Goal: Task Accomplishment & Management: Manage account settings

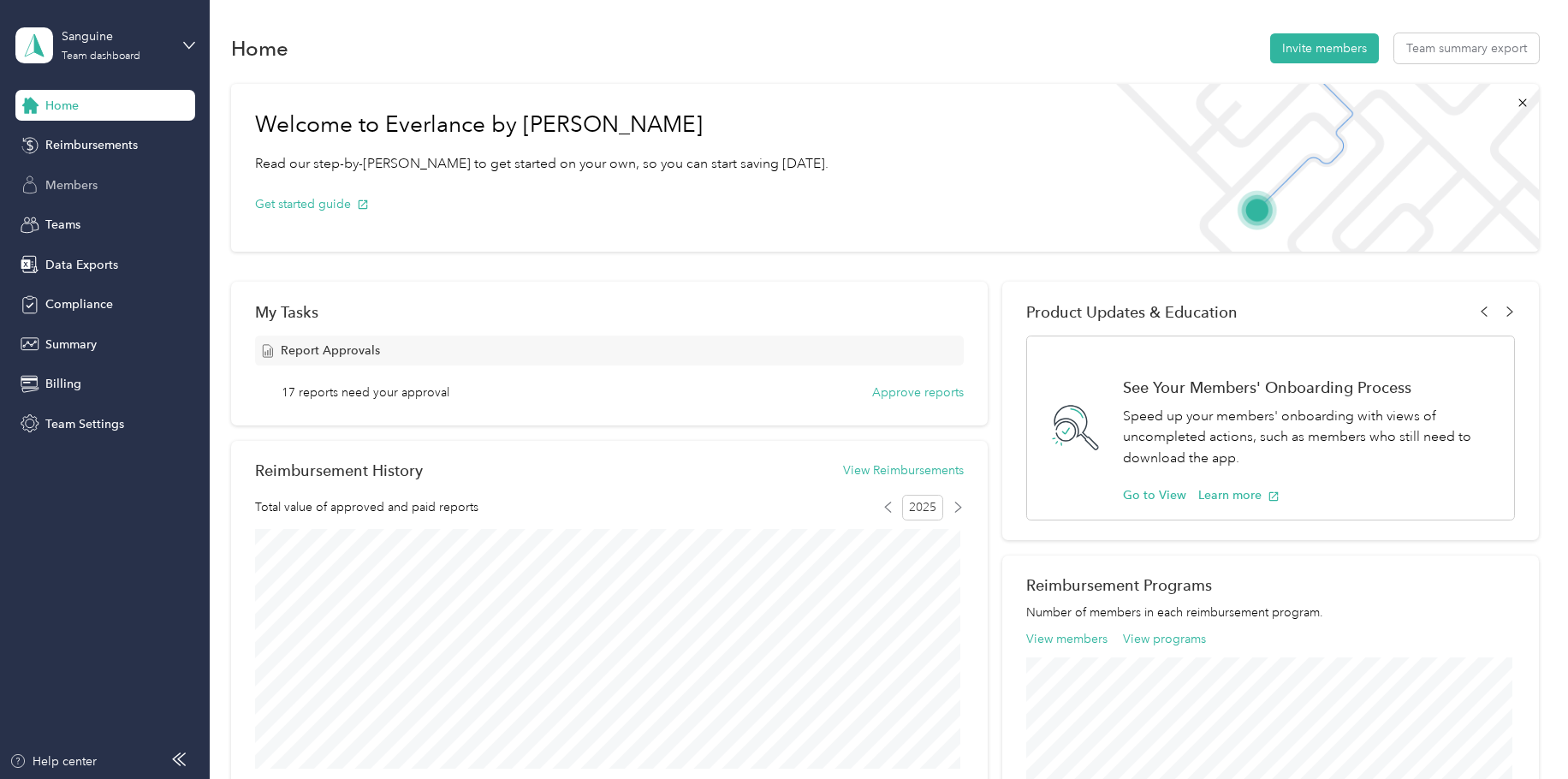
click at [89, 182] on span "Members" at bounding box center [71, 185] width 52 height 18
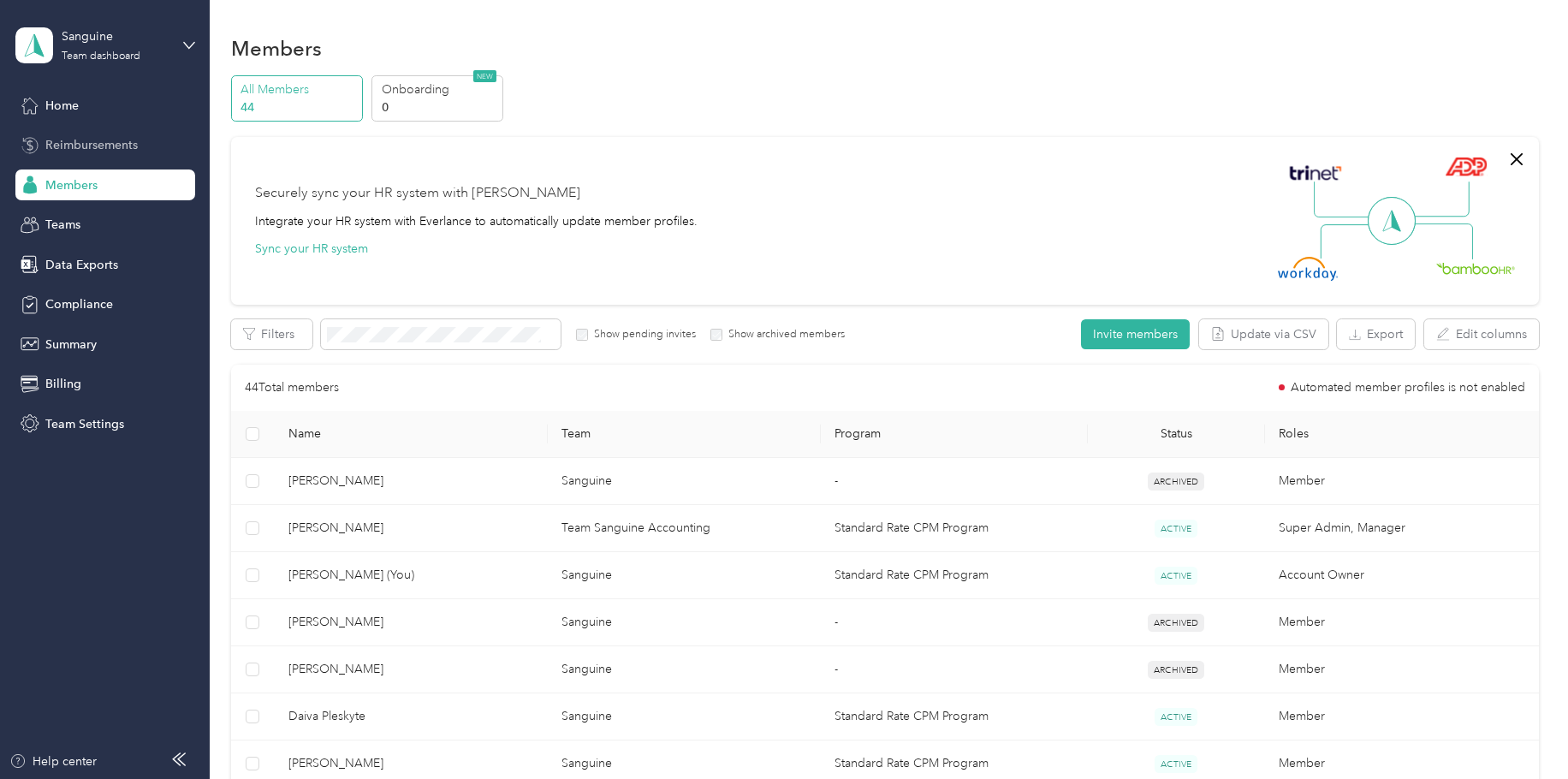
click at [99, 147] on span "Reimbursements" at bounding box center [92, 145] width 93 height 18
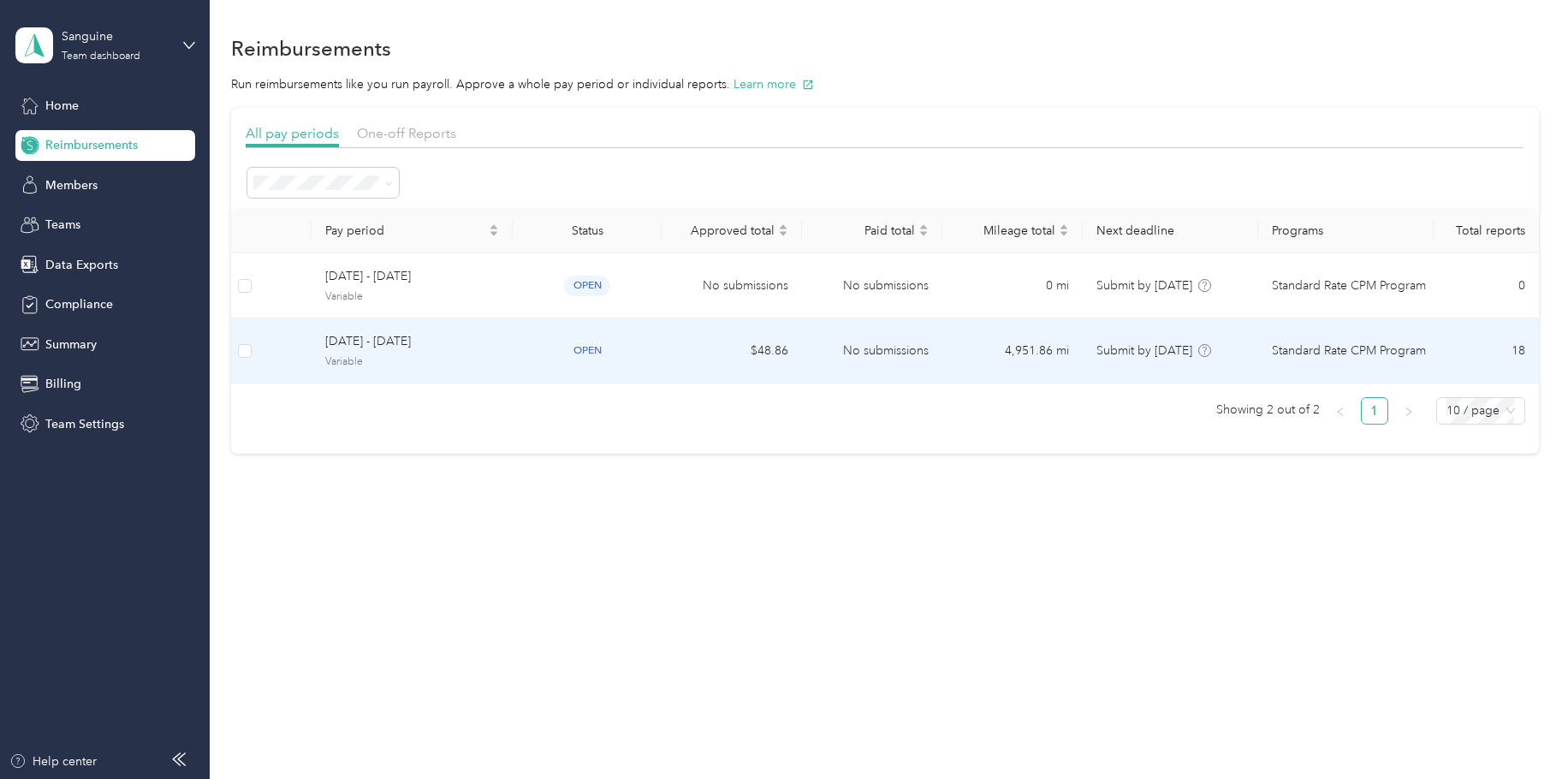
click at [726, 357] on td "$48.86" at bounding box center [731, 351] width 140 height 65
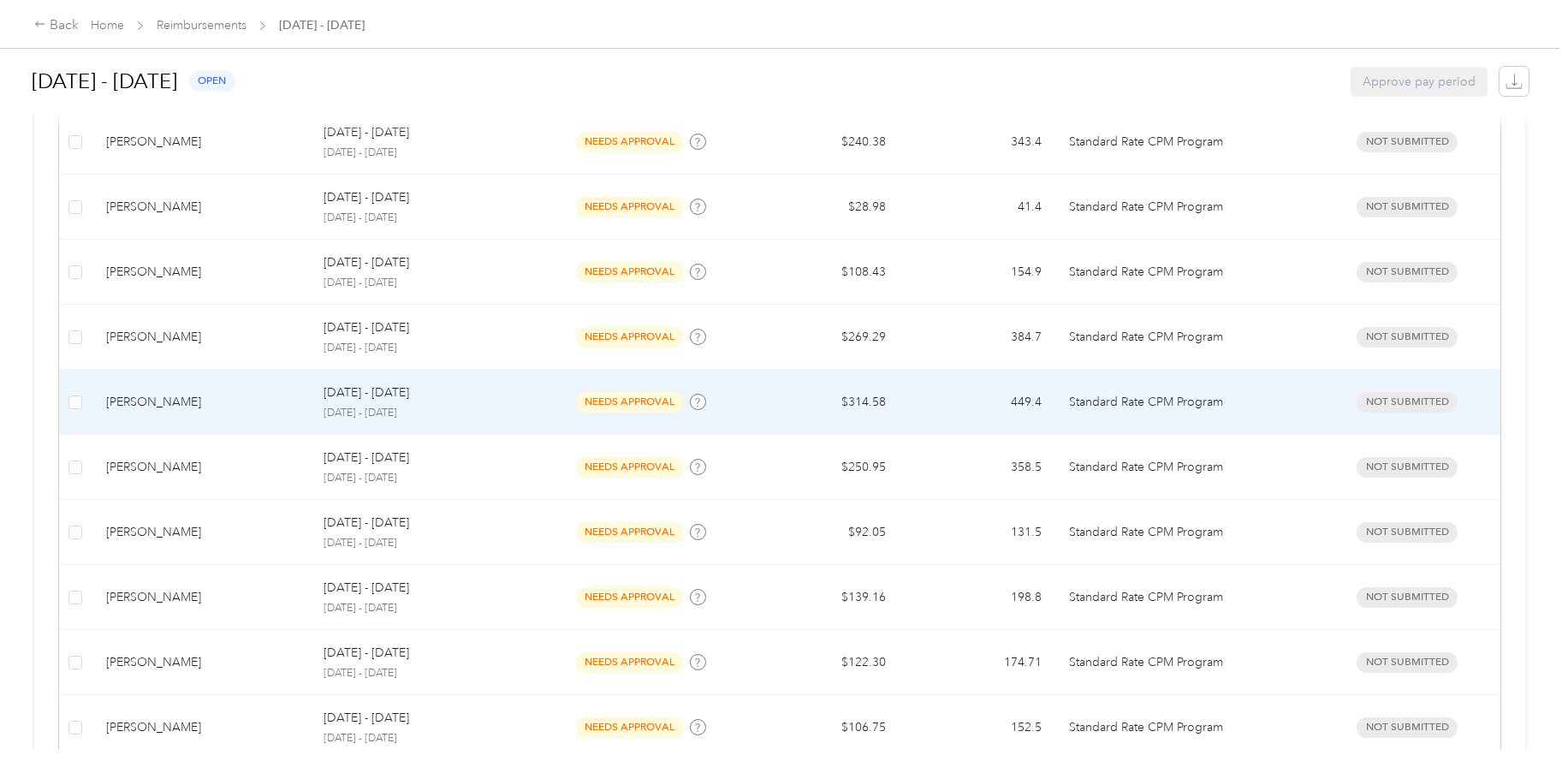
scroll to position [599, 0]
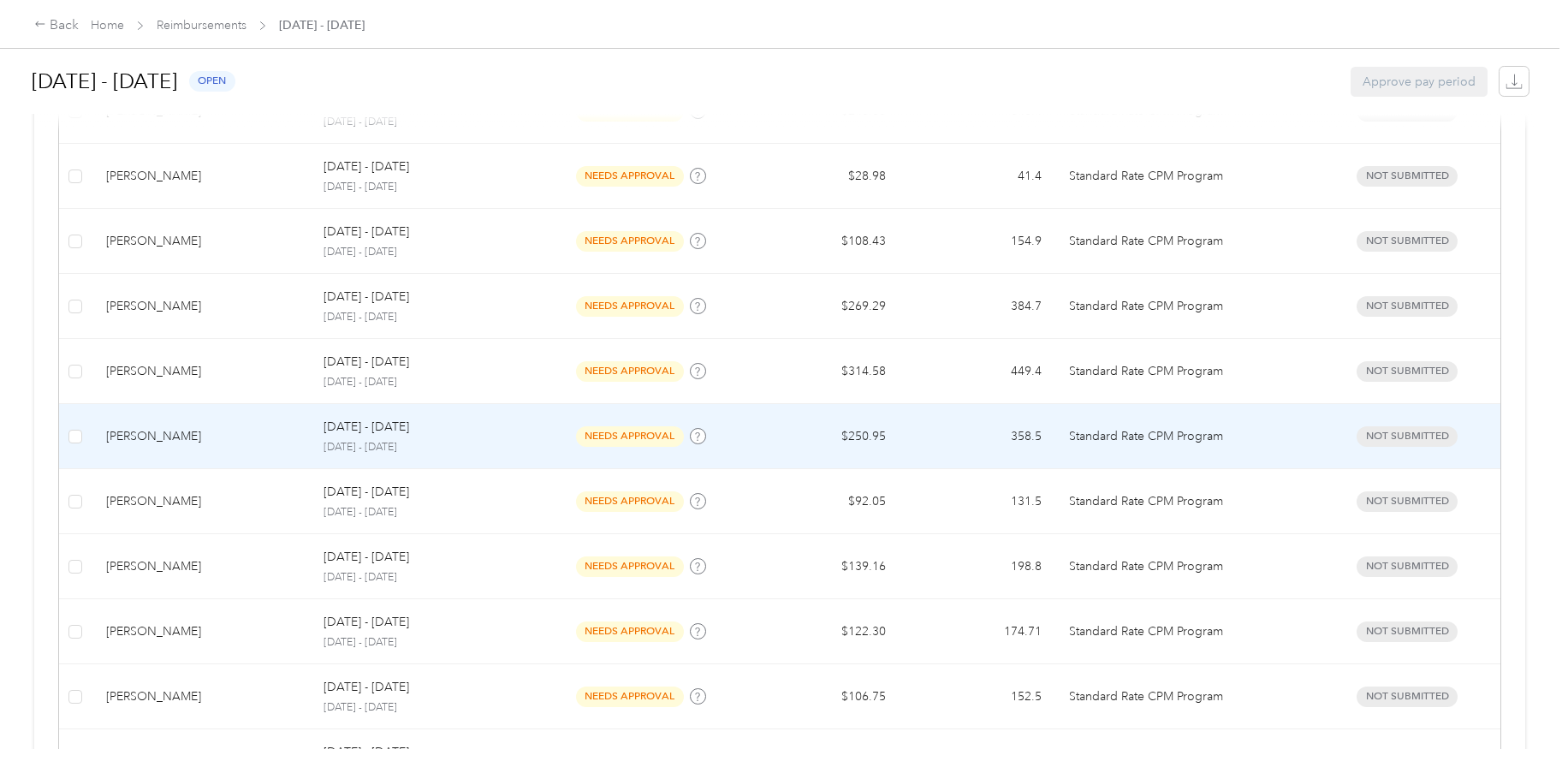
click at [311, 427] on td "[DATE] - [DATE] [DATE] - [DATE]" at bounding box center [423, 436] width 228 height 65
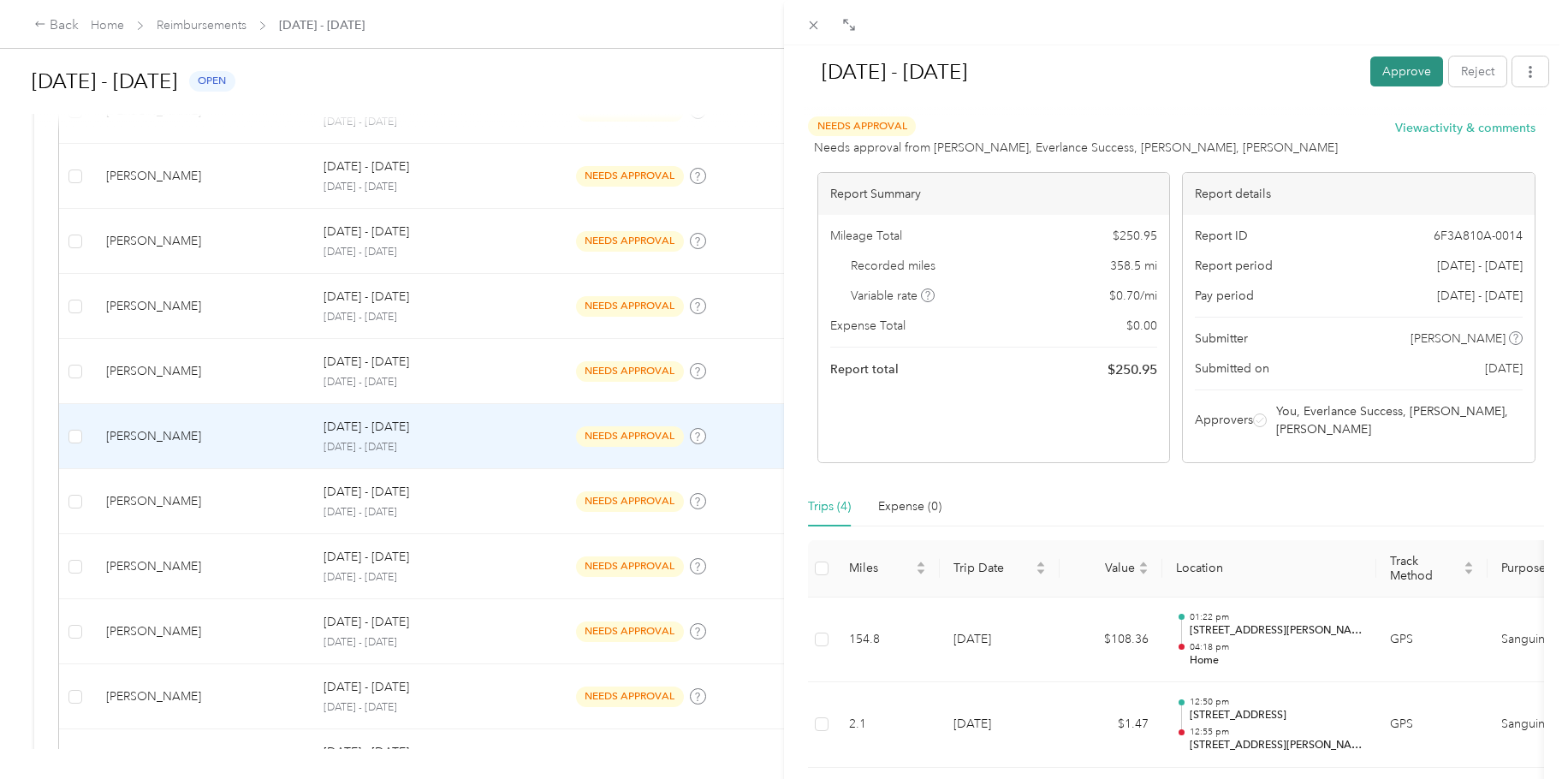
click at [1292, 80] on button "Approve" at bounding box center [1406, 72] width 73 height 30
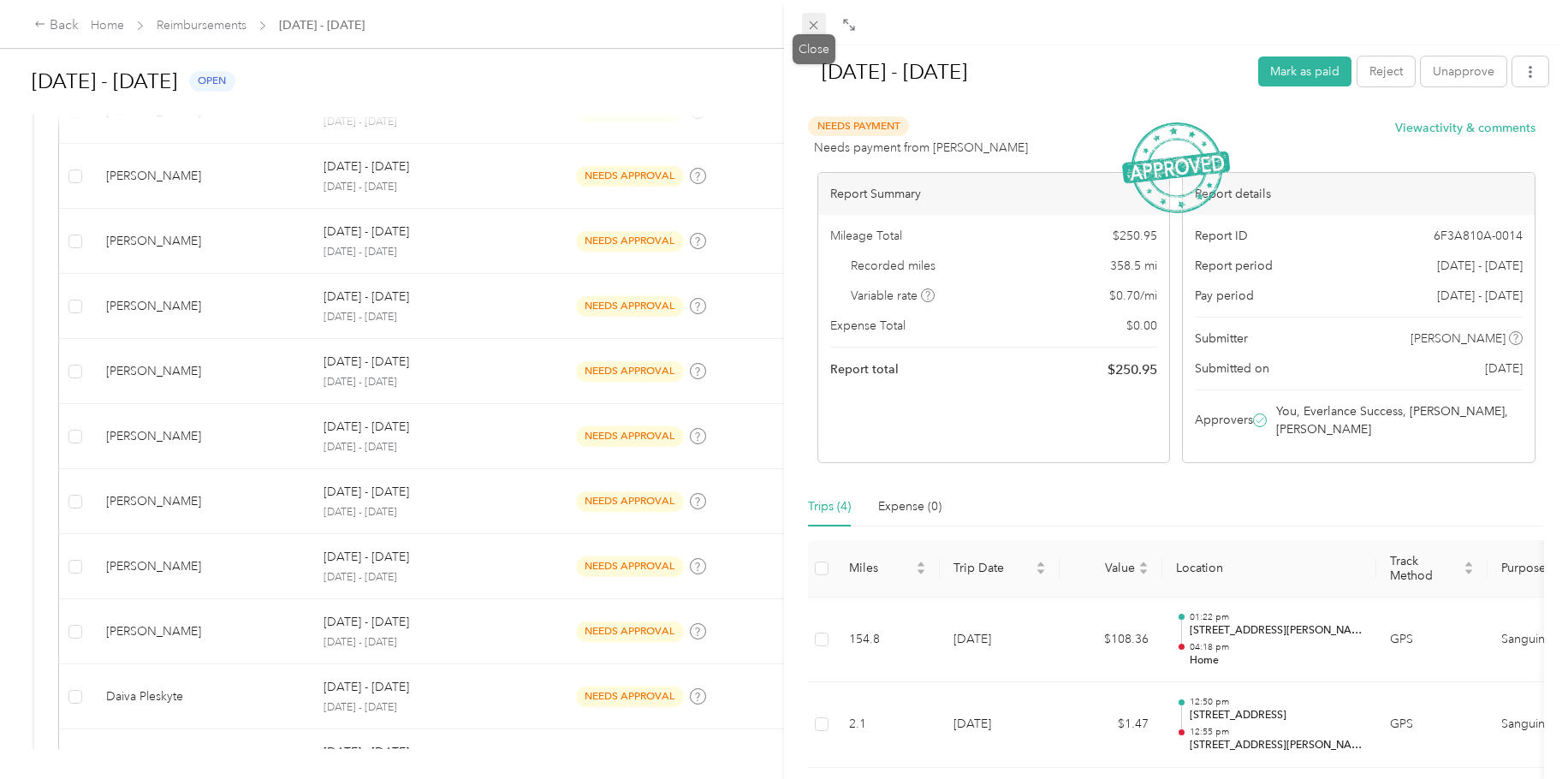
click at [817, 20] on icon at bounding box center [813, 25] width 14 height 14
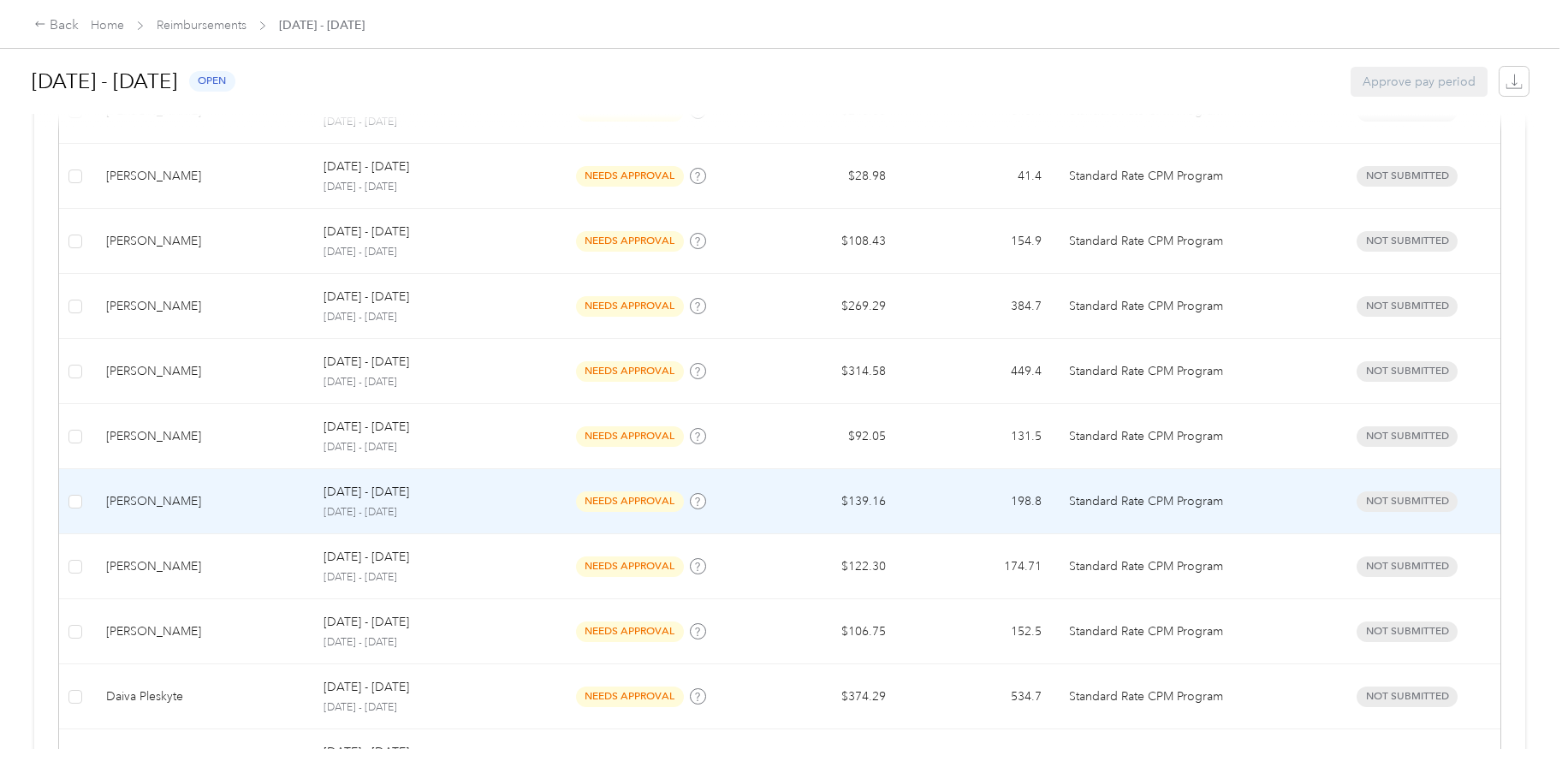
click at [204, 515] on td "[PERSON_NAME]" at bounding box center [202, 502] width 218 height 65
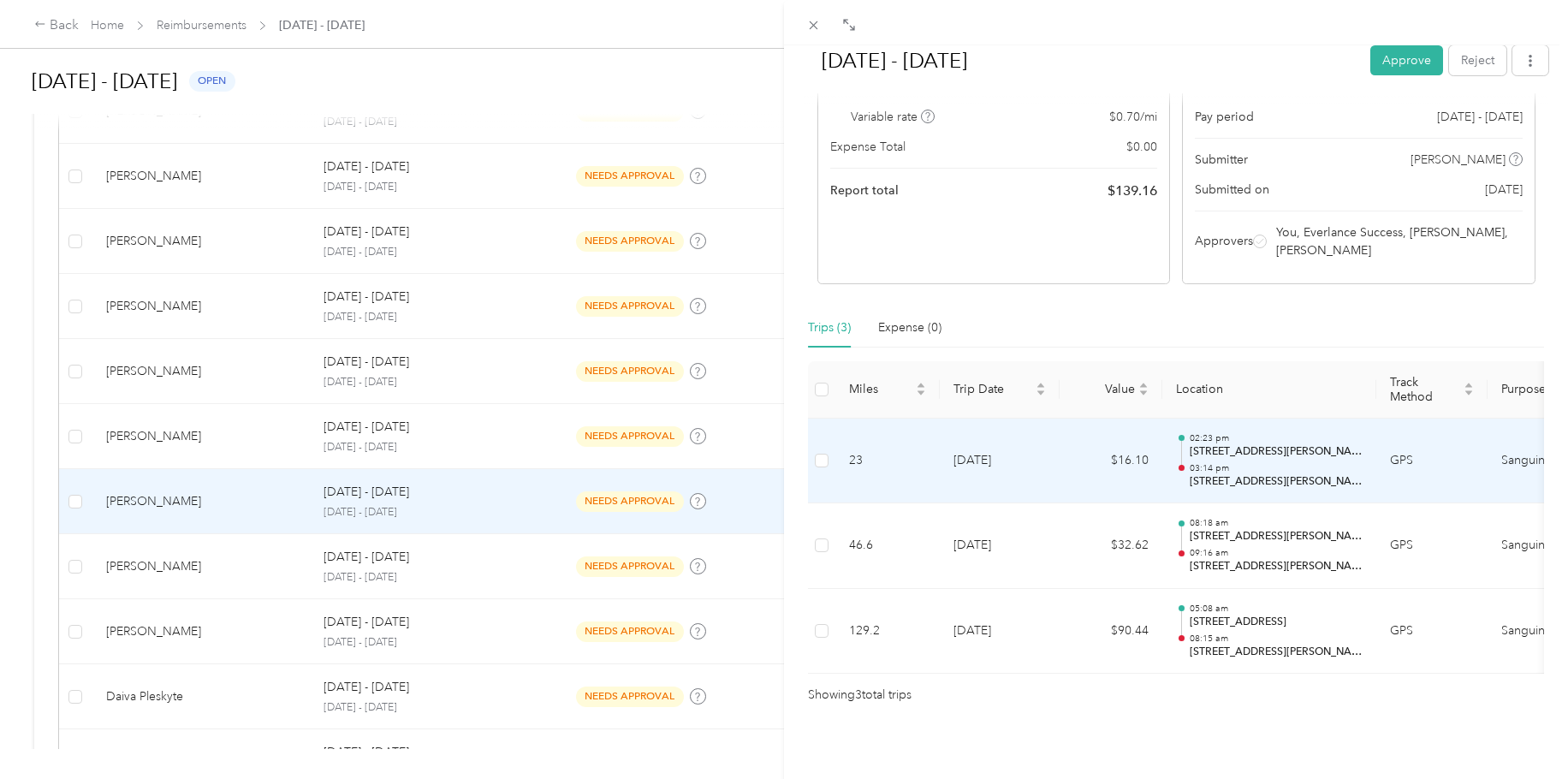
scroll to position [204, 0]
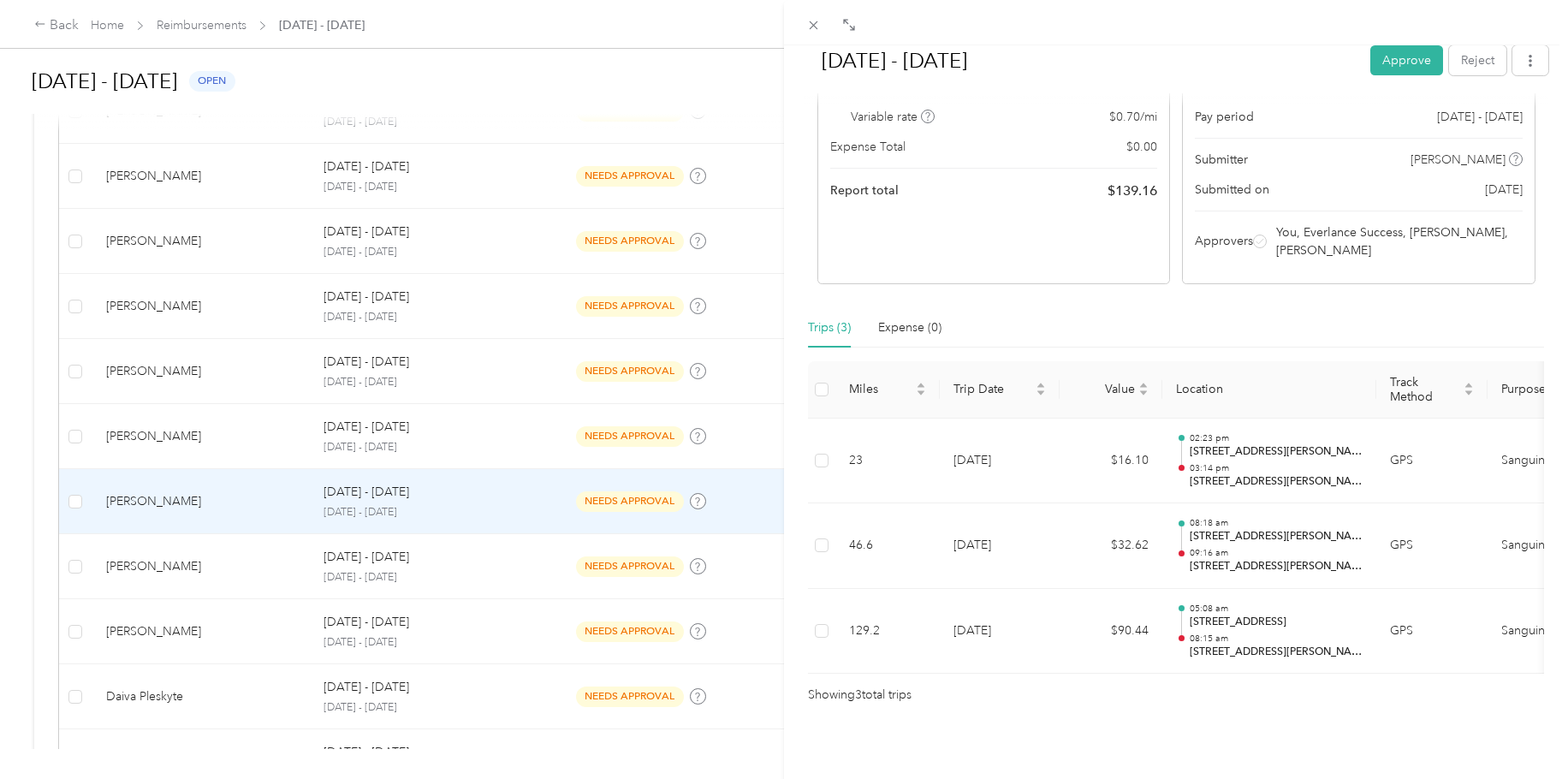
click at [357, 588] on div "[DATE] - [DATE] Approve Reject Needs Approval Needs approval from [PERSON_NAME]…" at bounding box center [784, 389] width 1568 height 779
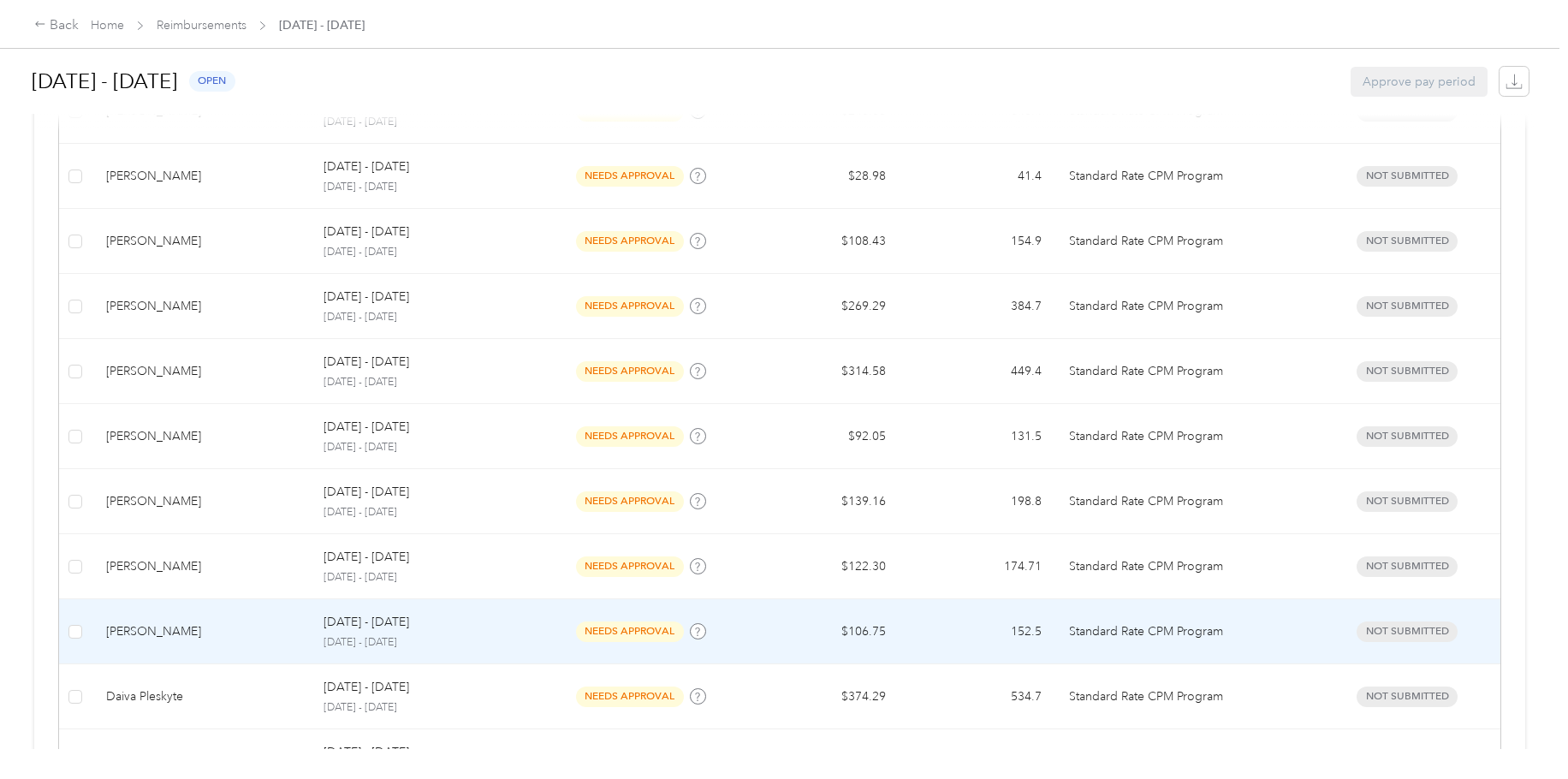
click at [357, 588] on div "[DATE] - [DATE] [DATE] - [DATE]" at bounding box center [424, 631] width 201 height 37
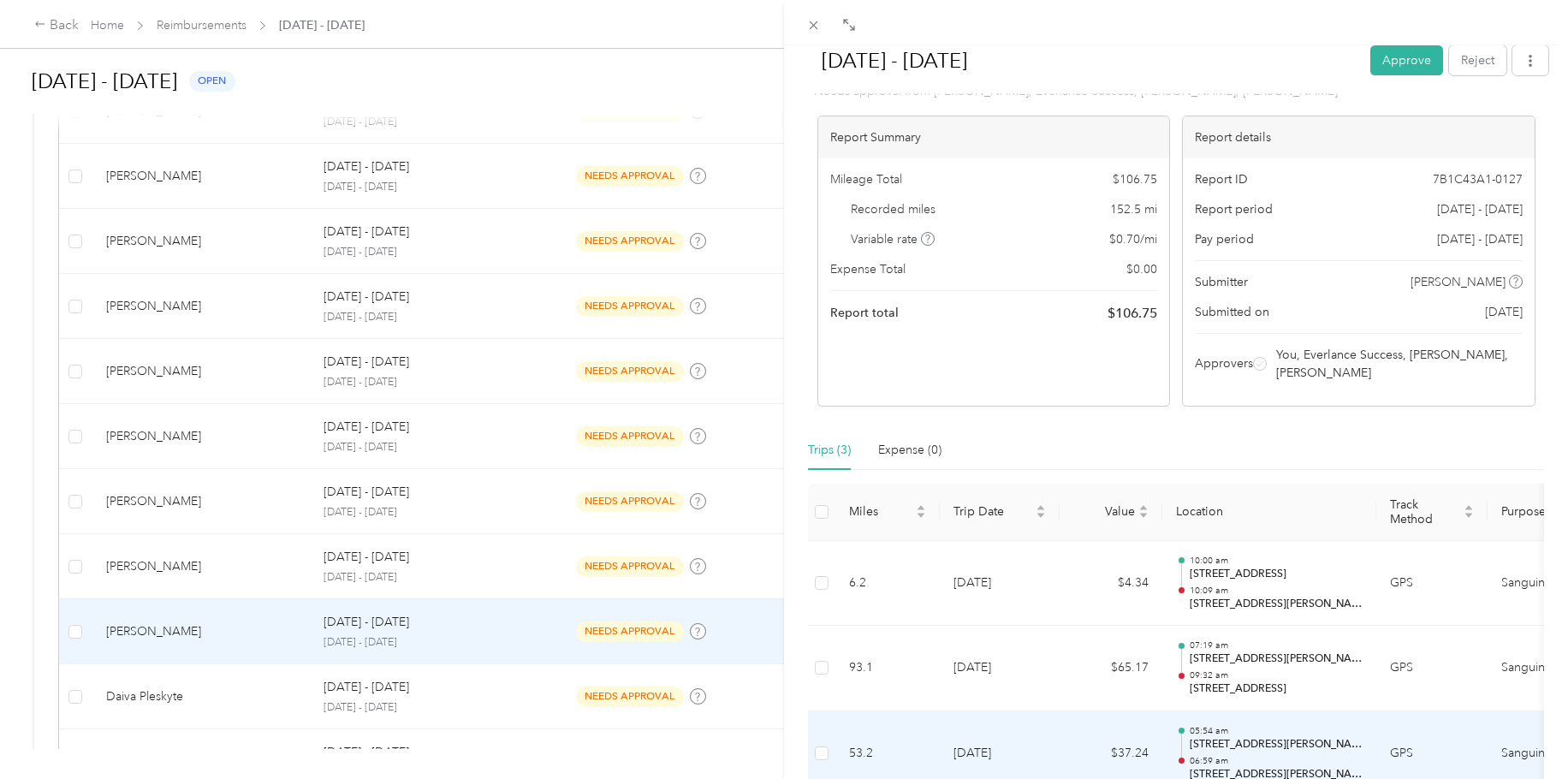
scroll to position [204, 0]
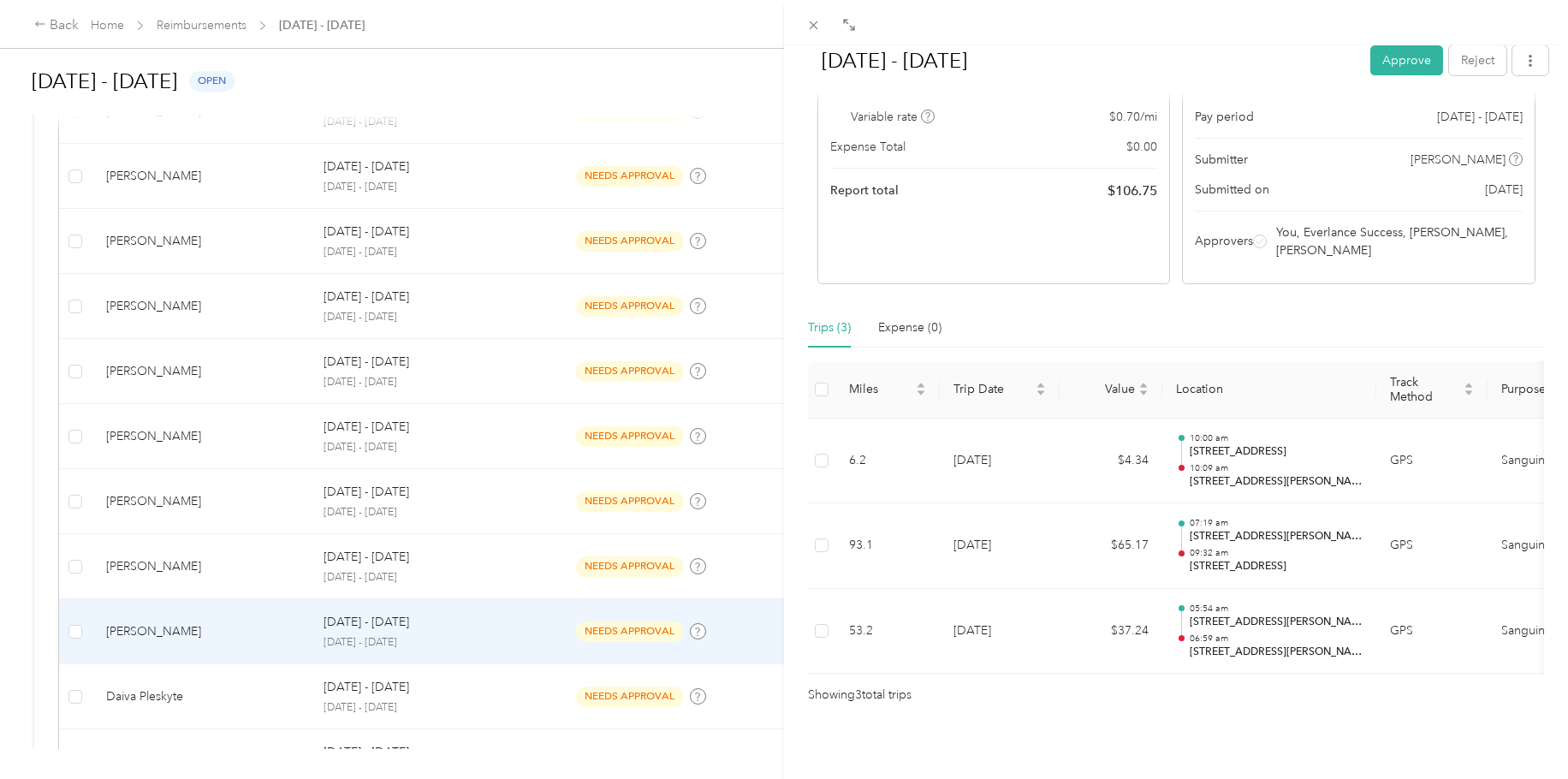
click at [403, 501] on div "[DATE] - [DATE] Approve Reject Needs Approval Needs approval from [PERSON_NAME]…" at bounding box center [784, 389] width 1568 height 779
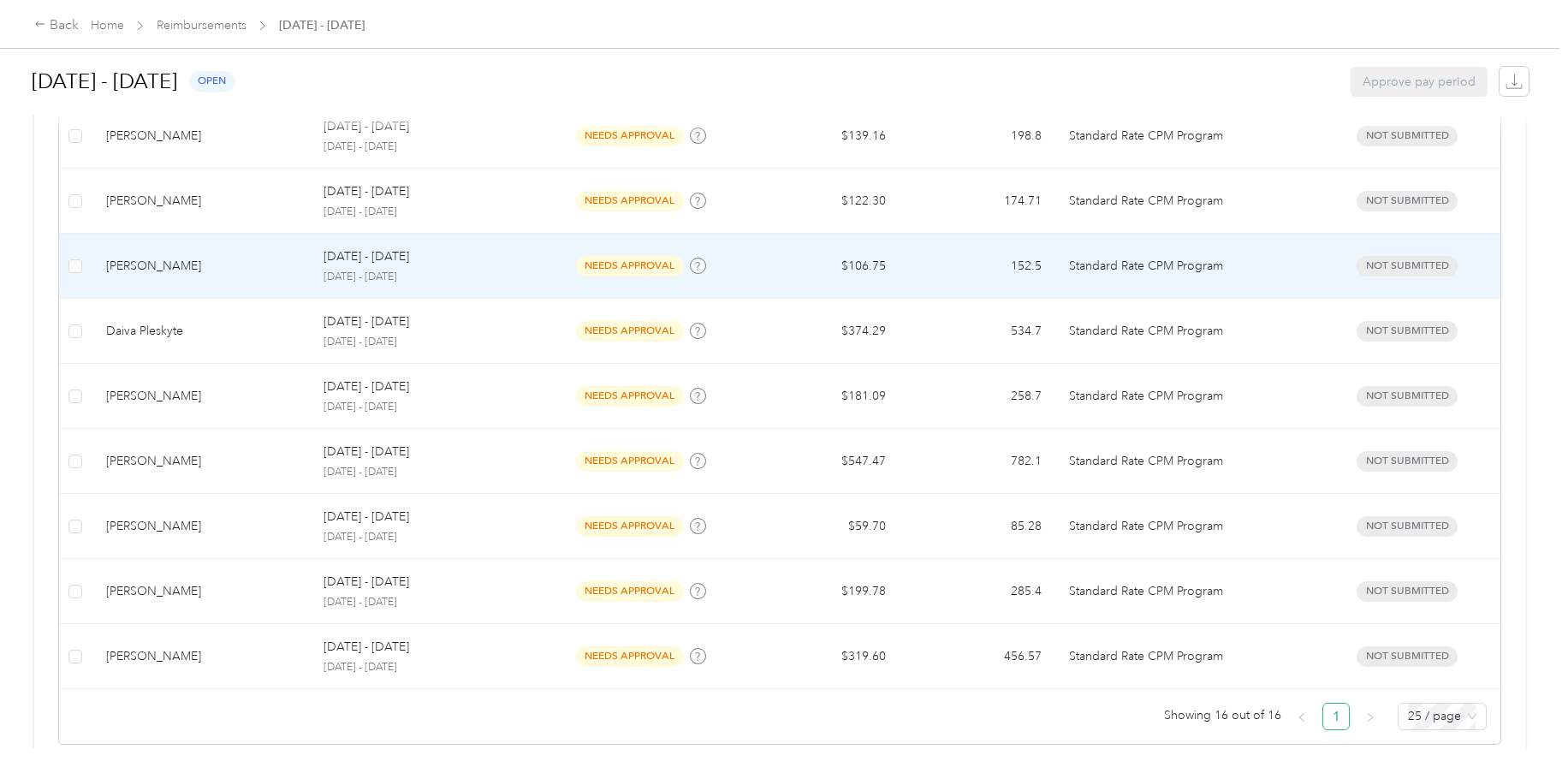
scroll to position [998, 0]
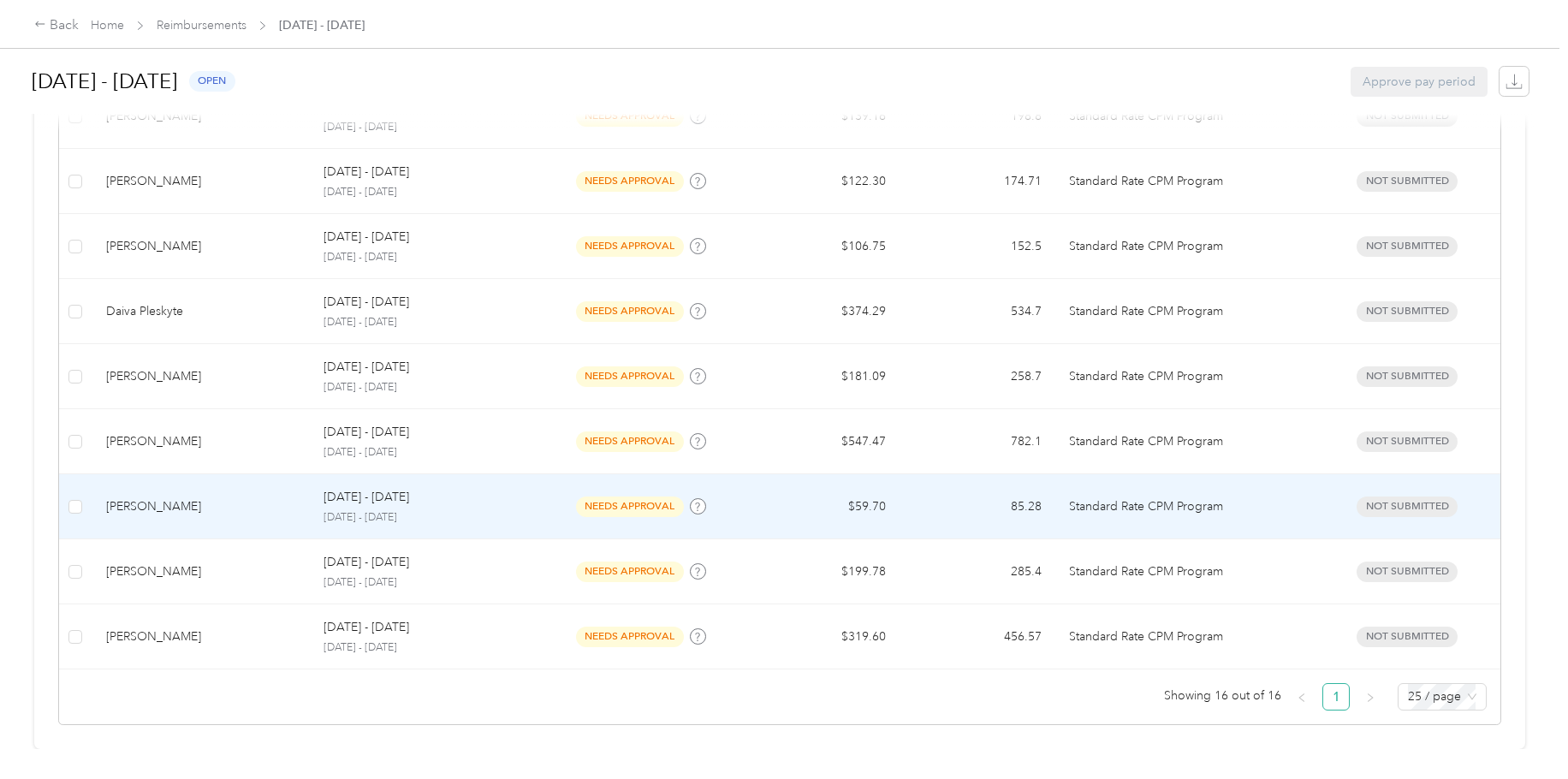
click at [383, 494] on p "[DATE] - [DATE]" at bounding box center [366, 498] width 85 height 19
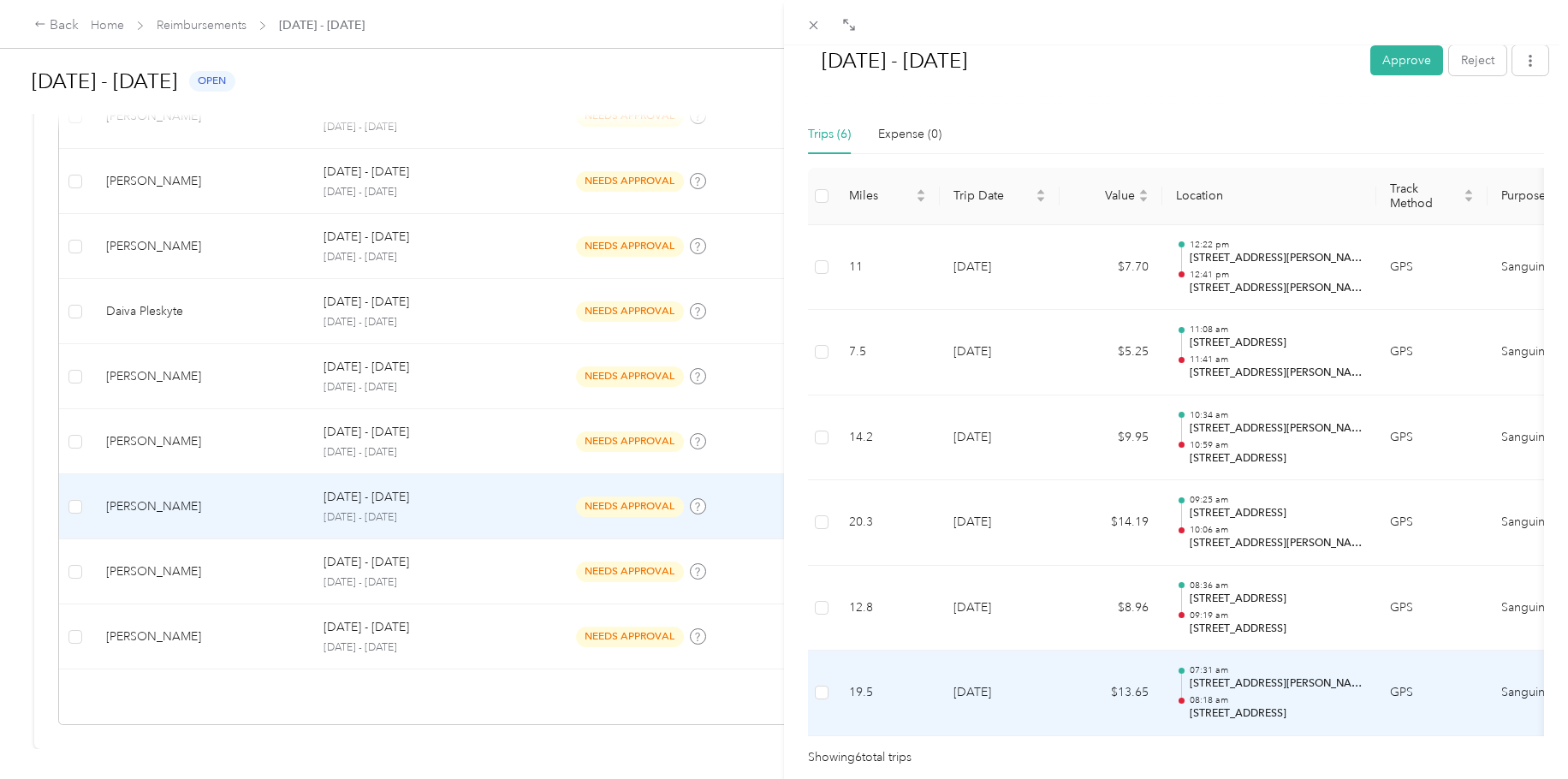
scroll to position [461, 0]
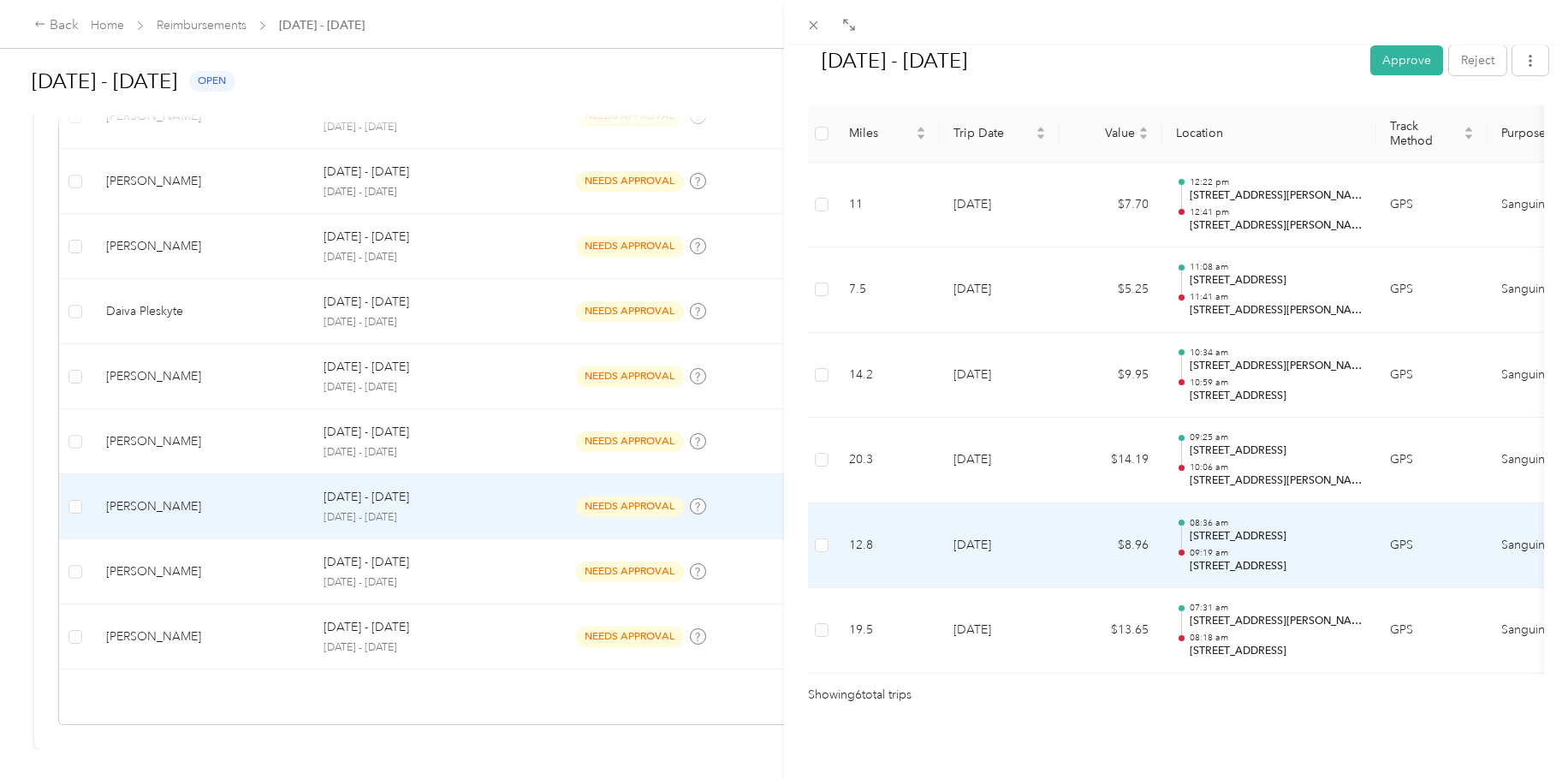
drag, startPoint x: 1191, startPoint y: 541, endPoint x: 1348, endPoint y: 545, distance: 157.1
click at [1292, 559] on p "[STREET_ADDRESS]" at bounding box center [1276, 567] width 173 height 15
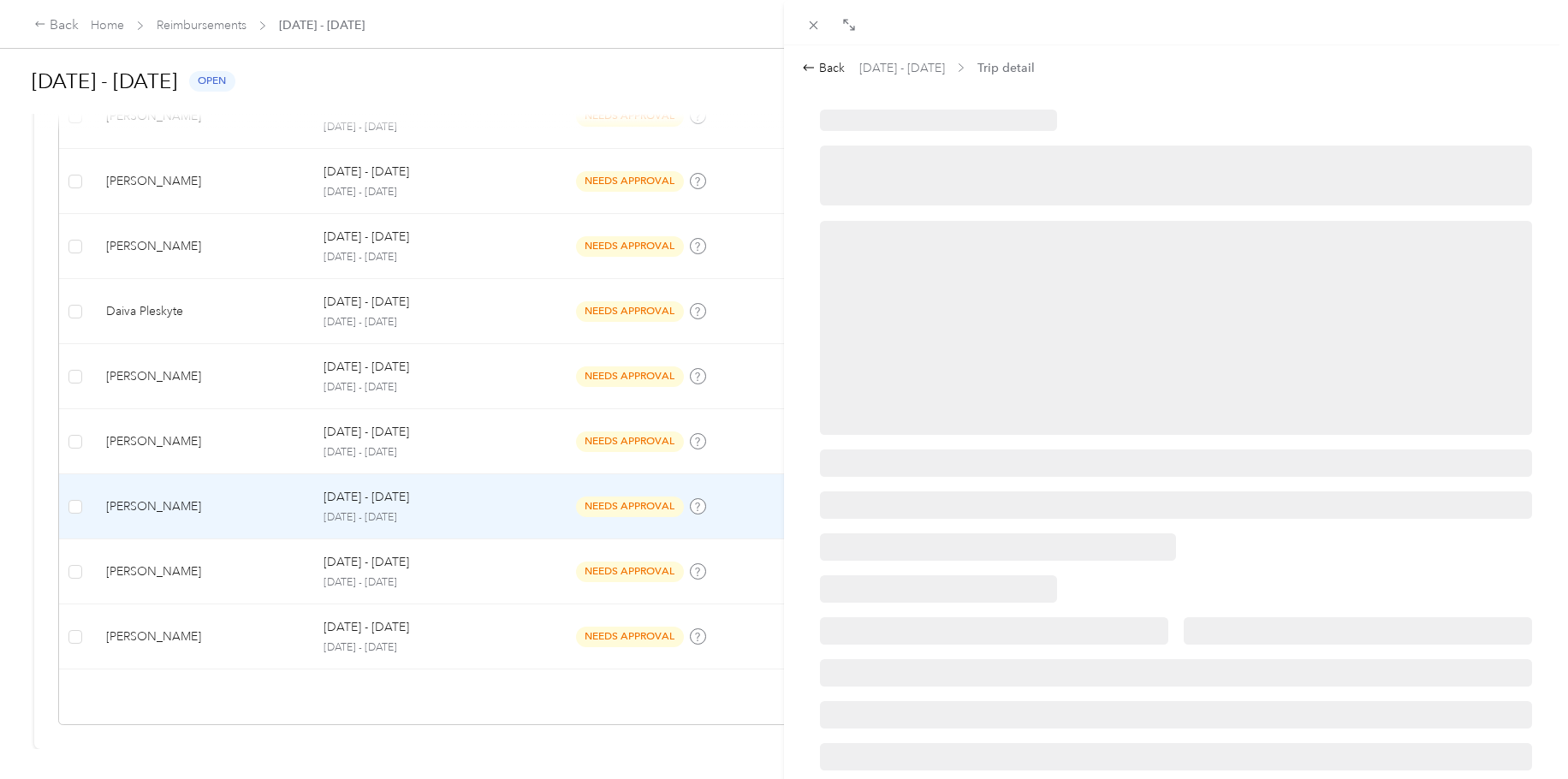
scroll to position [0, 0]
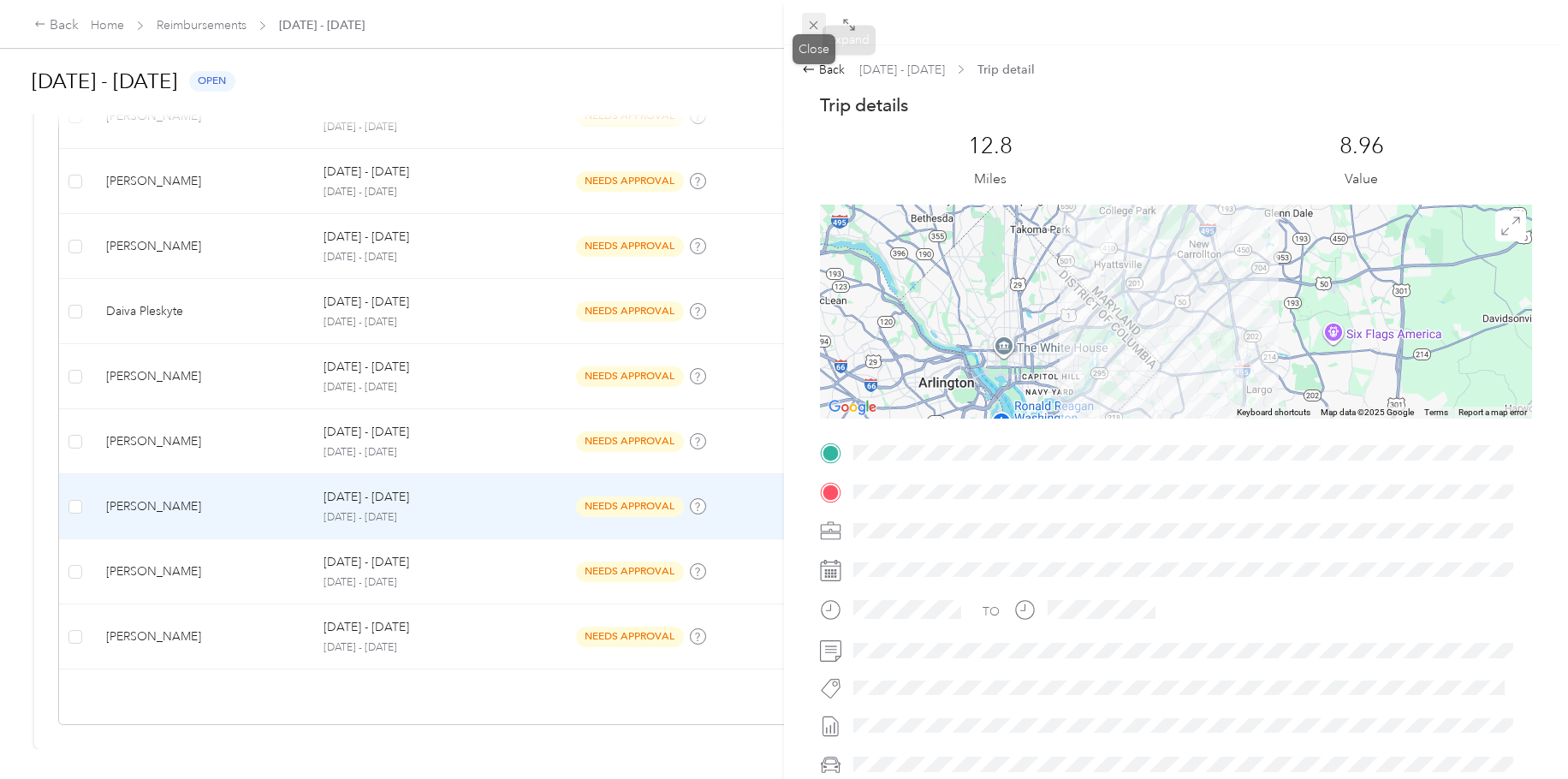
click at [814, 23] on icon at bounding box center [813, 25] width 14 height 14
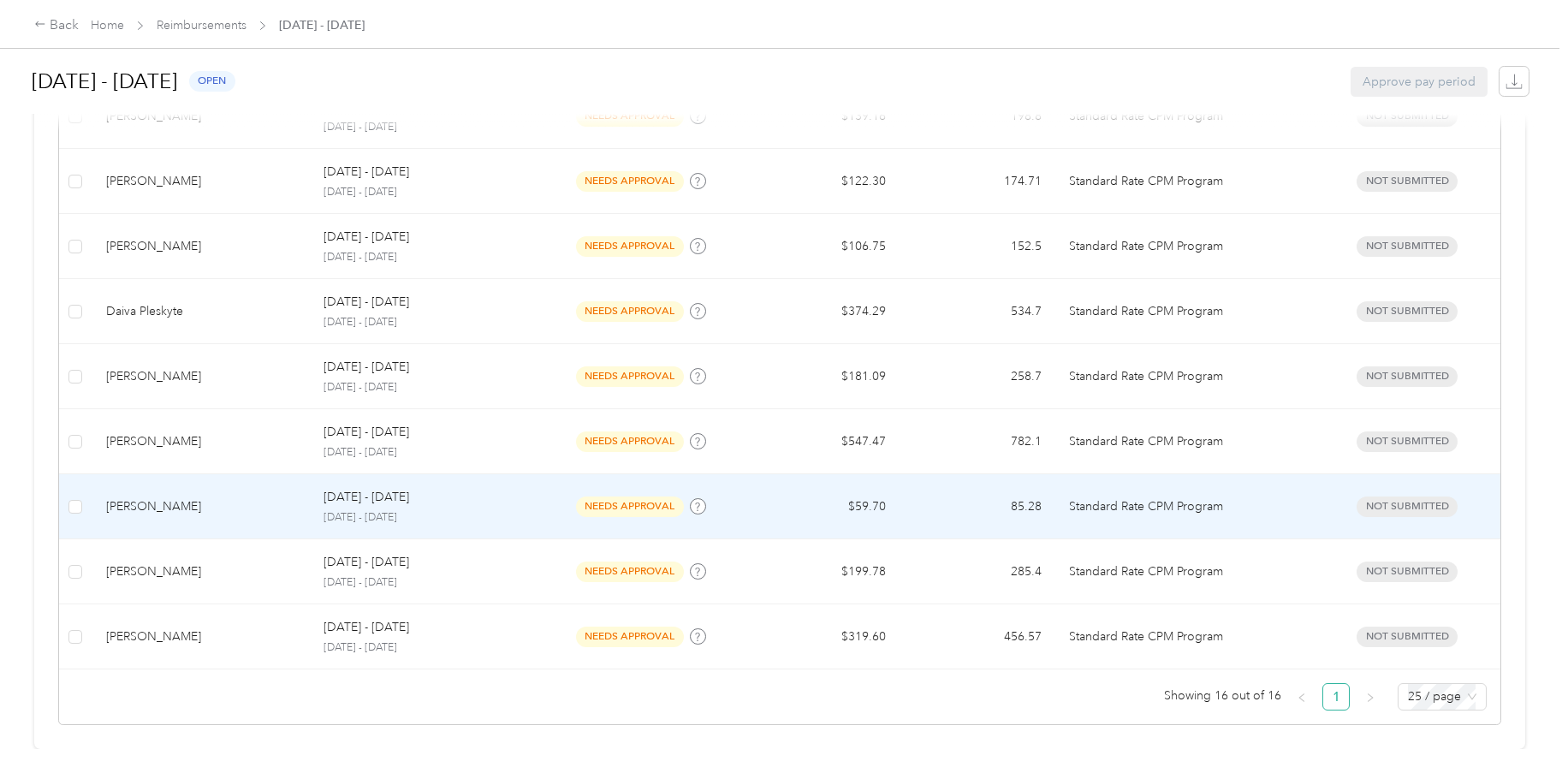
click at [989, 479] on td "85.28" at bounding box center [978, 506] width 155 height 65
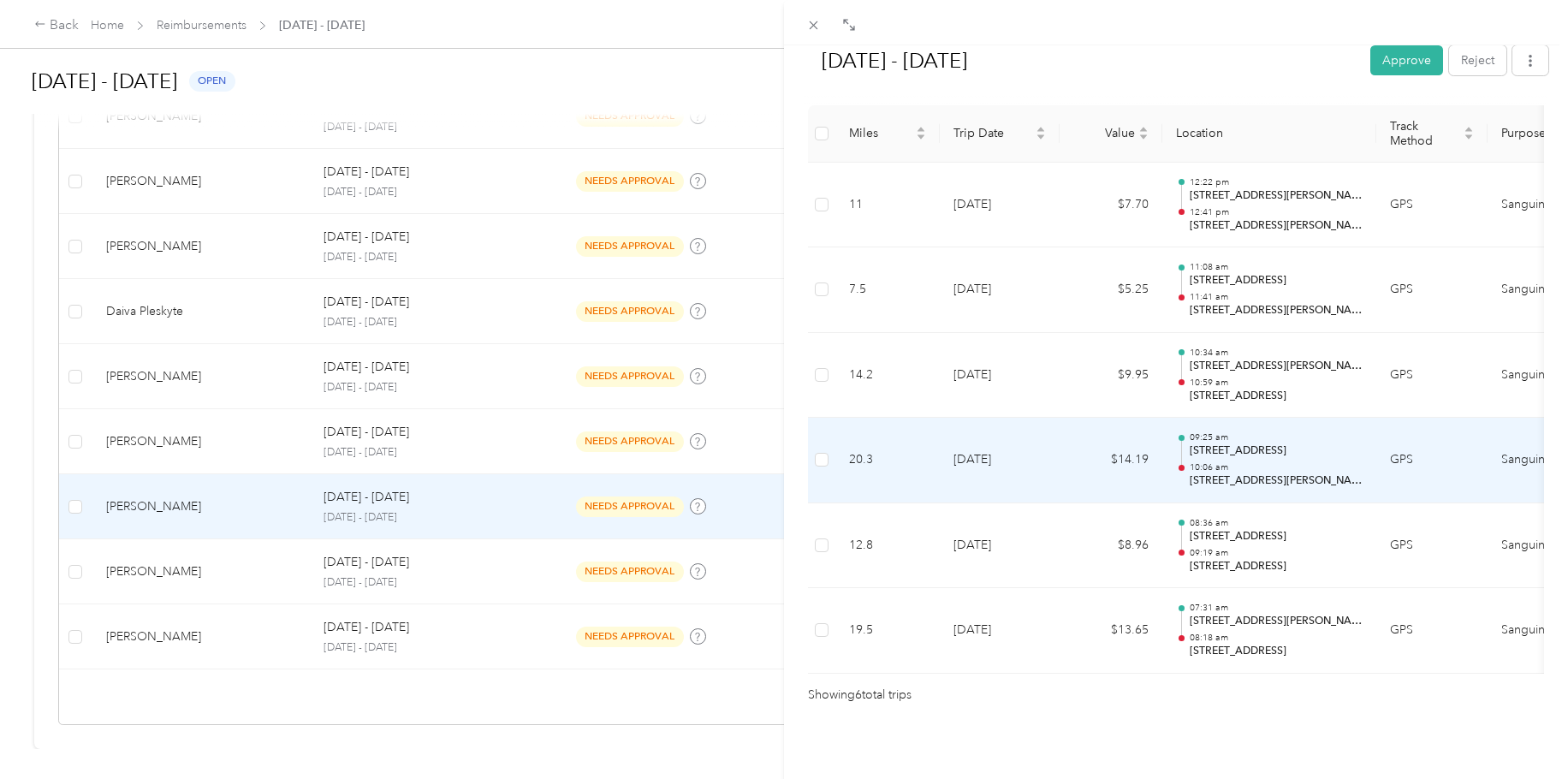
scroll to position [461, 0]
click at [1242, 473] on p "[STREET_ADDRESS][PERSON_NAME]" at bounding box center [1276, 481] width 173 height 15
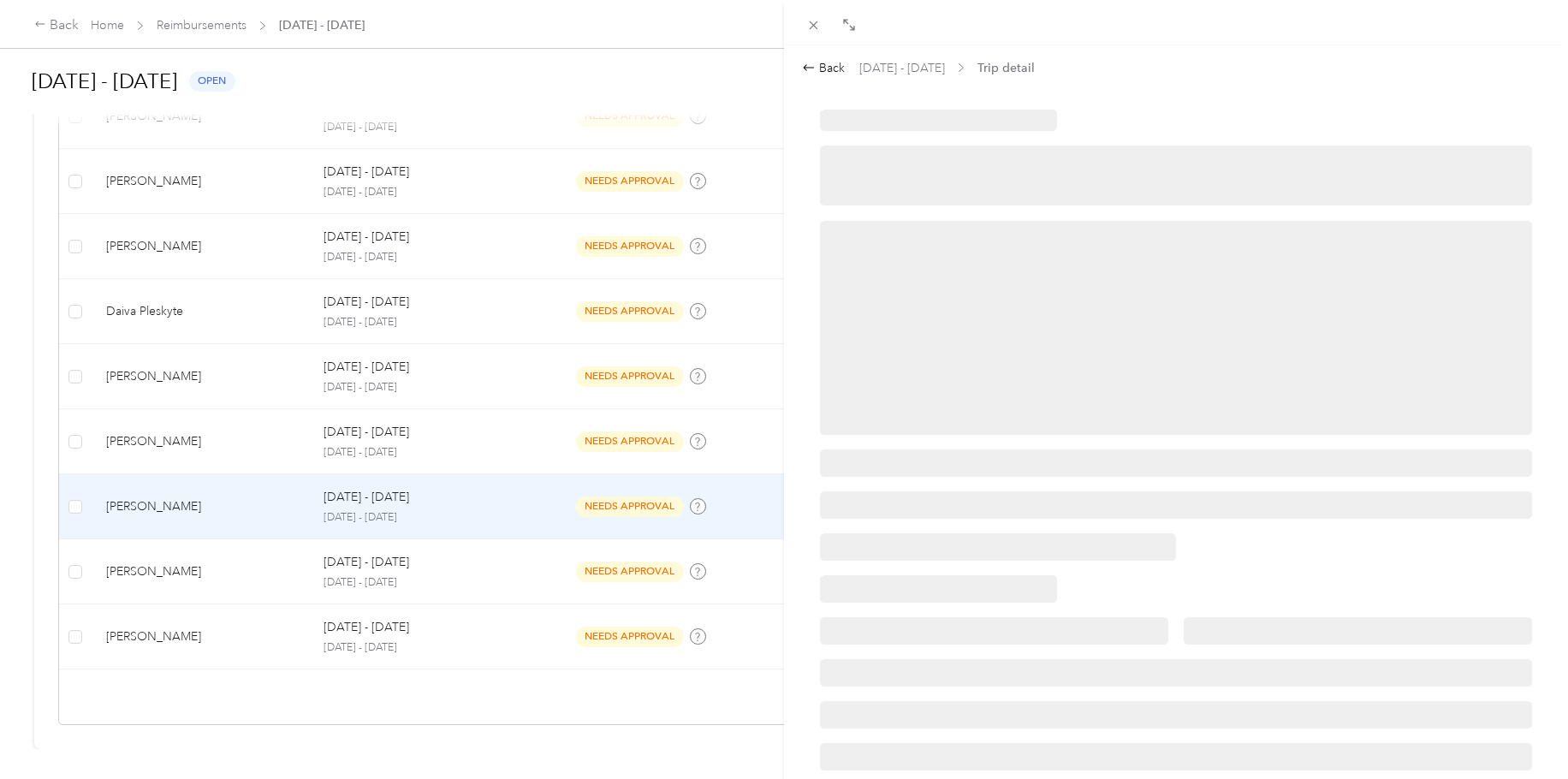
scroll to position [0, 0]
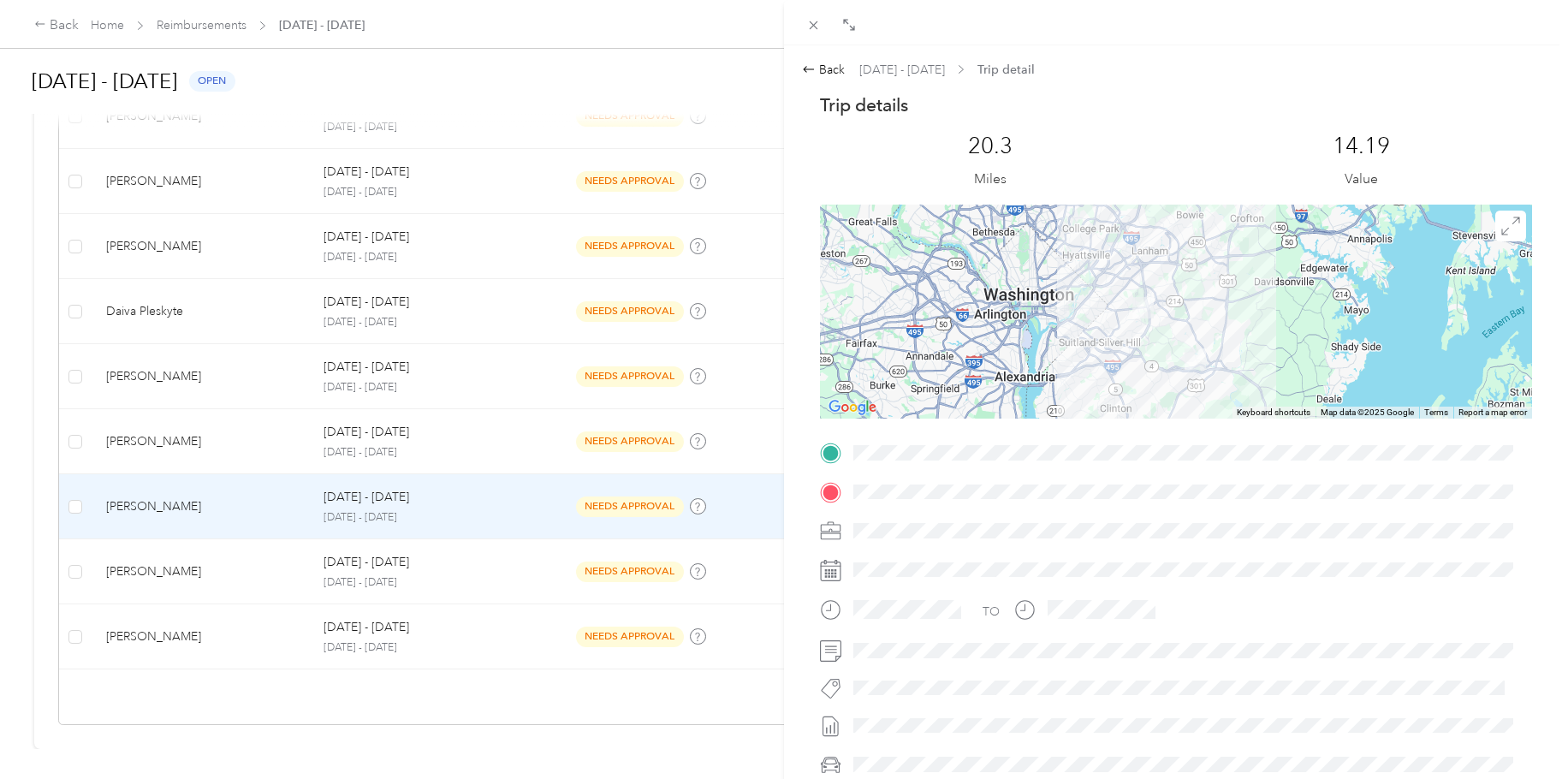
drag, startPoint x: 1125, startPoint y: 482, endPoint x: 853, endPoint y: 491, distance: 272.1
click at [853, 491] on span at bounding box center [1190, 492] width 685 height 27
click at [822, 70] on div "Back" at bounding box center [823, 69] width 43 height 18
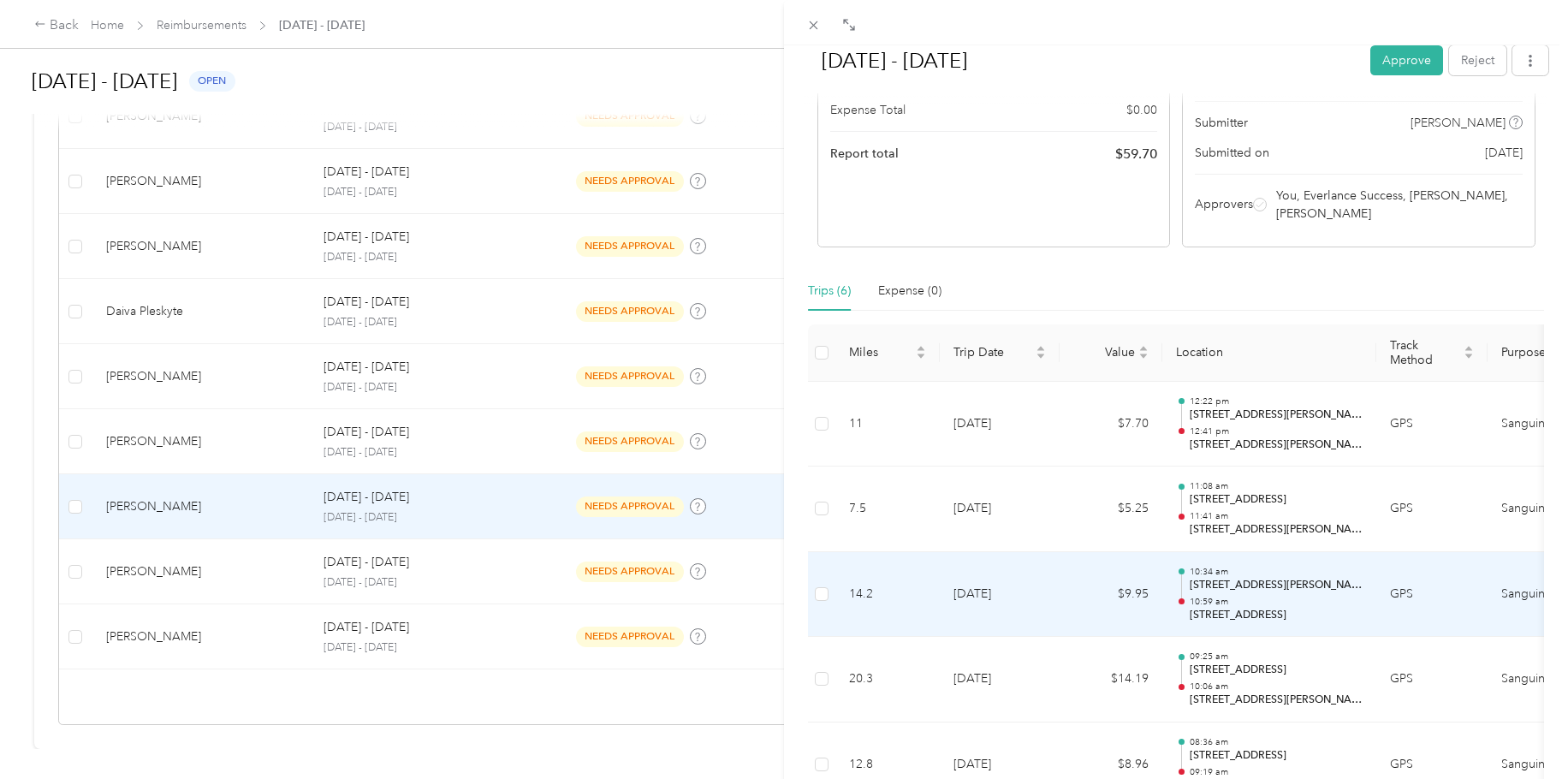
scroll to position [257, 0]
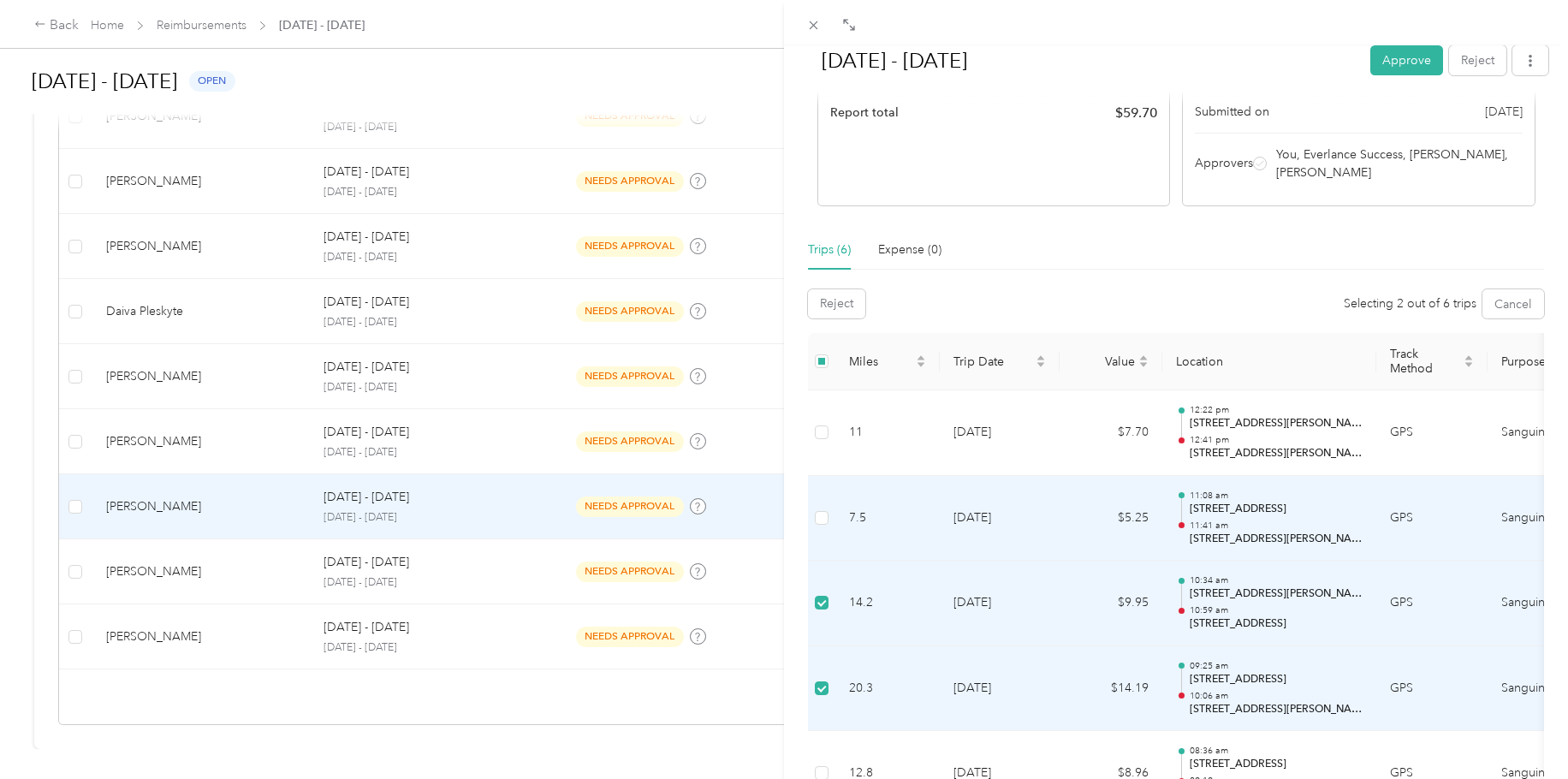
click at [1268, 521] on p "11:41 am" at bounding box center [1276, 525] width 173 height 12
click at [1244, 518] on div "11:08 am [STREET_ADDRESS][PERSON_NAME] 11:41 am [STREET_ADDRESS][PERSON_NAME][P…" at bounding box center [1276, 518] width 173 height 58
click at [1277, 538] on p "[STREET_ADDRESS][PERSON_NAME][PERSON_NAME]" at bounding box center [1276, 540] width 173 height 15
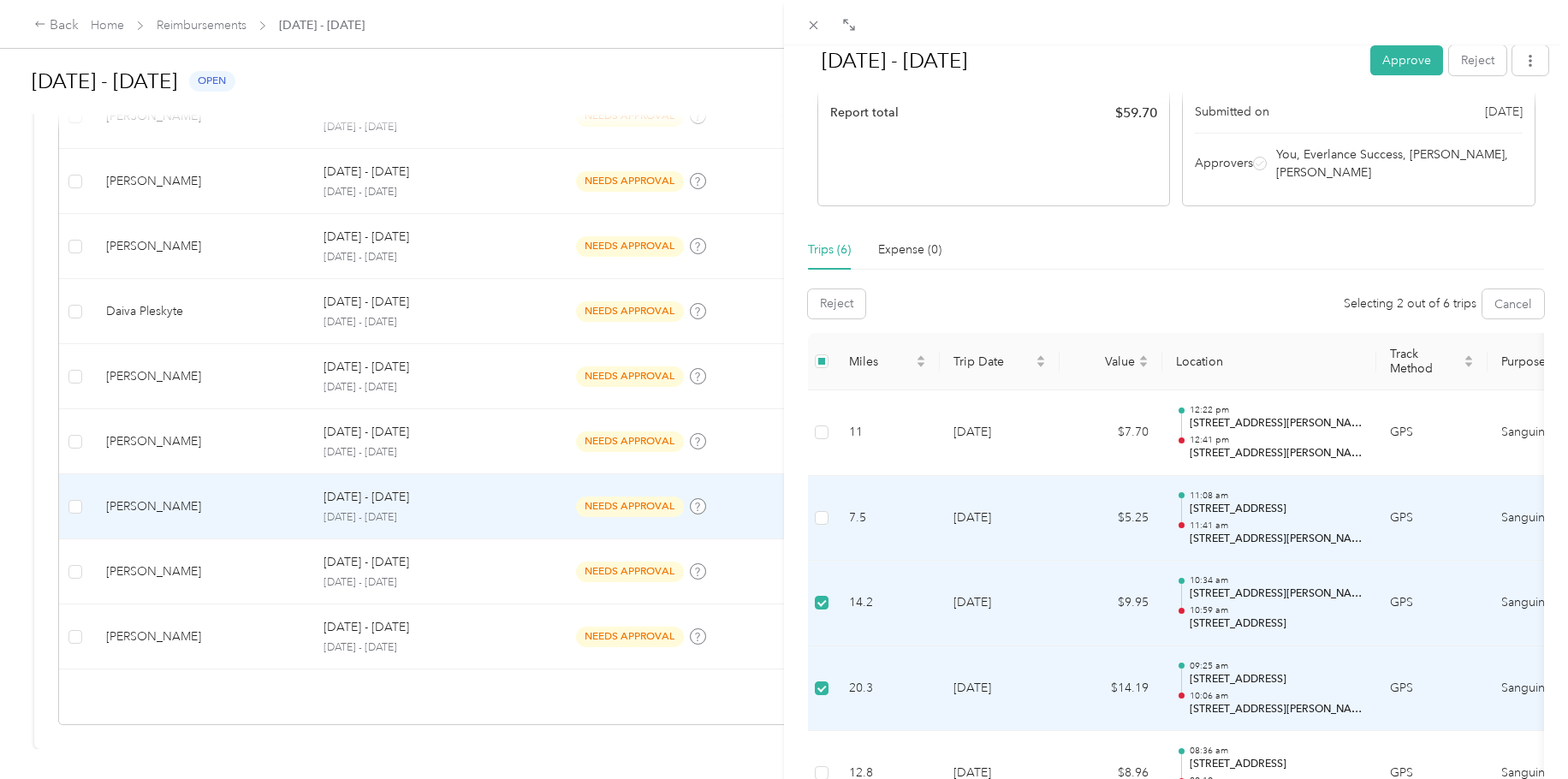
click at [1292, 525] on p "11:41 am" at bounding box center [1276, 525] width 173 height 12
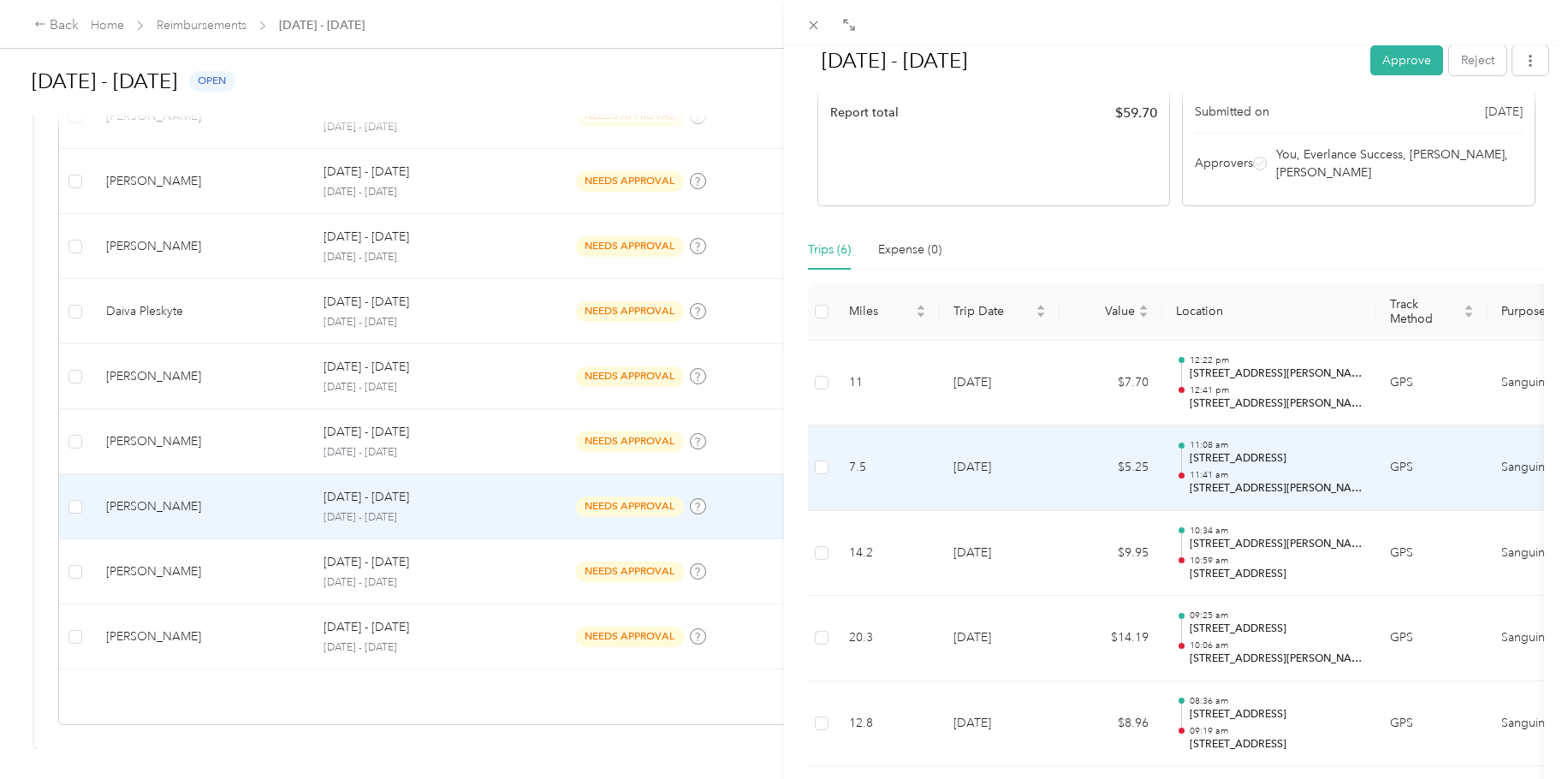
click at [1292, 467] on div "11:08 am [STREET_ADDRESS][PERSON_NAME] 11:41 am [STREET_ADDRESS][PERSON_NAME][P…" at bounding box center [1276, 468] width 173 height 58
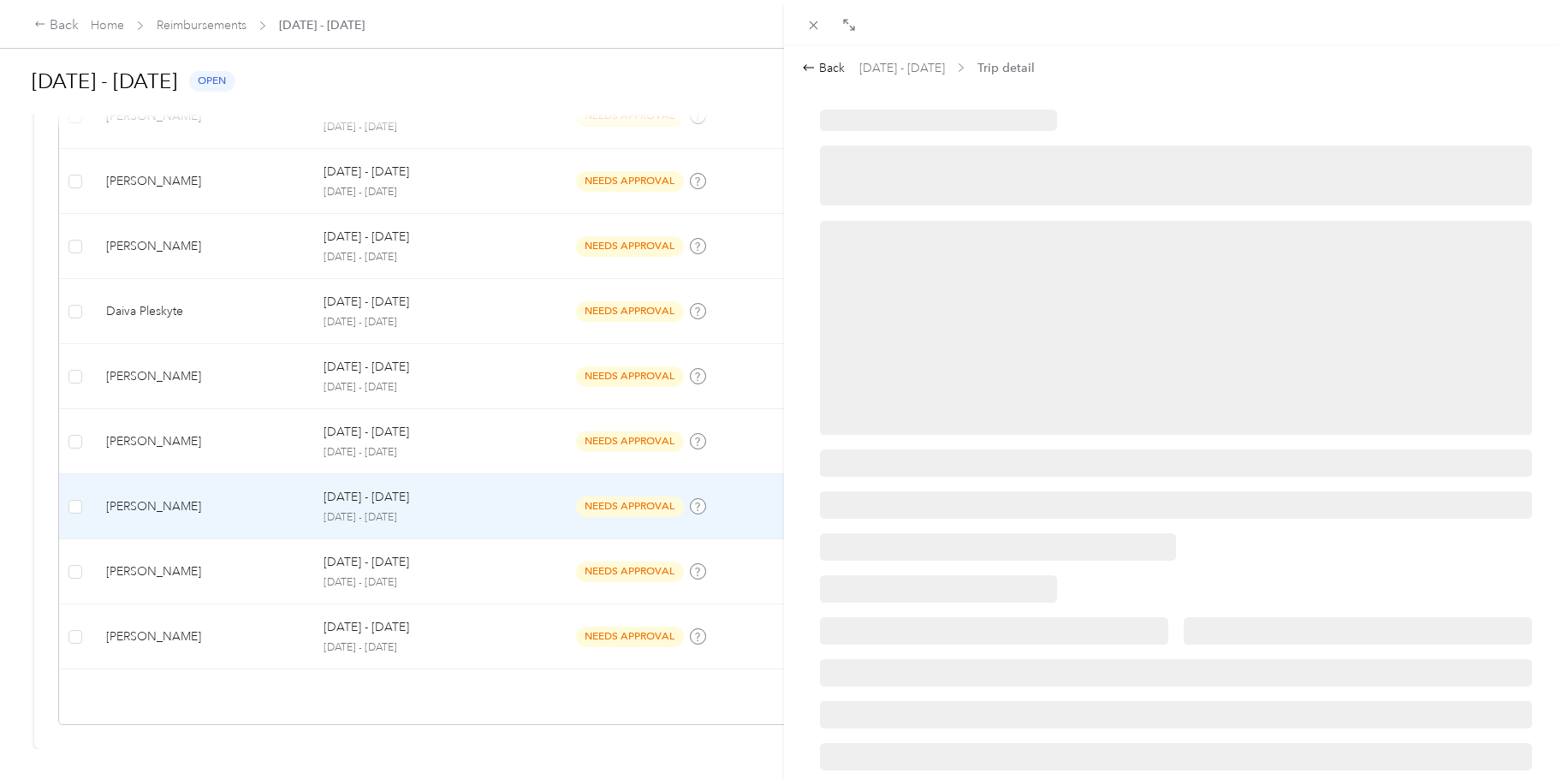
scroll to position [0, 0]
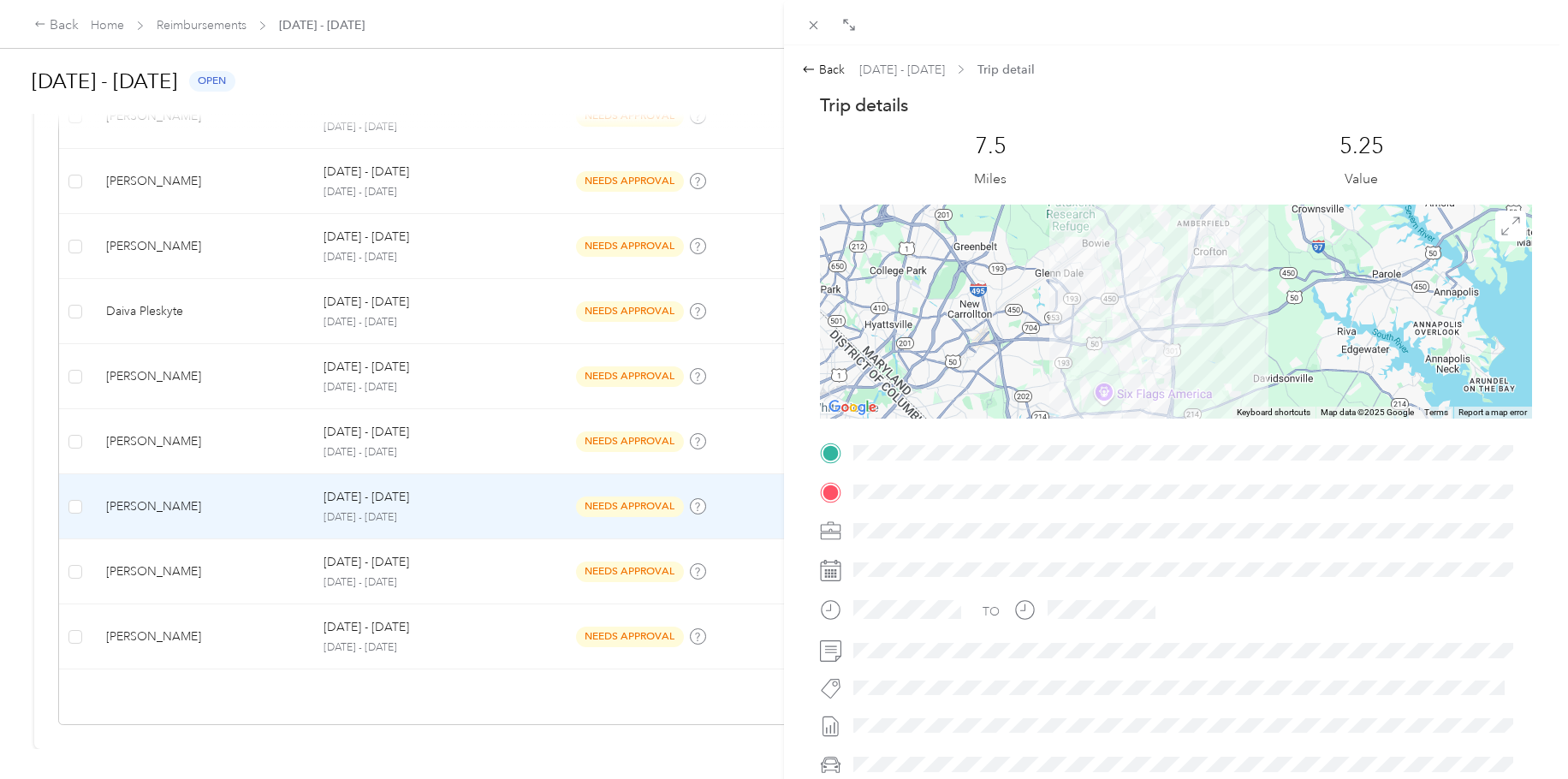
click at [841, 454] on div at bounding box center [1176, 452] width 713 height 27
click at [812, 67] on icon at bounding box center [809, 69] width 13 height 13
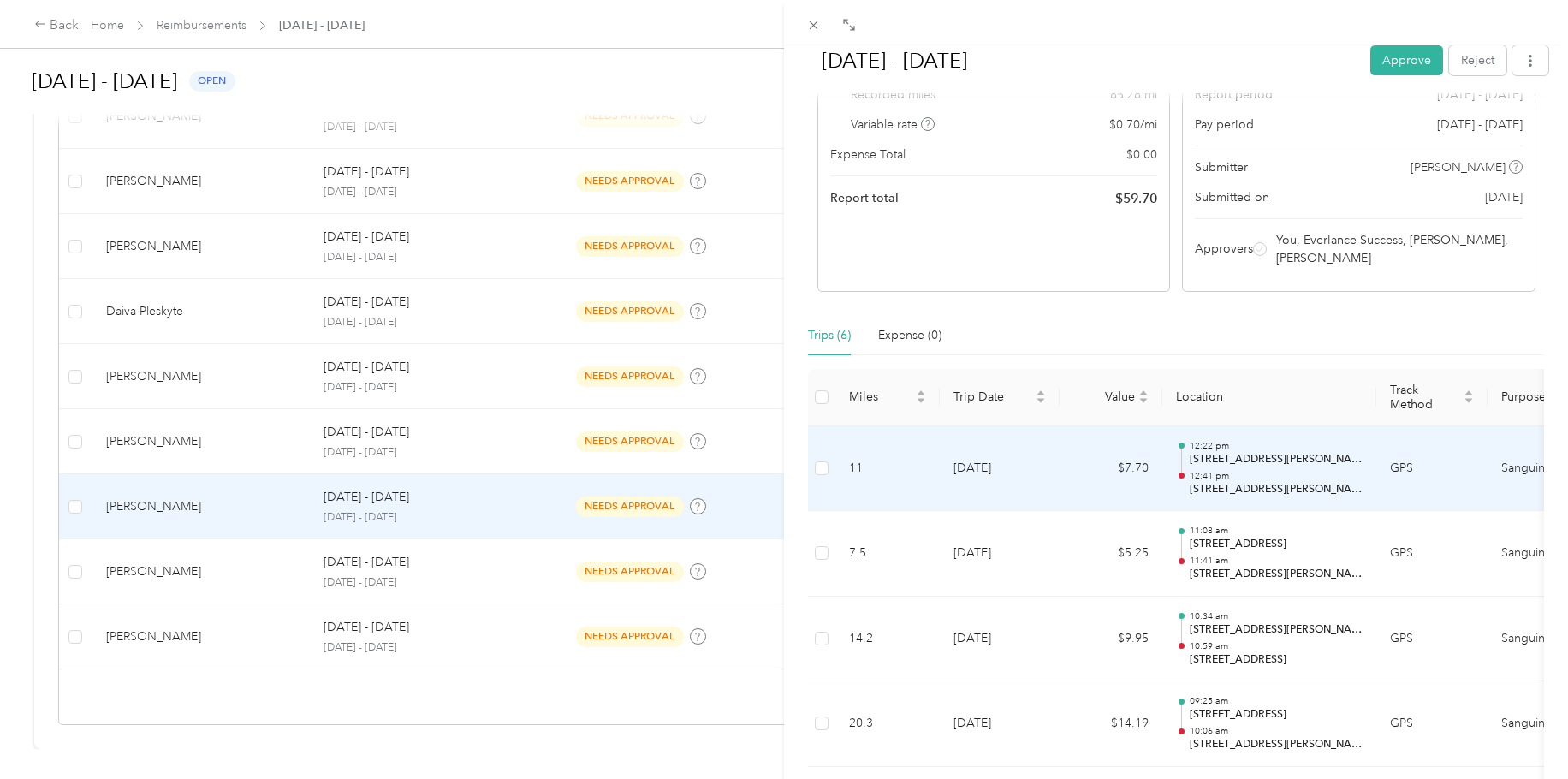
click at [1252, 475] on p "12:41 pm" at bounding box center [1276, 476] width 173 height 12
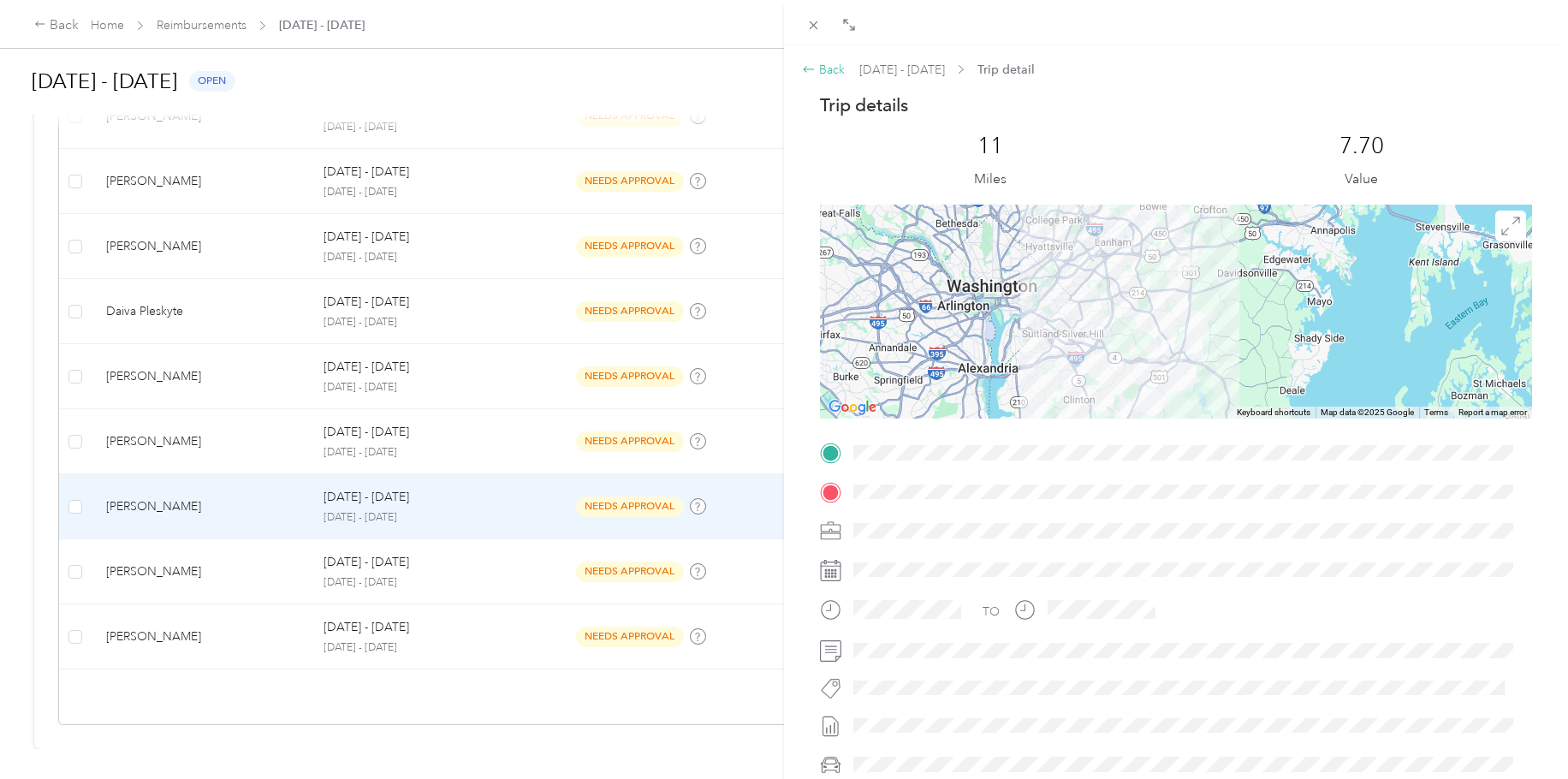
click at [806, 63] on icon at bounding box center [809, 69] width 13 height 13
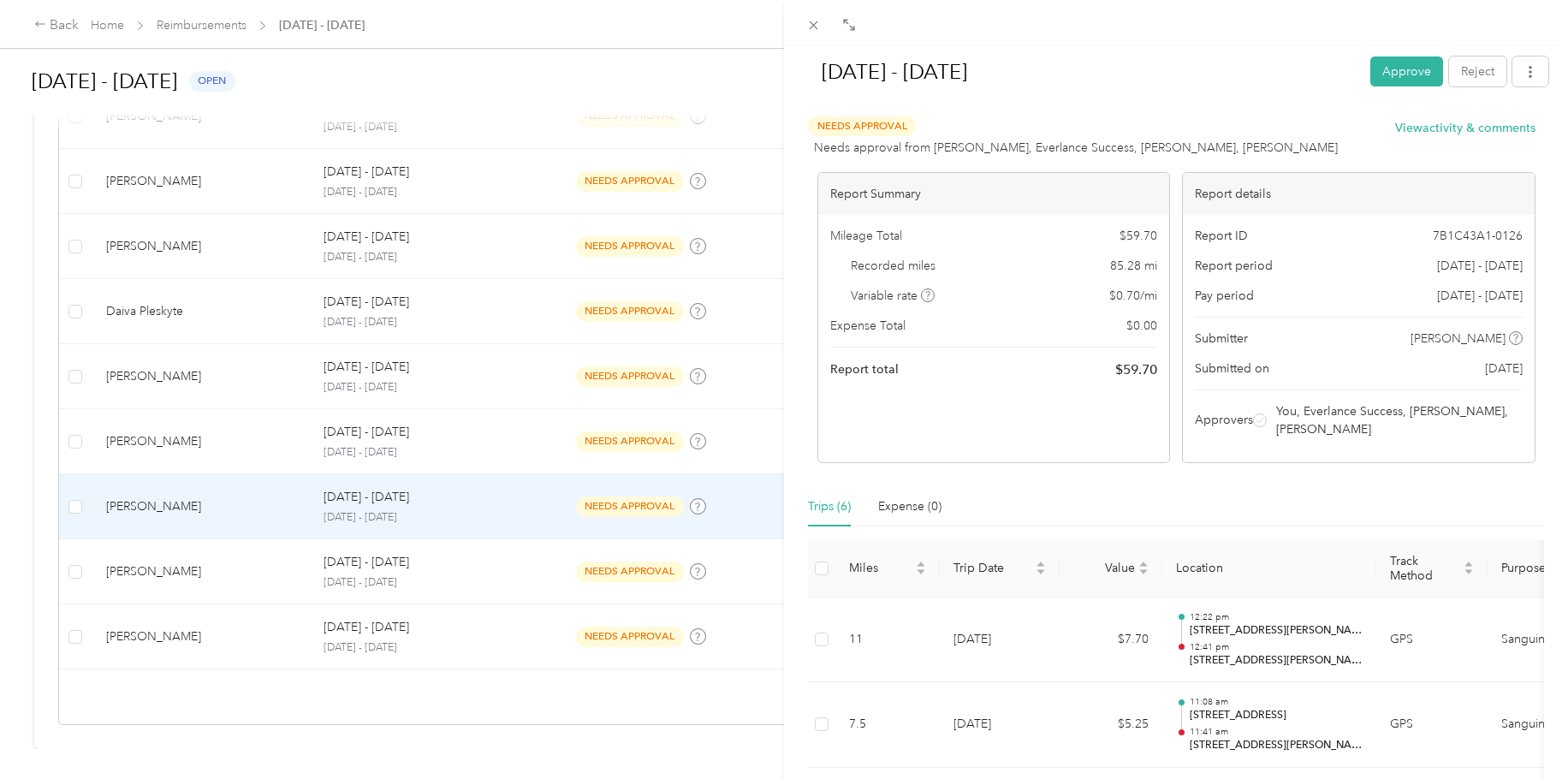
click at [1057, 487] on div "Trips (6) Expense (0)" at bounding box center [1176, 507] width 736 height 40
click at [1151, 481] on div "Needs Approval Needs approval from [PERSON_NAME], Everlance Success, [PERSON_NA…" at bounding box center [1176, 628] width 736 height 1023
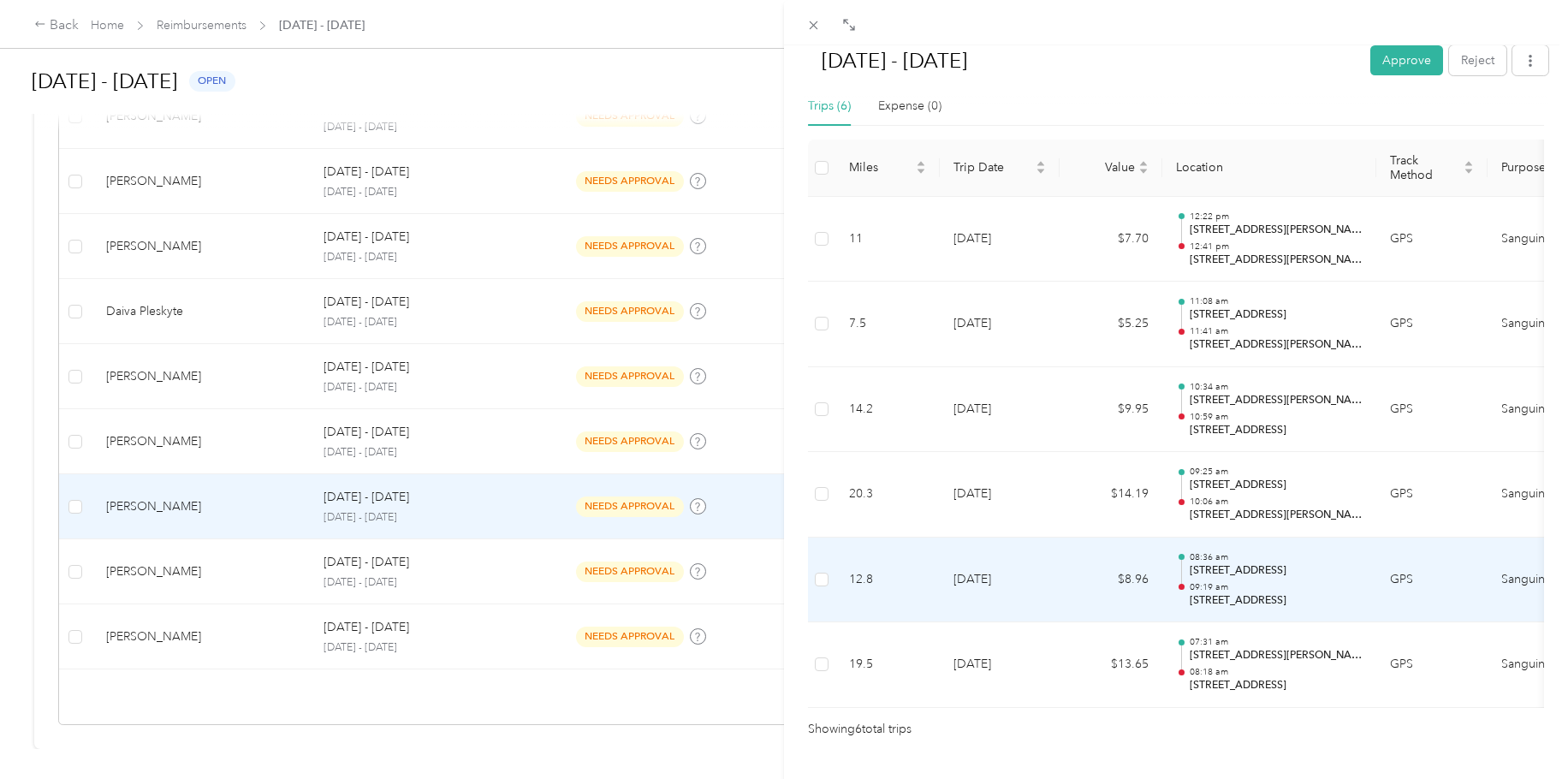
scroll to position [461, 0]
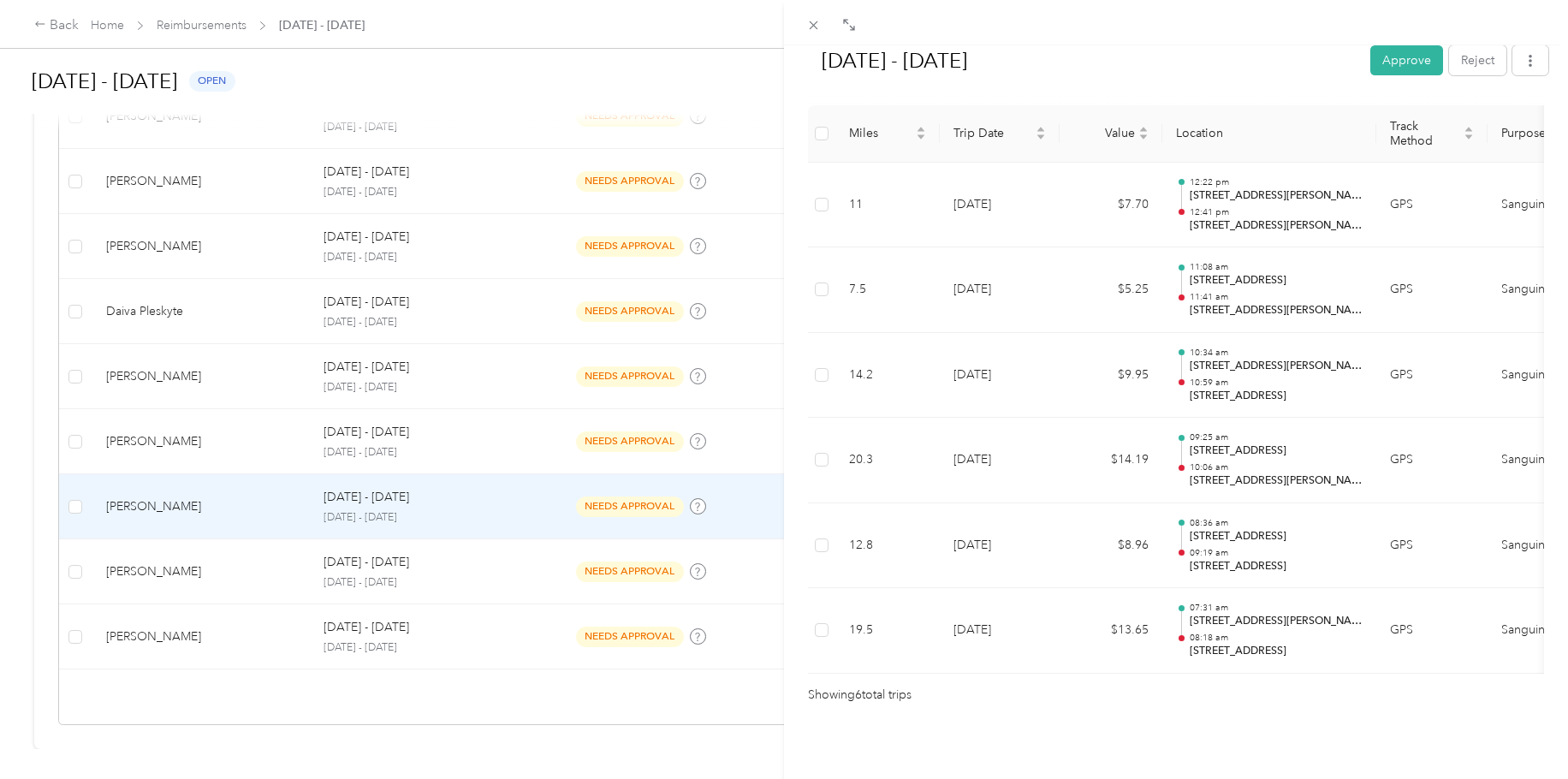
click at [457, 235] on div "[DATE] - [DATE] Approve Reject Needs Approval Needs approval from [PERSON_NAME]…" at bounding box center [784, 389] width 1568 height 779
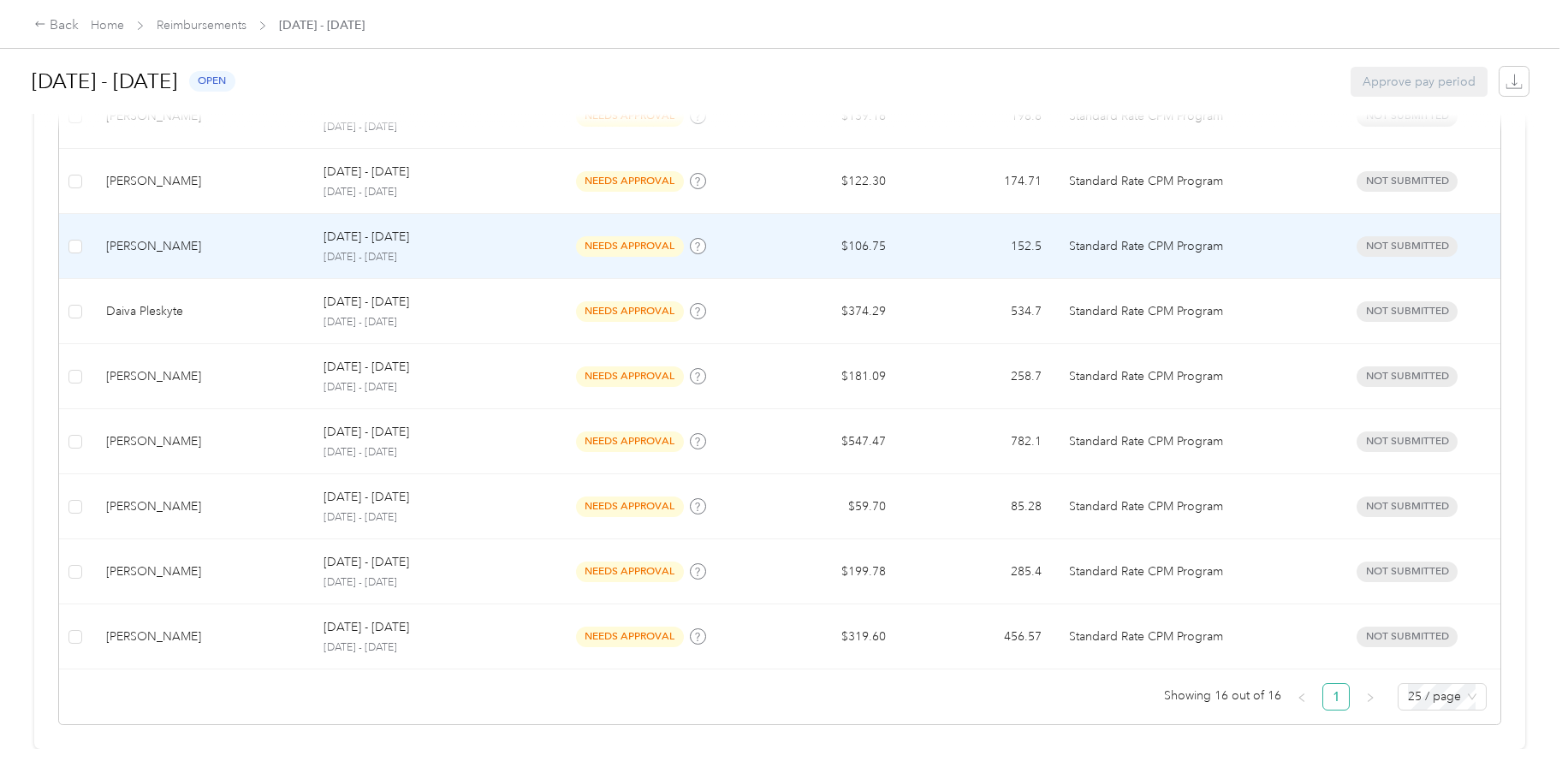
click at [457, 235] on div "[DATE] - [DATE] [DATE] - [DATE]" at bounding box center [424, 246] width 201 height 37
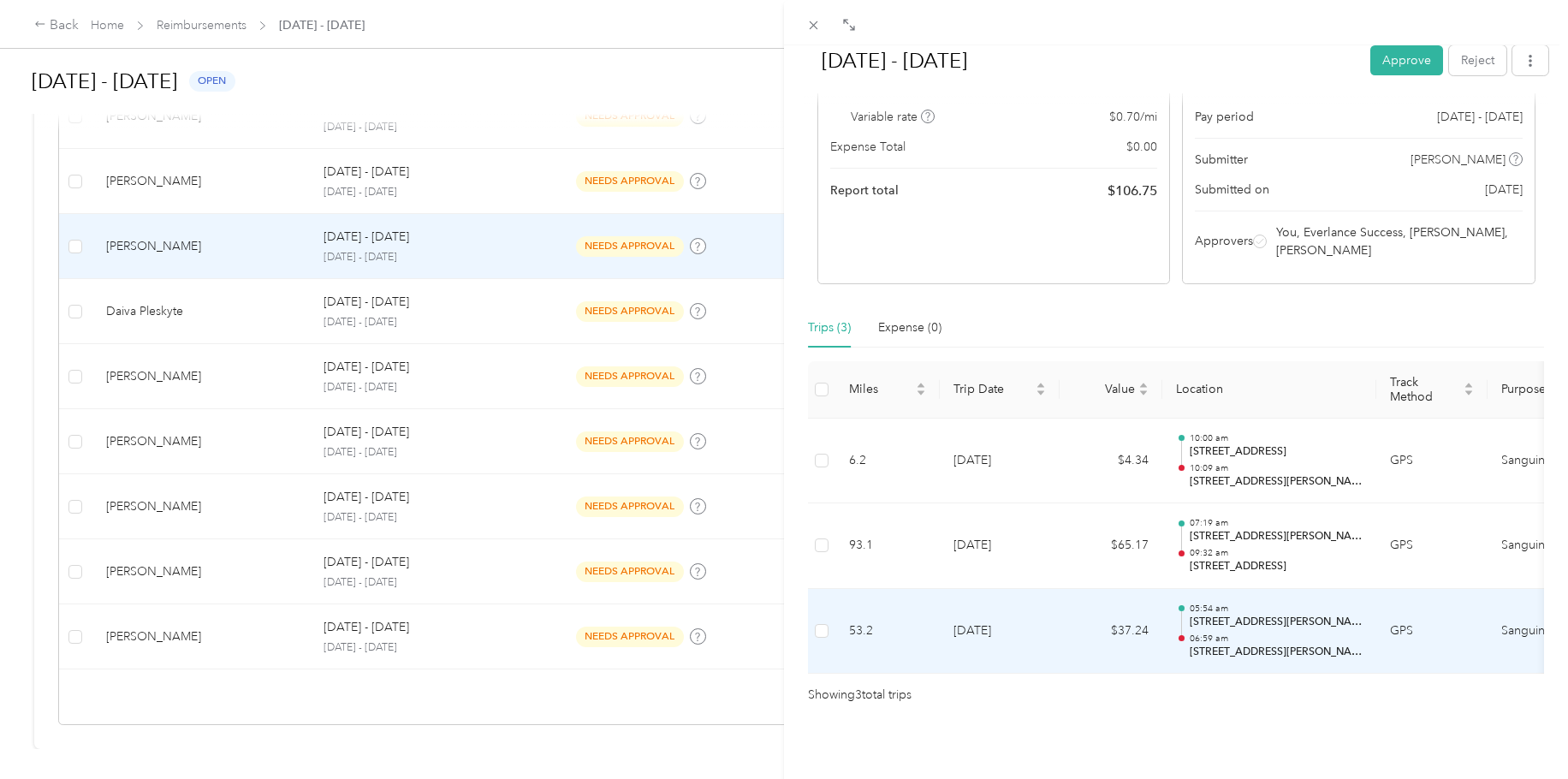
scroll to position [204, 0]
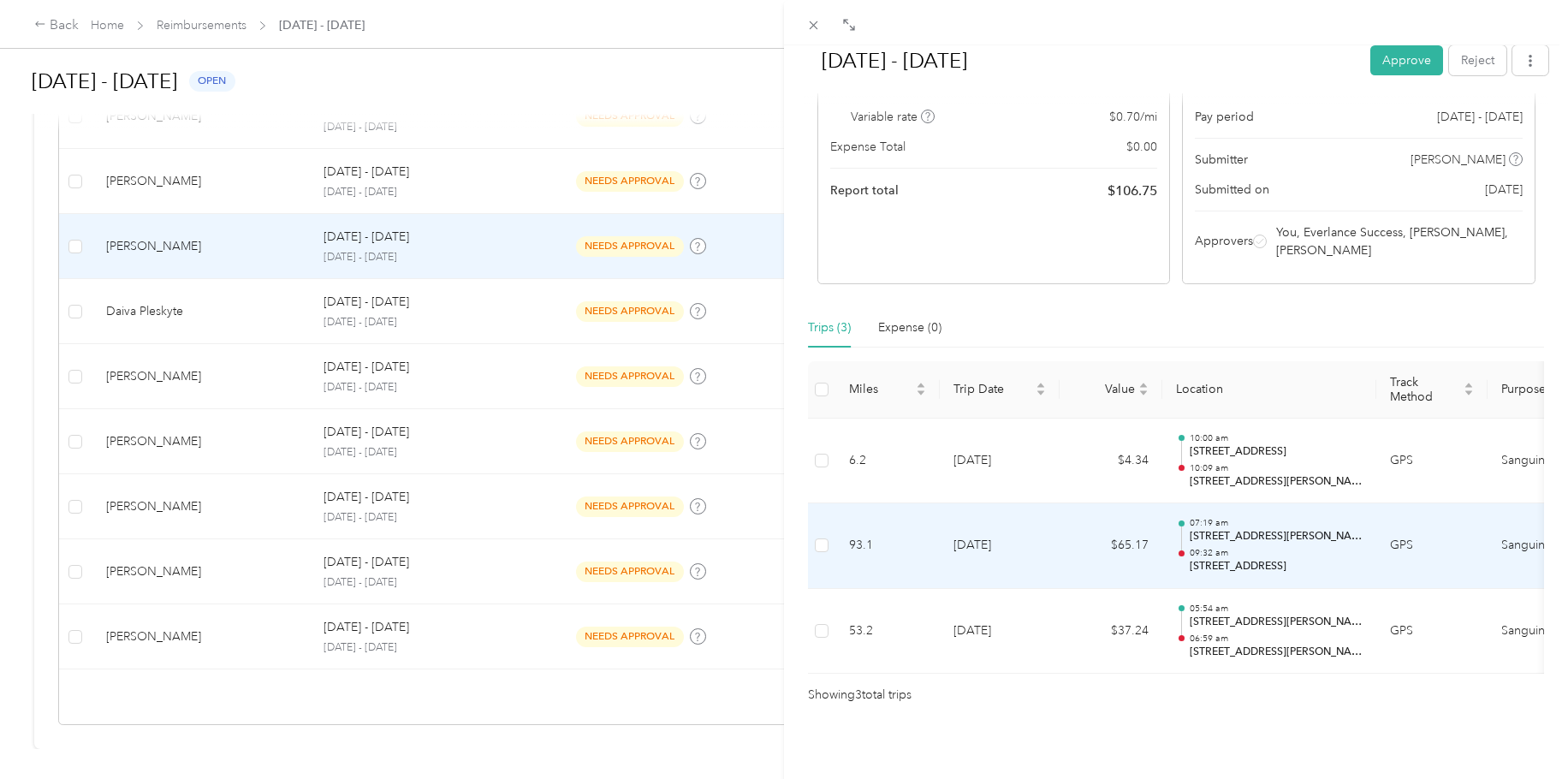
click at [1291, 559] on p "[STREET_ADDRESS]" at bounding box center [1276, 567] width 173 height 15
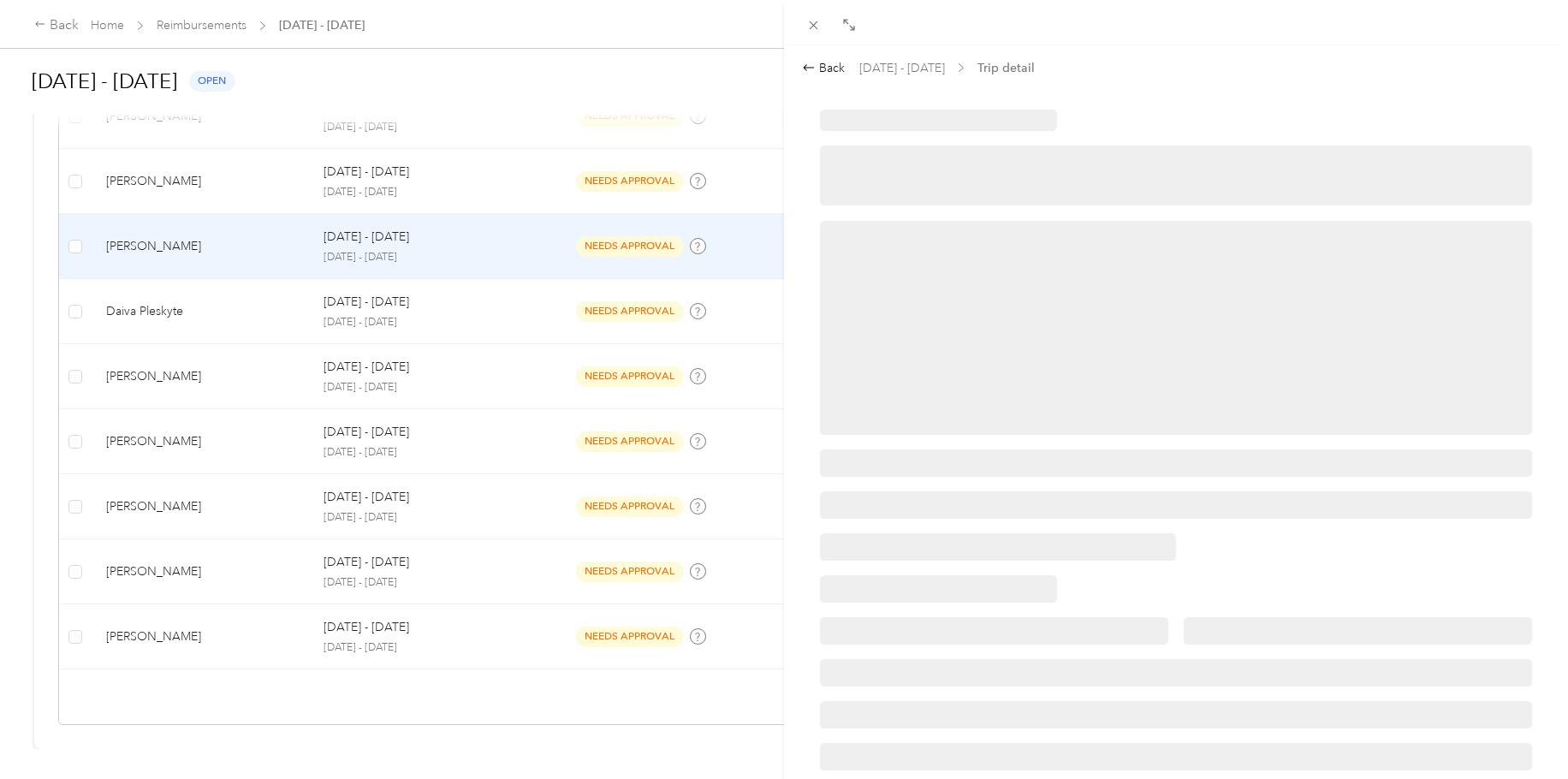
scroll to position [0, 0]
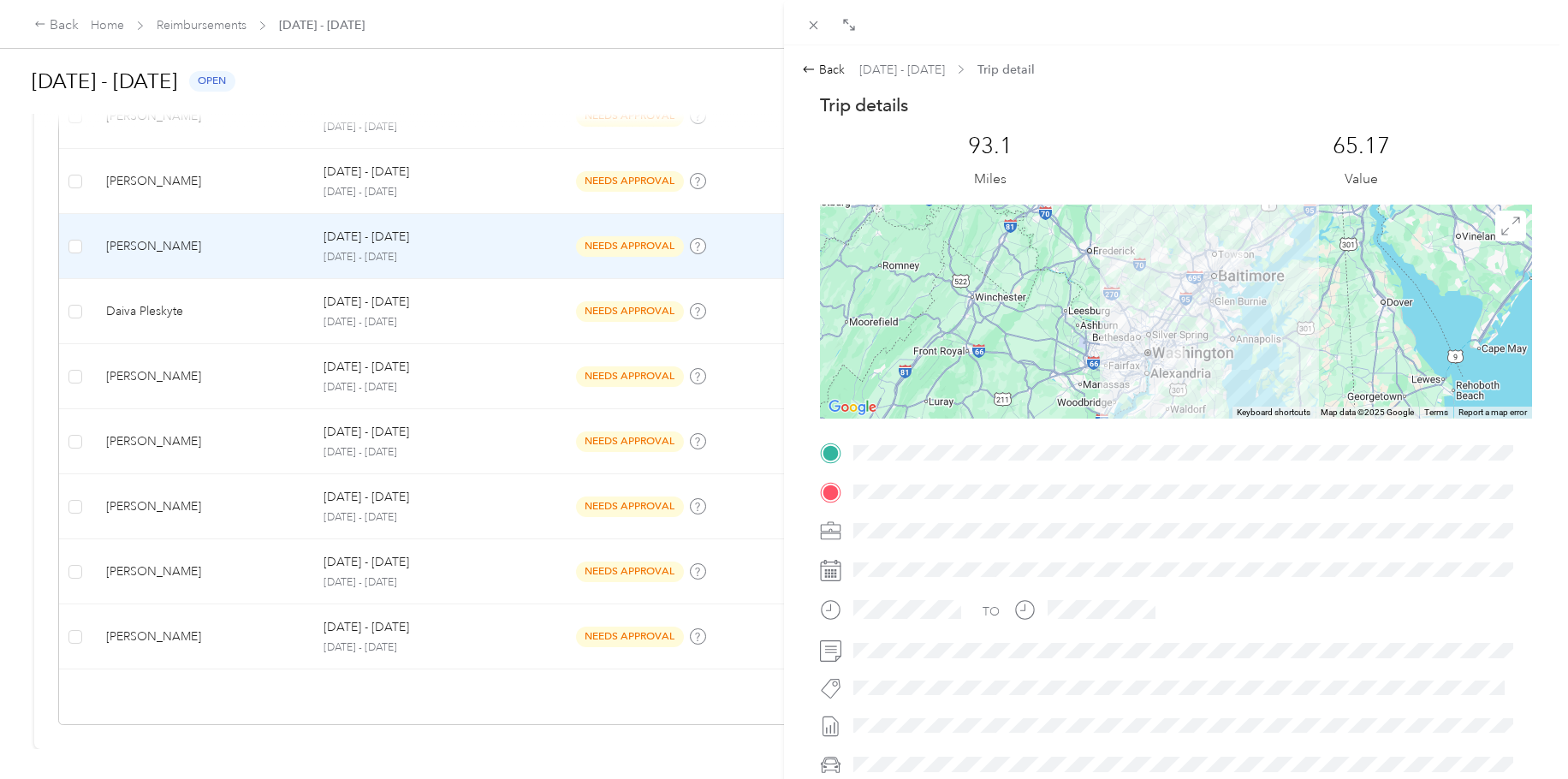
click at [1002, 539] on div at bounding box center [1190, 530] width 685 height 27
click at [822, 68] on div "Back" at bounding box center [823, 69] width 43 height 18
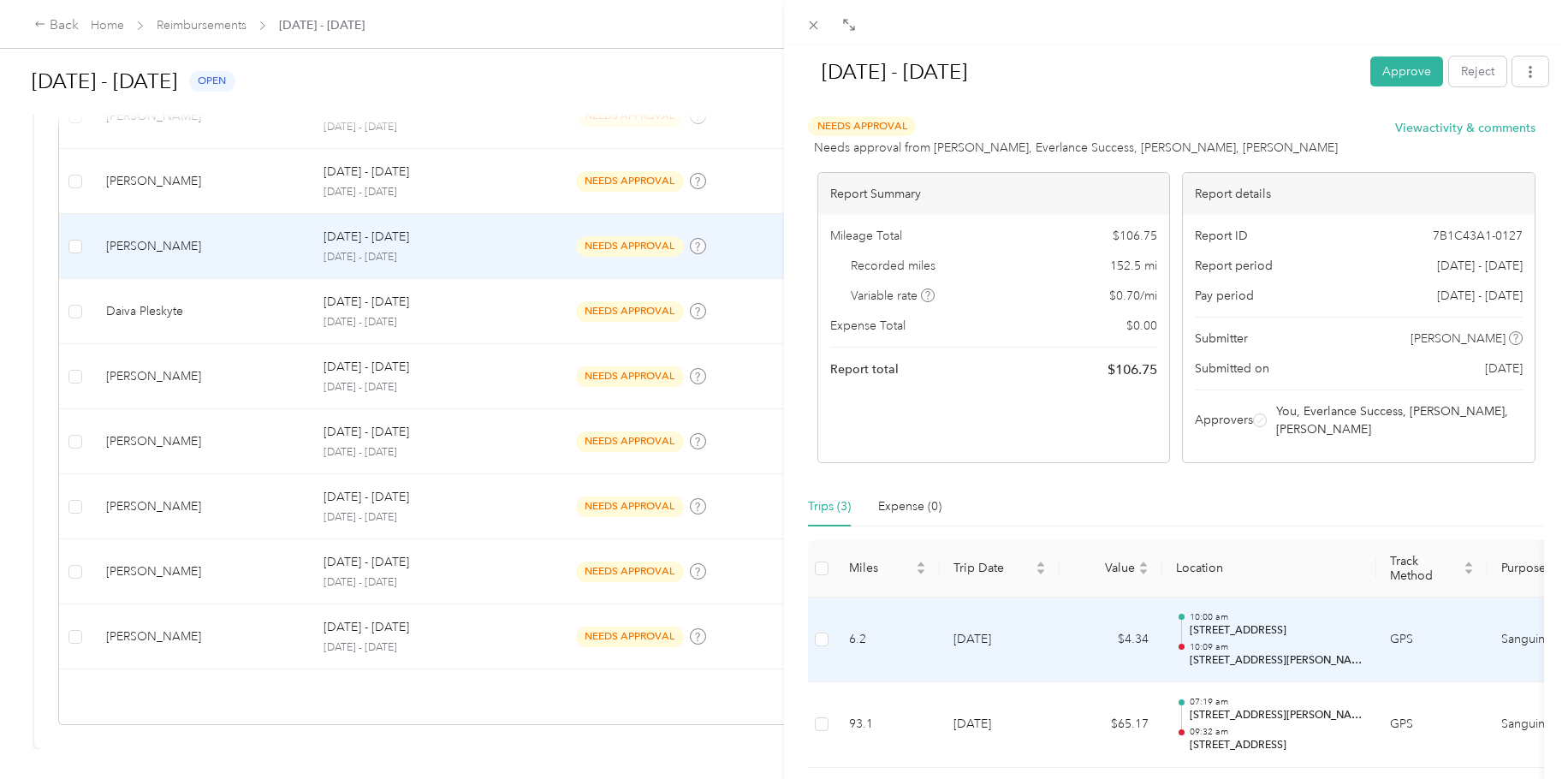
click at [1145, 588] on td "$4.34" at bounding box center [1111, 640] width 103 height 85
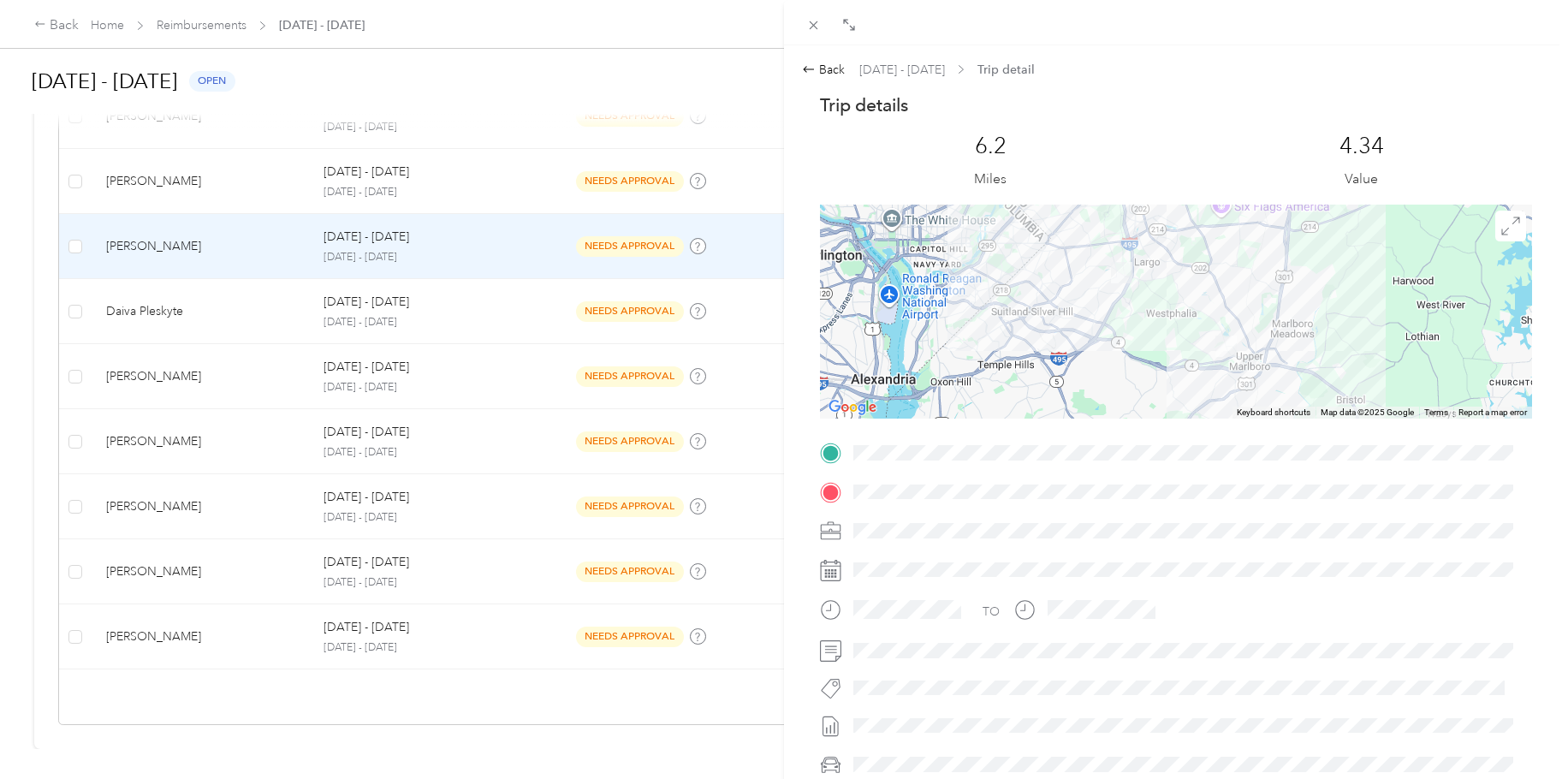
click at [850, 505] on div "TO" at bounding box center [1176, 647] width 713 height 417
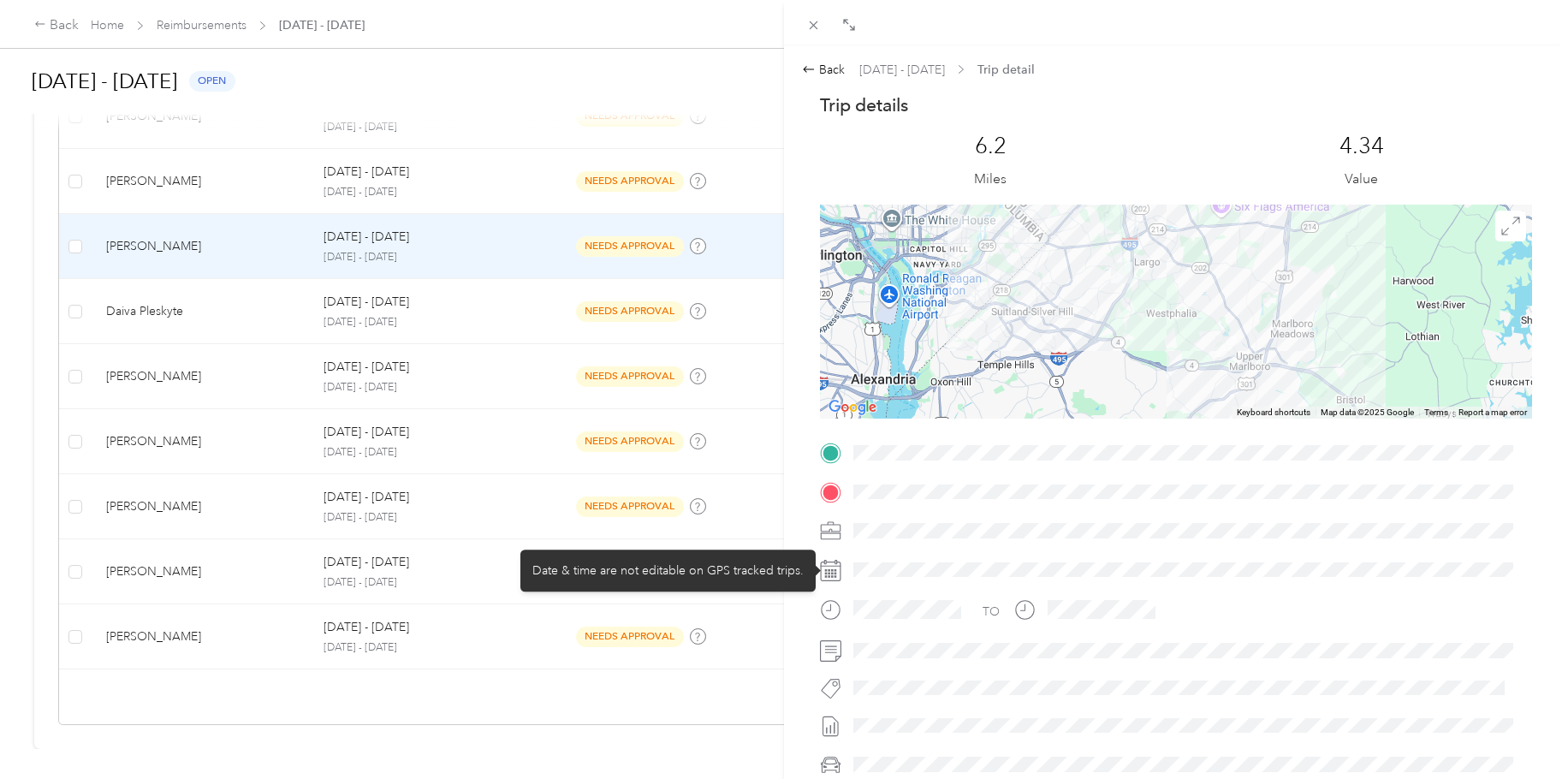
click at [1145, 572] on div at bounding box center [1190, 570] width 685 height 27
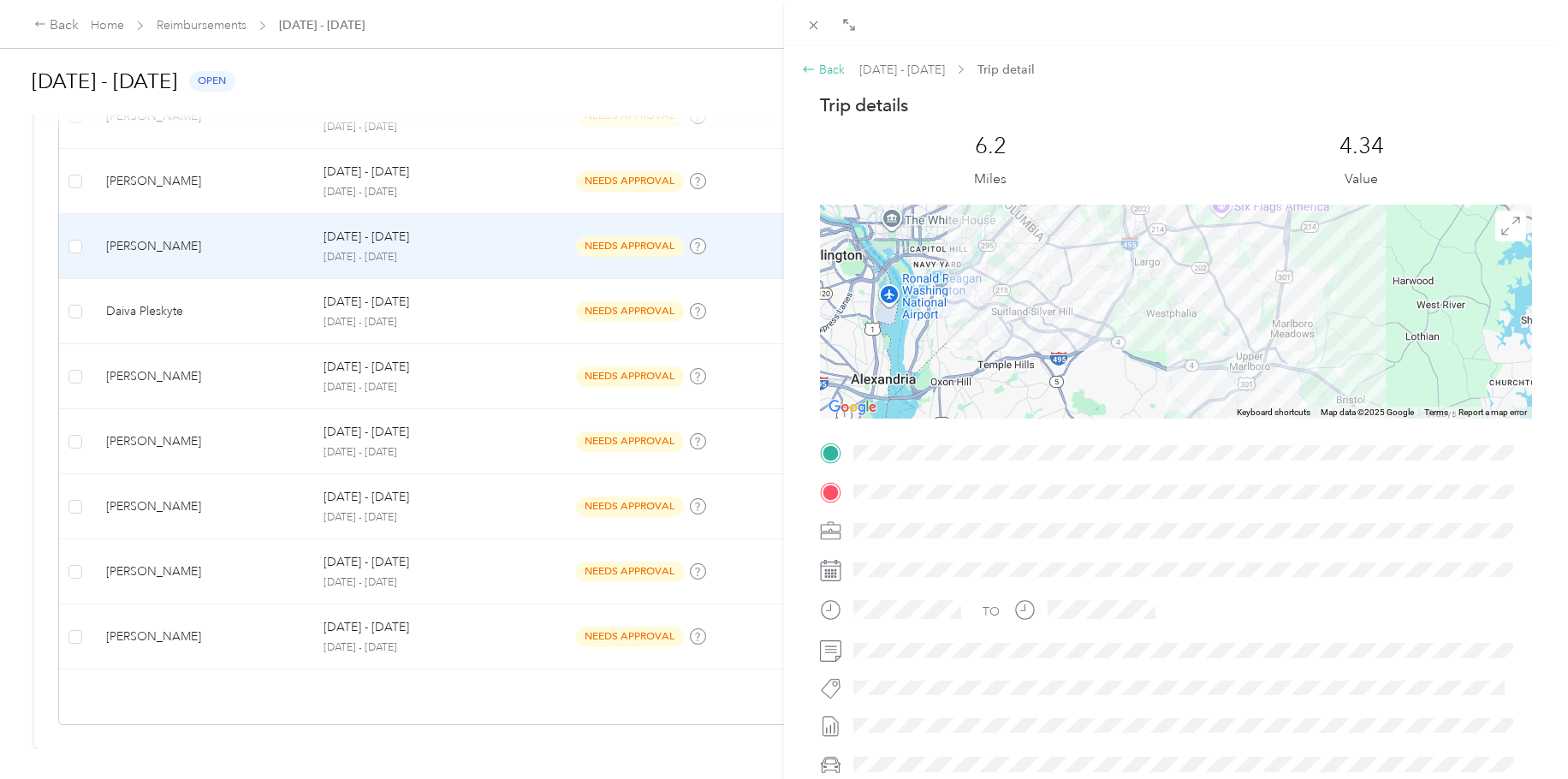
click at [819, 65] on div "Back" at bounding box center [823, 69] width 43 height 18
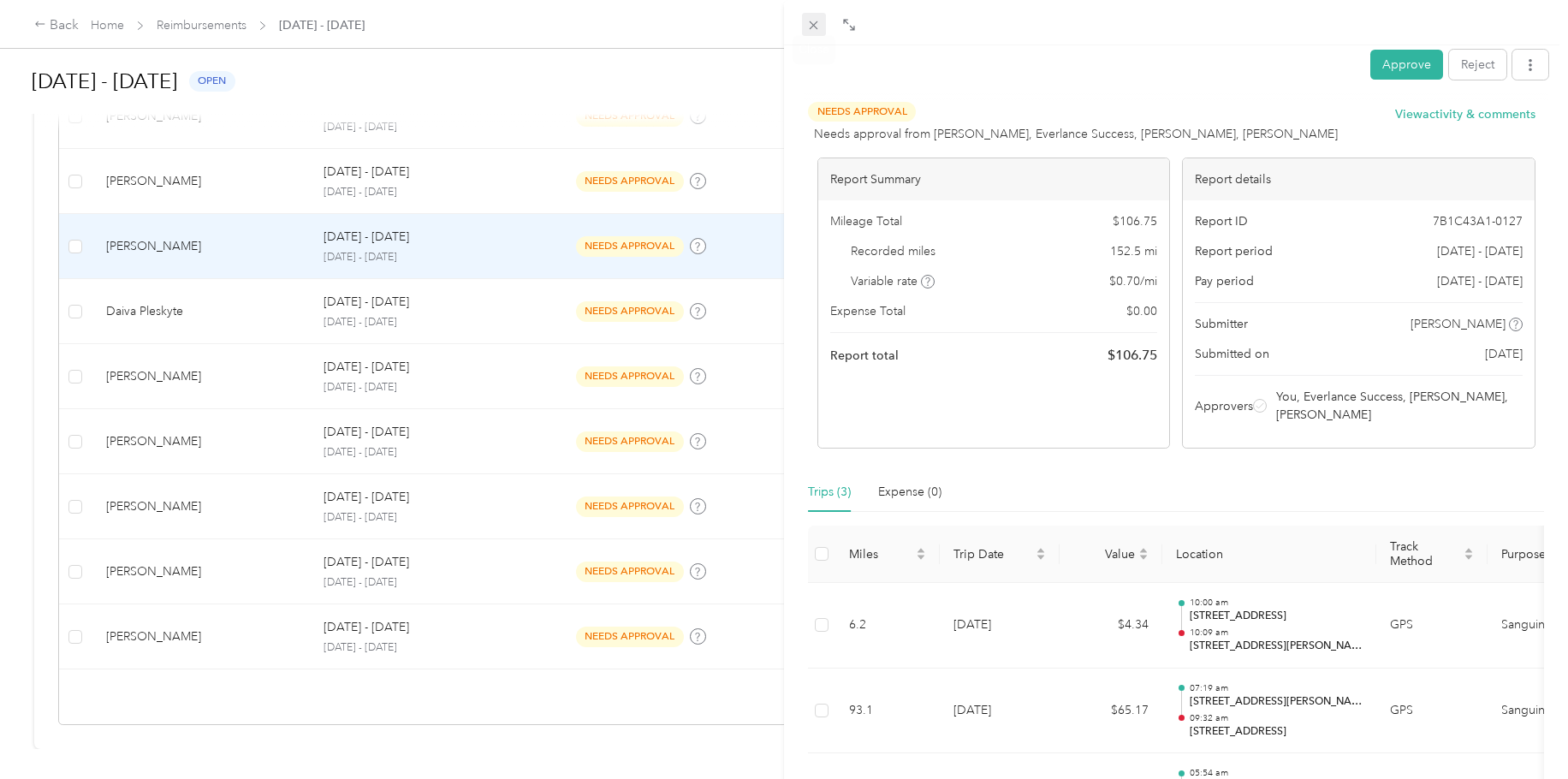
click at [814, 18] on icon at bounding box center [813, 25] width 14 height 14
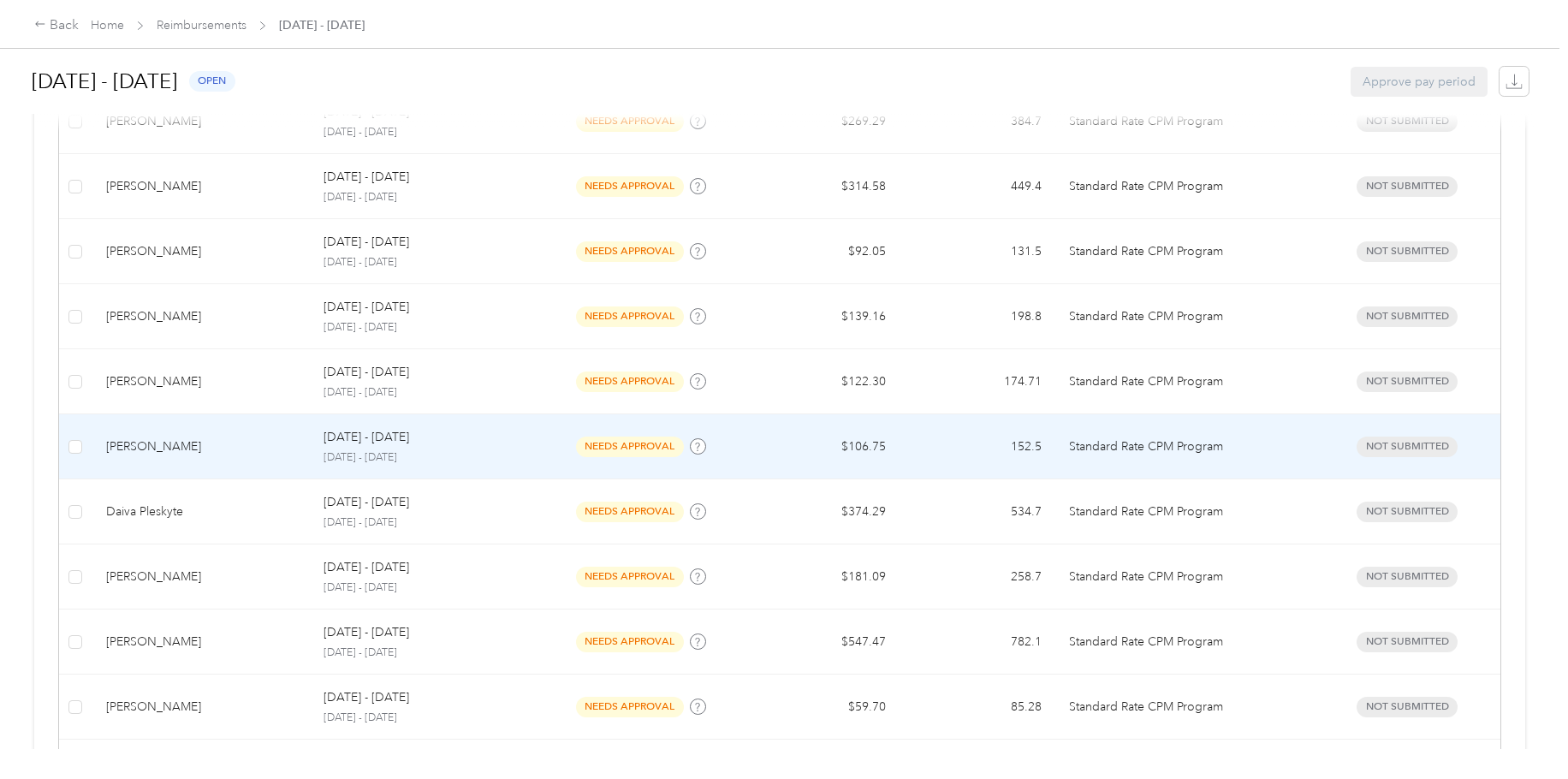
scroll to position [741, 0]
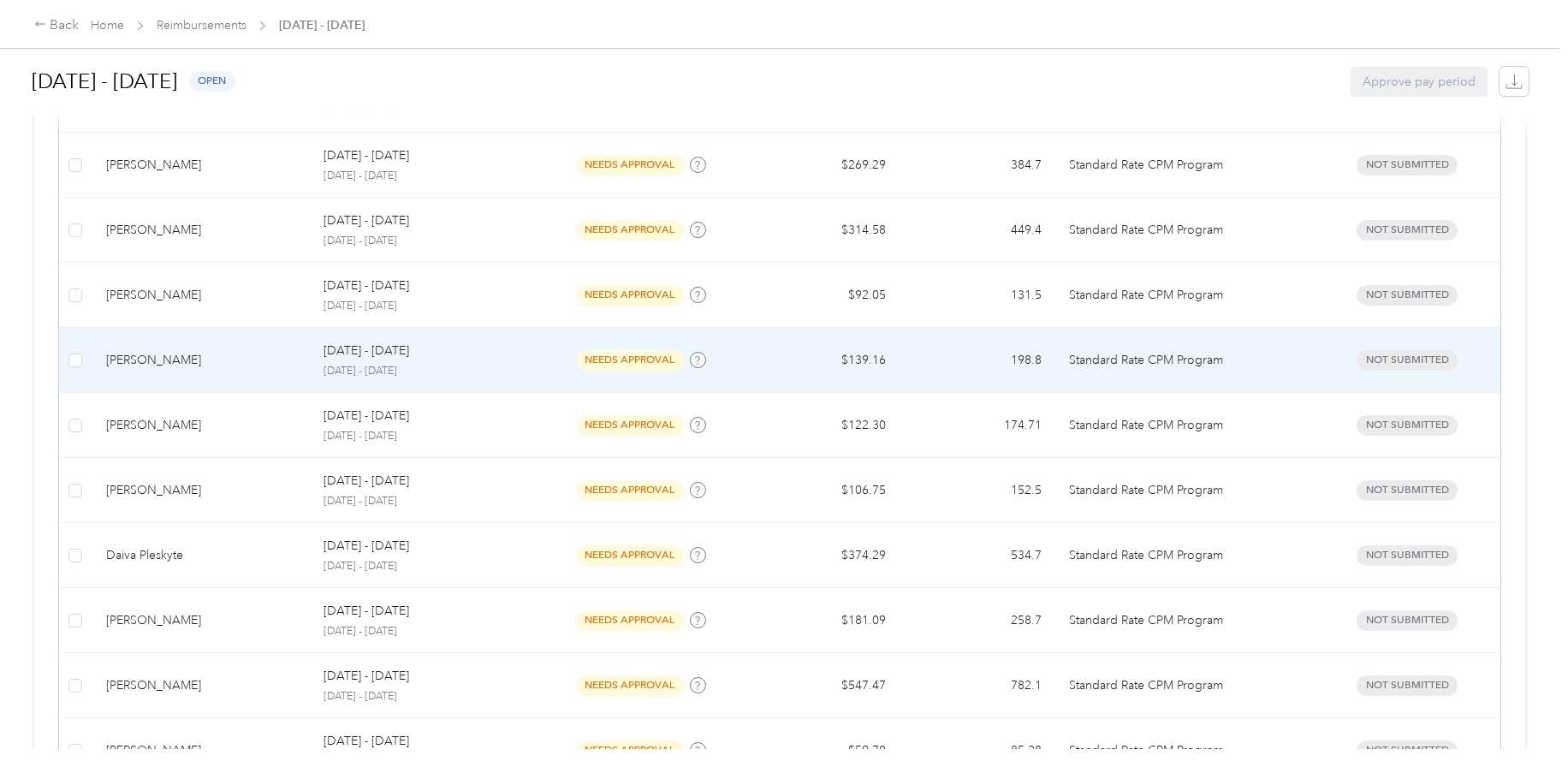
click at [499, 357] on div "[DATE] - [DATE]" at bounding box center [424, 351] width 201 height 19
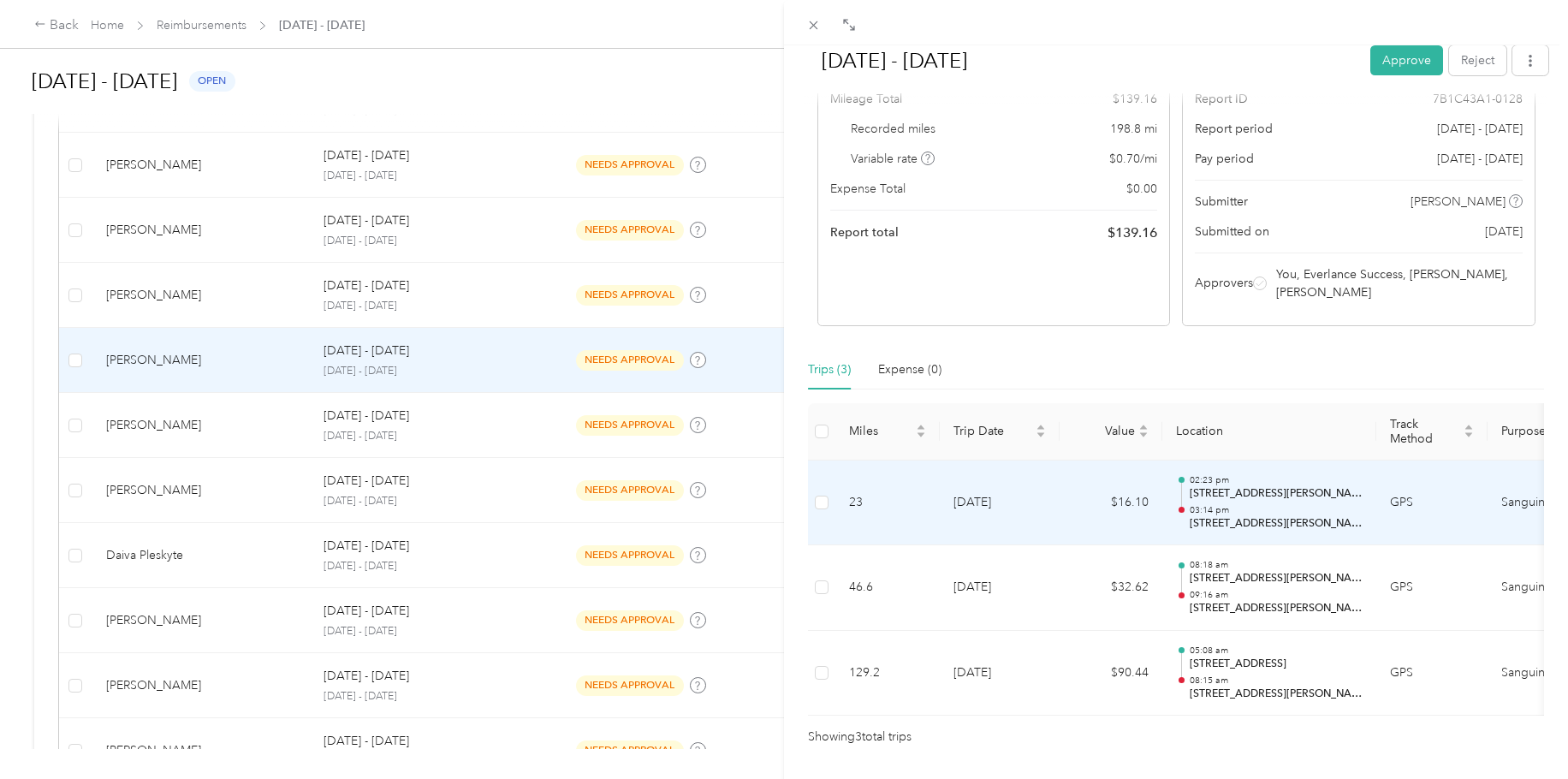
scroll to position [171, 0]
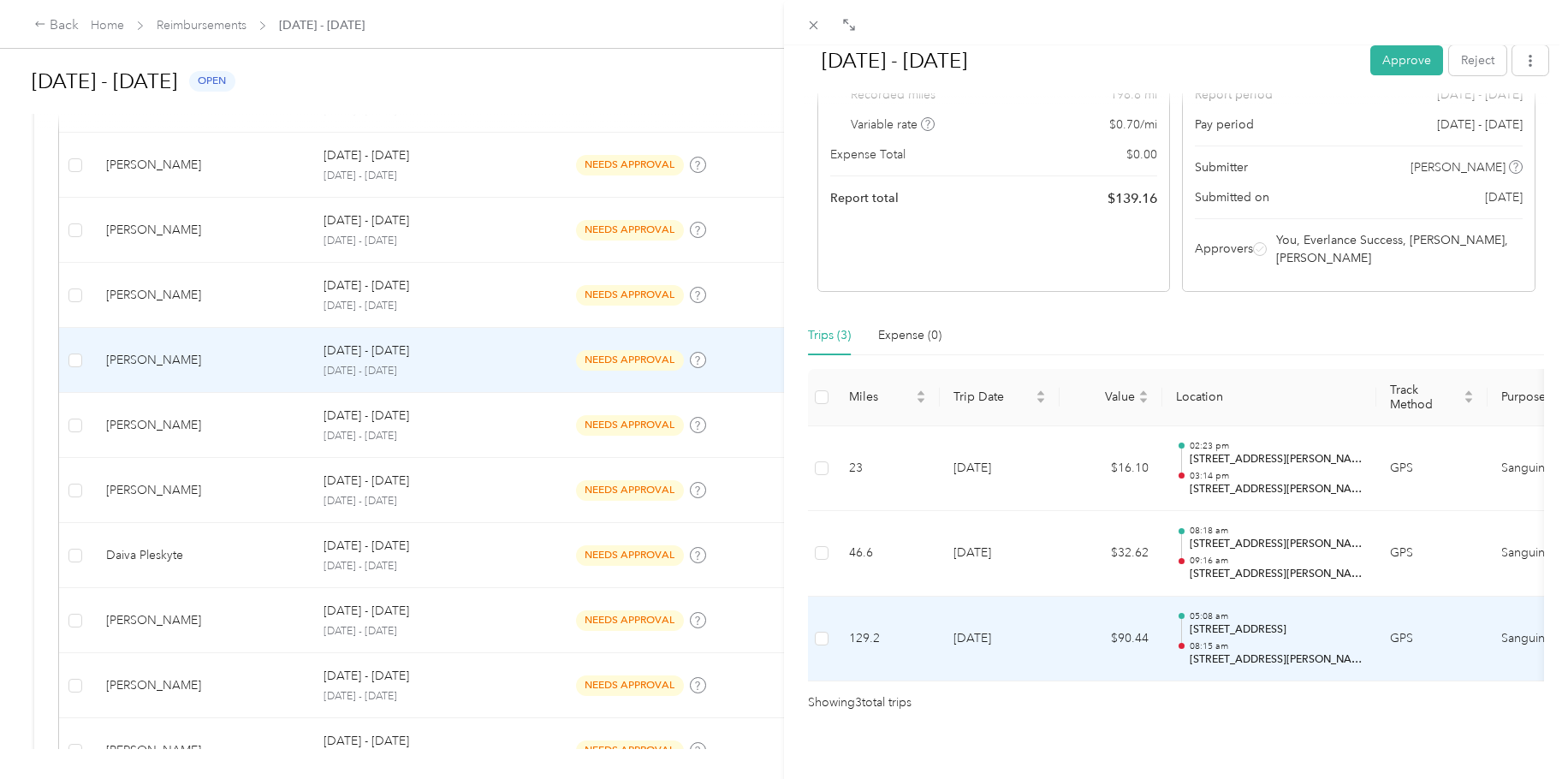
click at [1289, 588] on p "[STREET_ADDRESS][PERSON_NAME]" at bounding box center [1276, 660] width 173 height 15
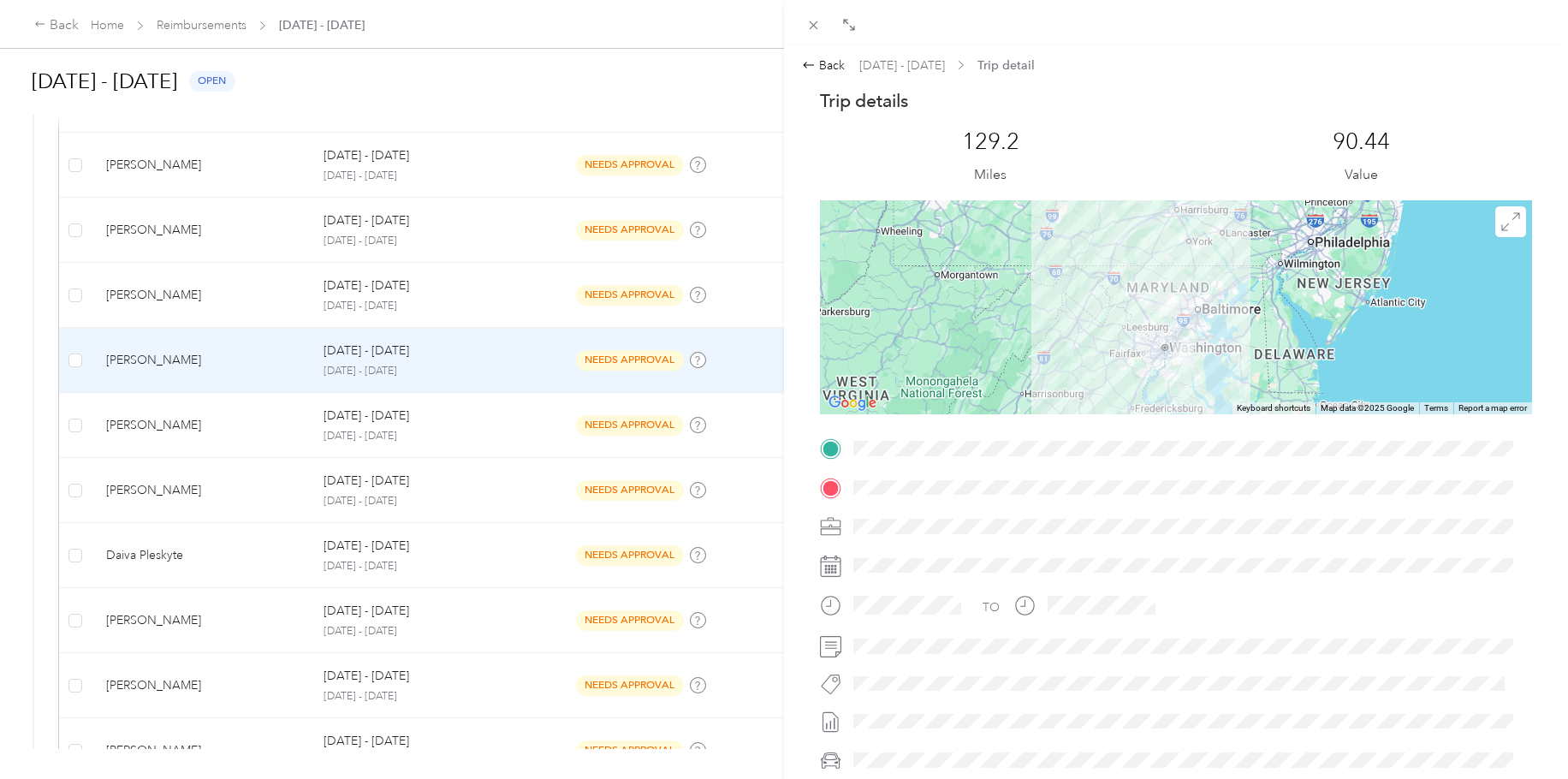
scroll to position [0, 0]
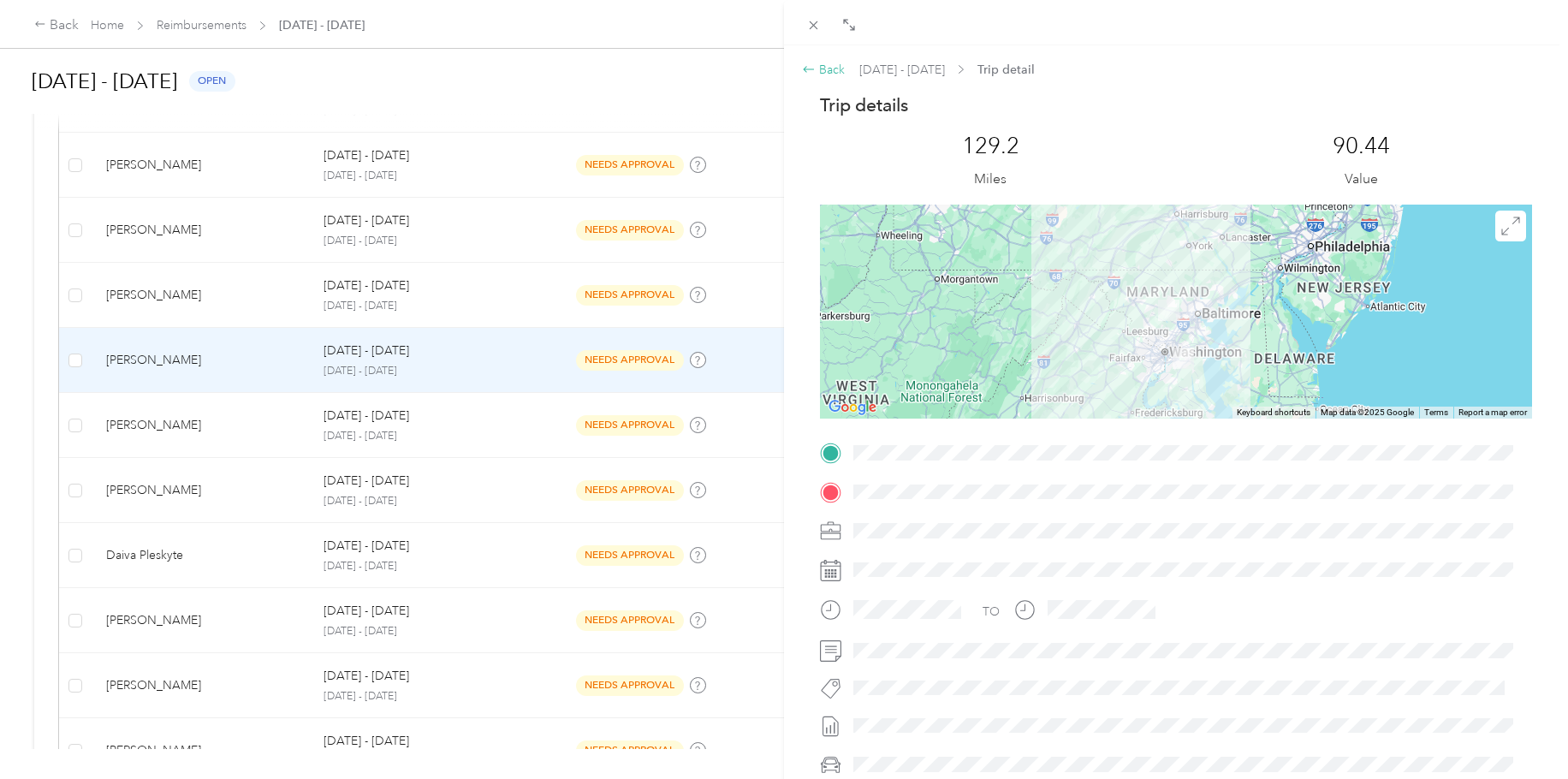
click at [813, 73] on icon at bounding box center [809, 69] width 13 height 13
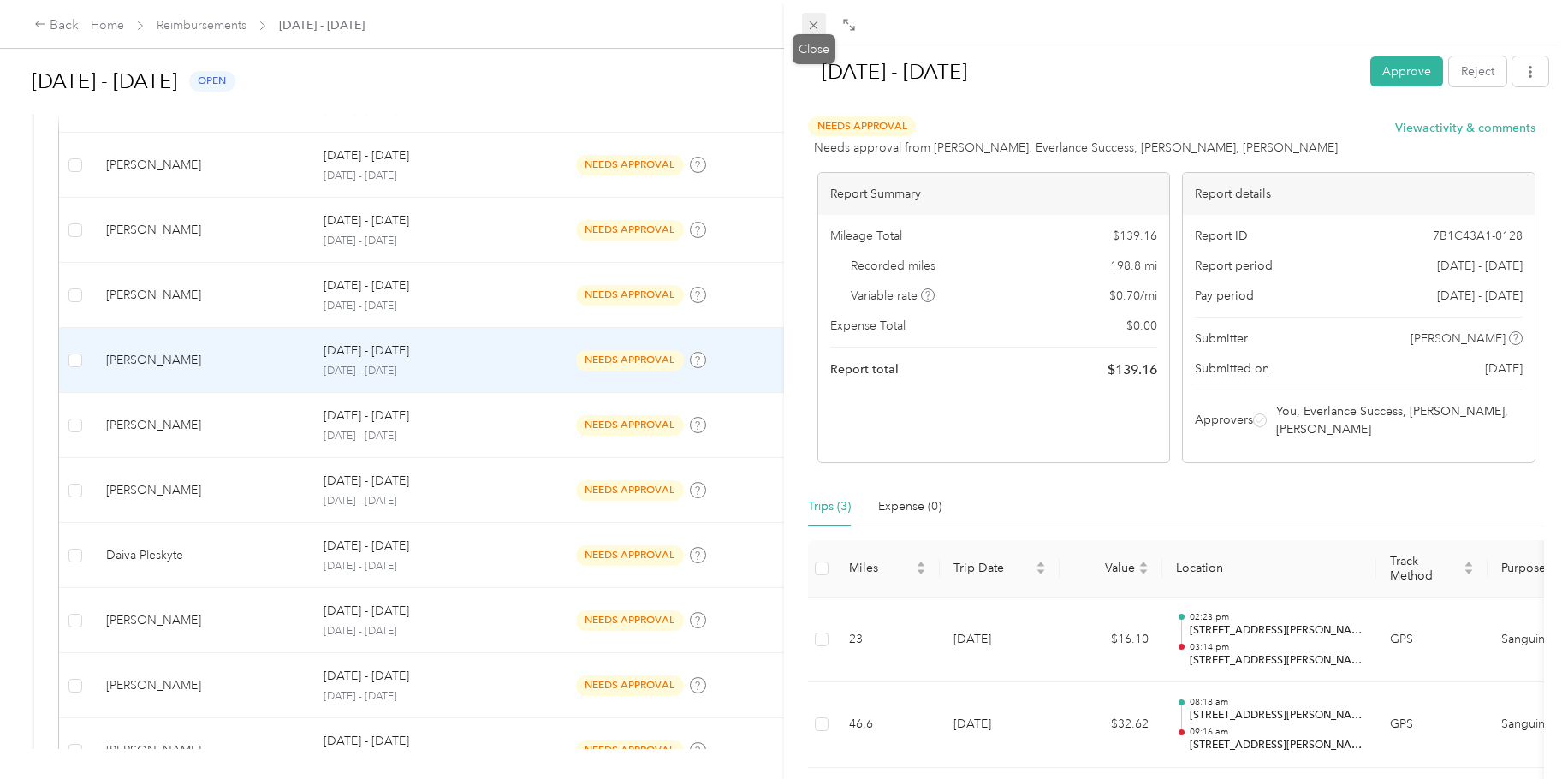
click at [818, 27] on icon at bounding box center [813, 25] width 14 height 14
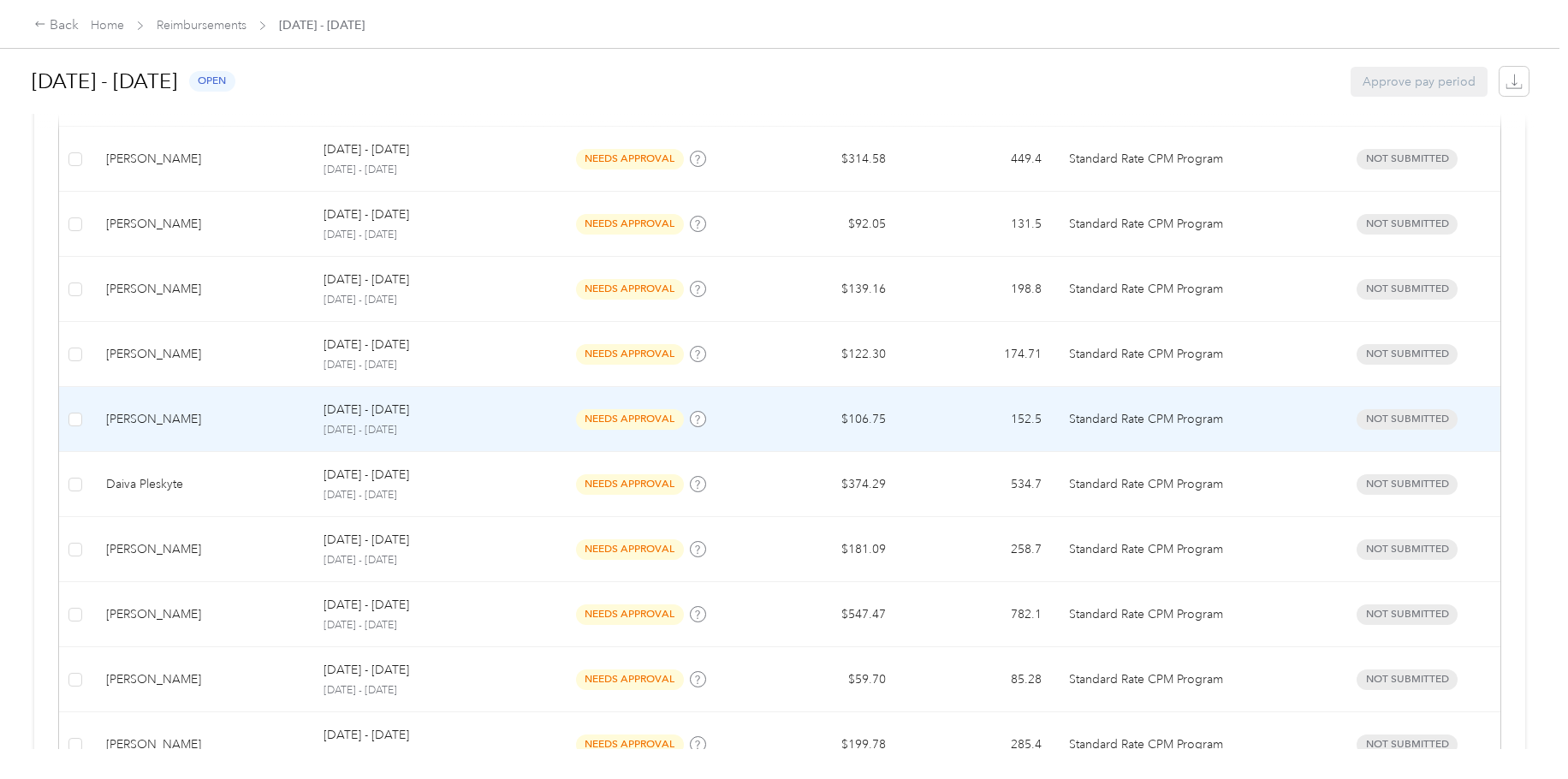
scroll to position [998, 0]
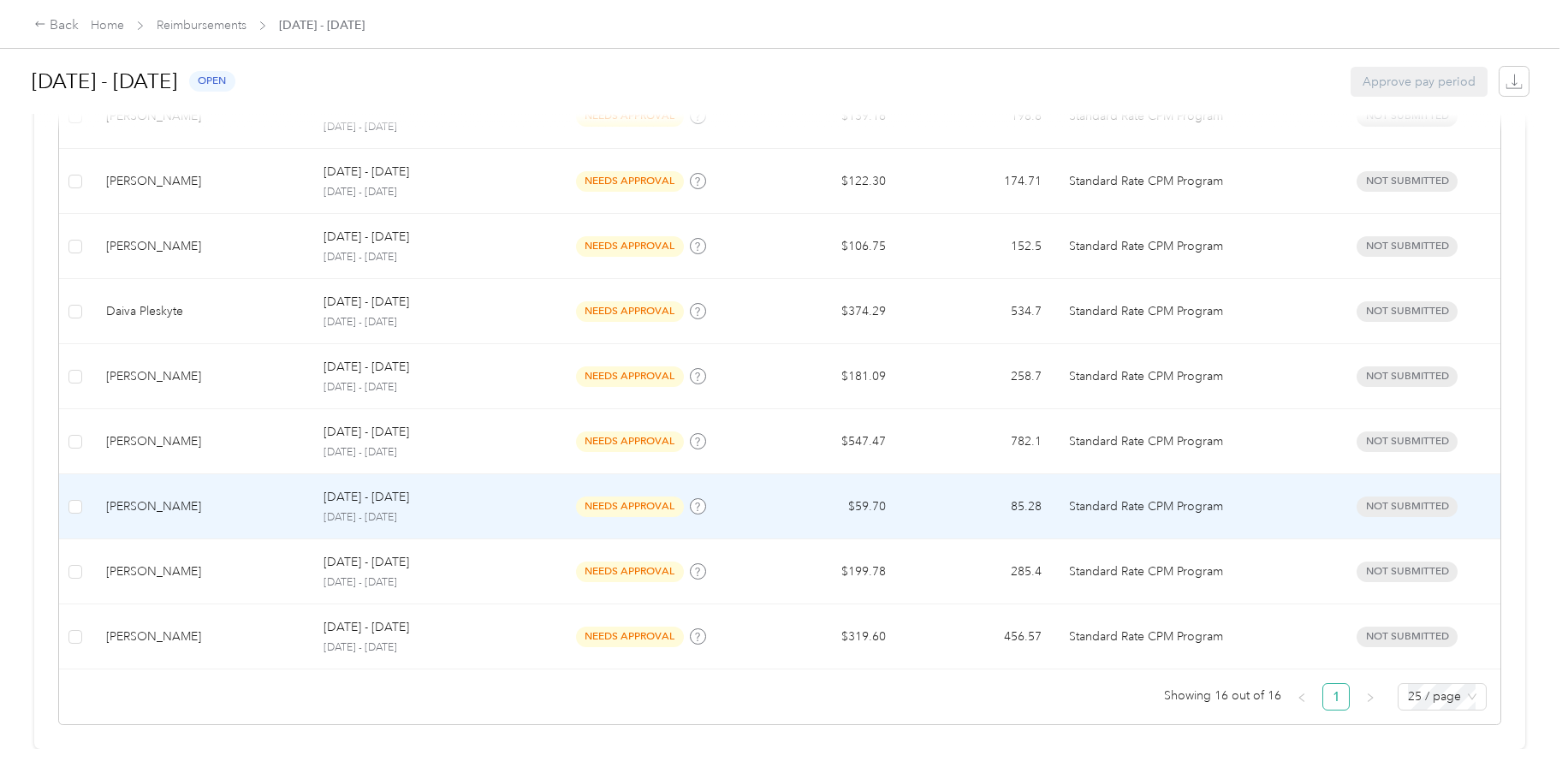
click at [426, 510] on p "[DATE] - [DATE]" at bounding box center [424, 518] width 201 height 15
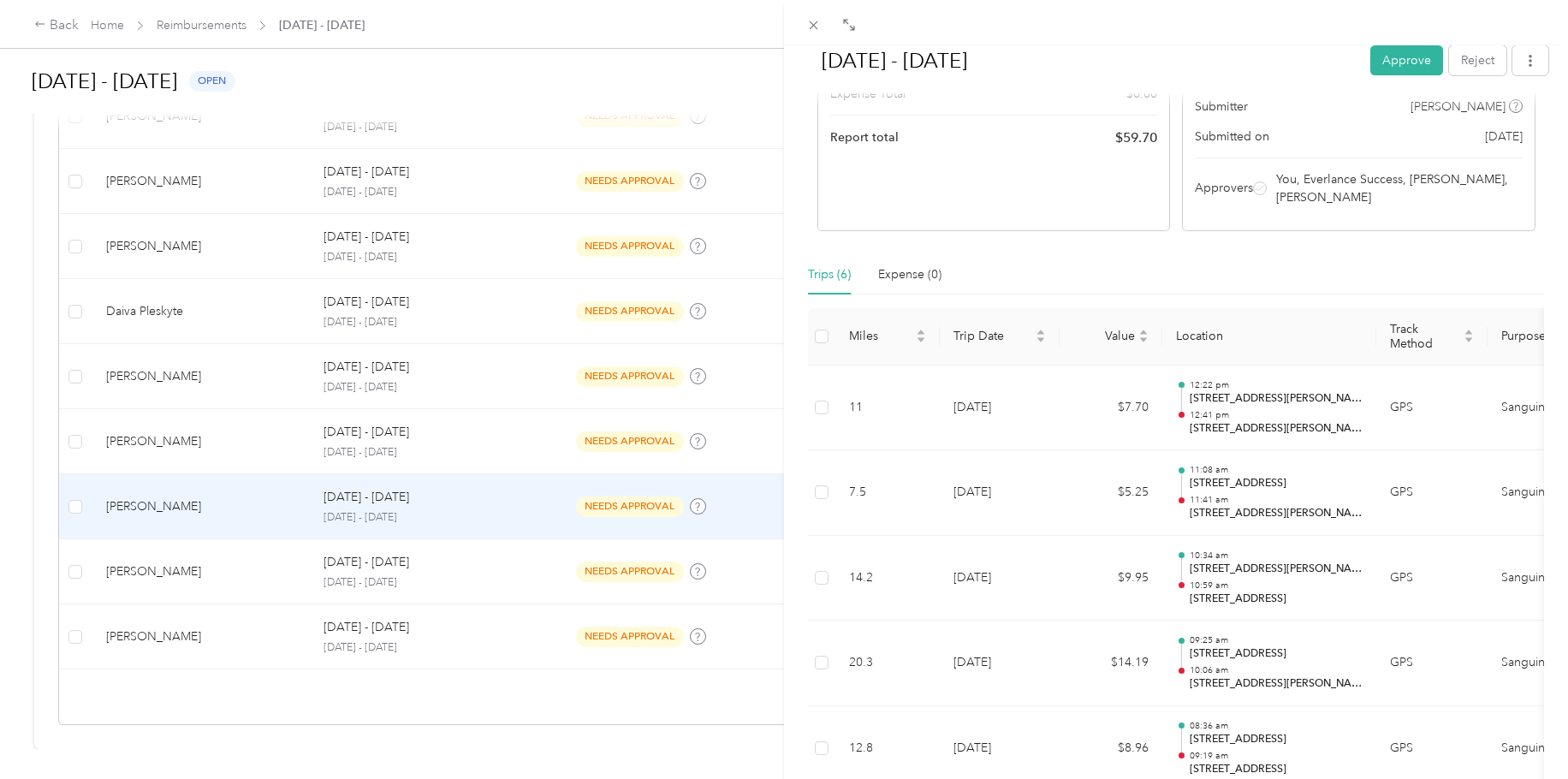
scroll to position [257, 0]
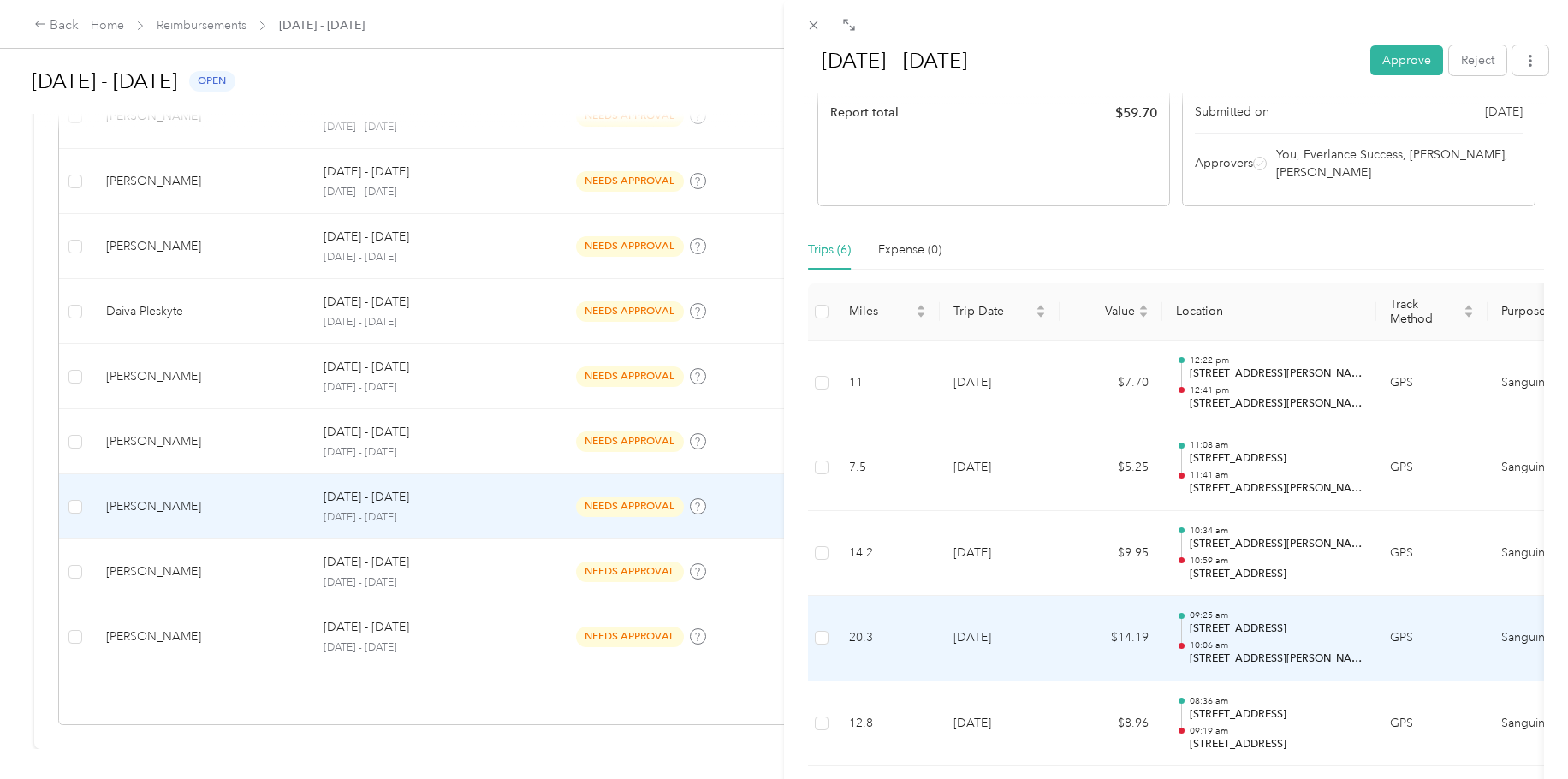
click at [1216, 588] on p "[STREET_ADDRESS][PERSON_NAME]" at bounding box center [1276, 659] width 173 height 15
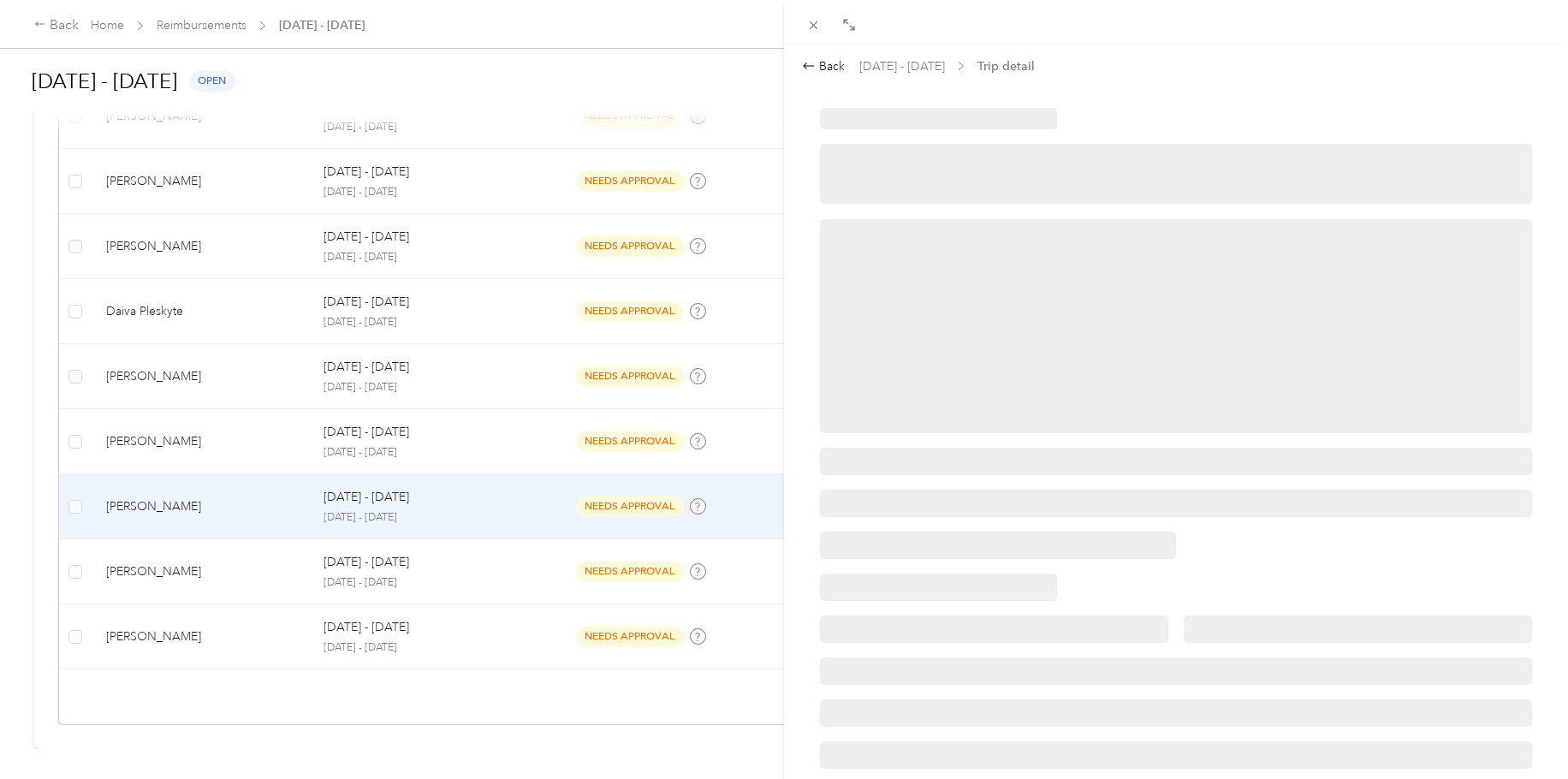
scroll to position [0, 0]
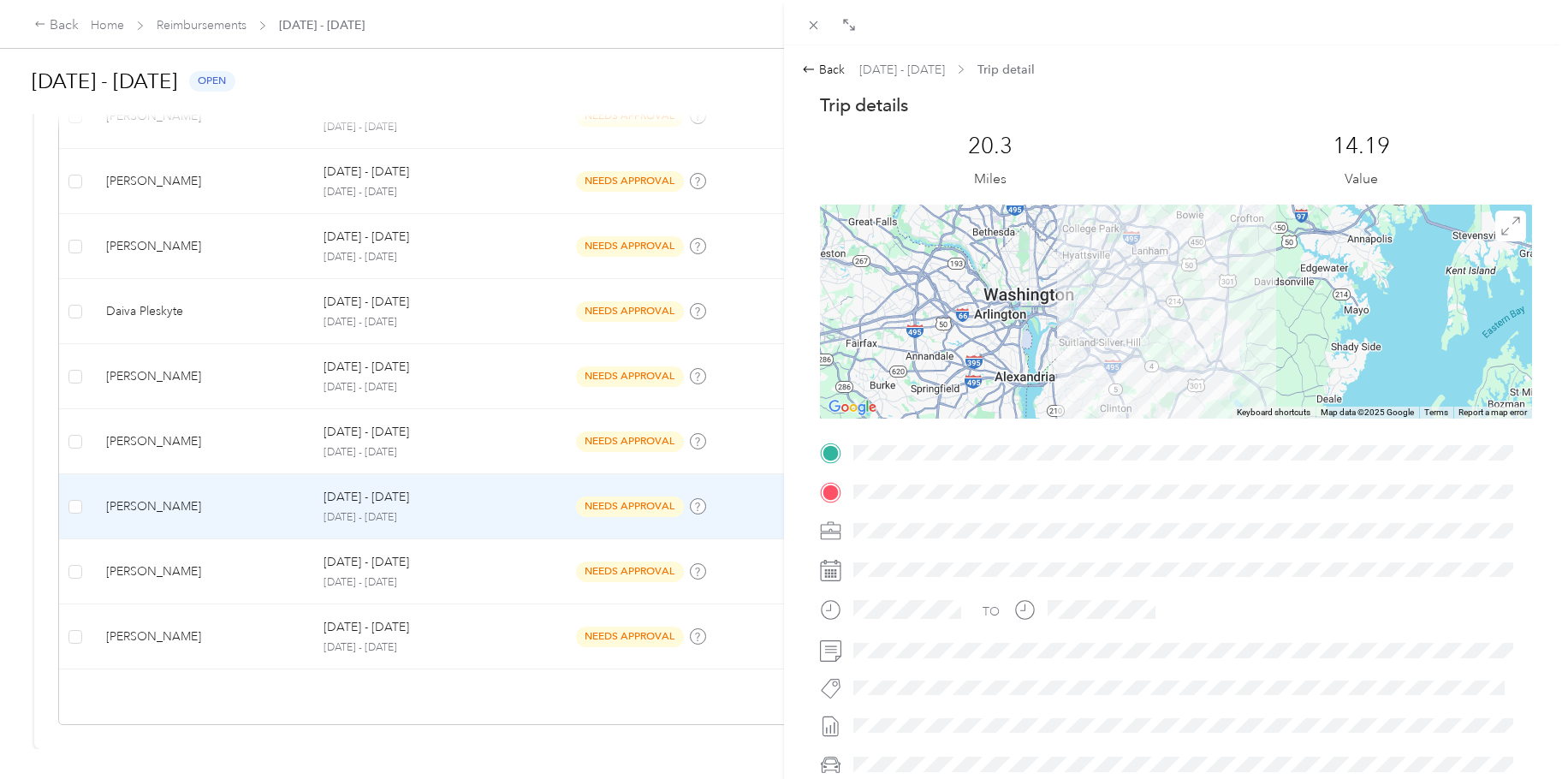
click at [837, 440] on div at bounding box center [1176, 452] width 713 height 27
drag, startPoint x: 1361, startPoint y: 133, endPoint x: 1270, endPoint y: 132, distance: 91.0
click at [1270, 133] on div "14.19 Value" at bounding box center [1362, 161] width 342 height 58
click at [1203, 466] on span at bounding box center [1190, 452] width 685 height 27
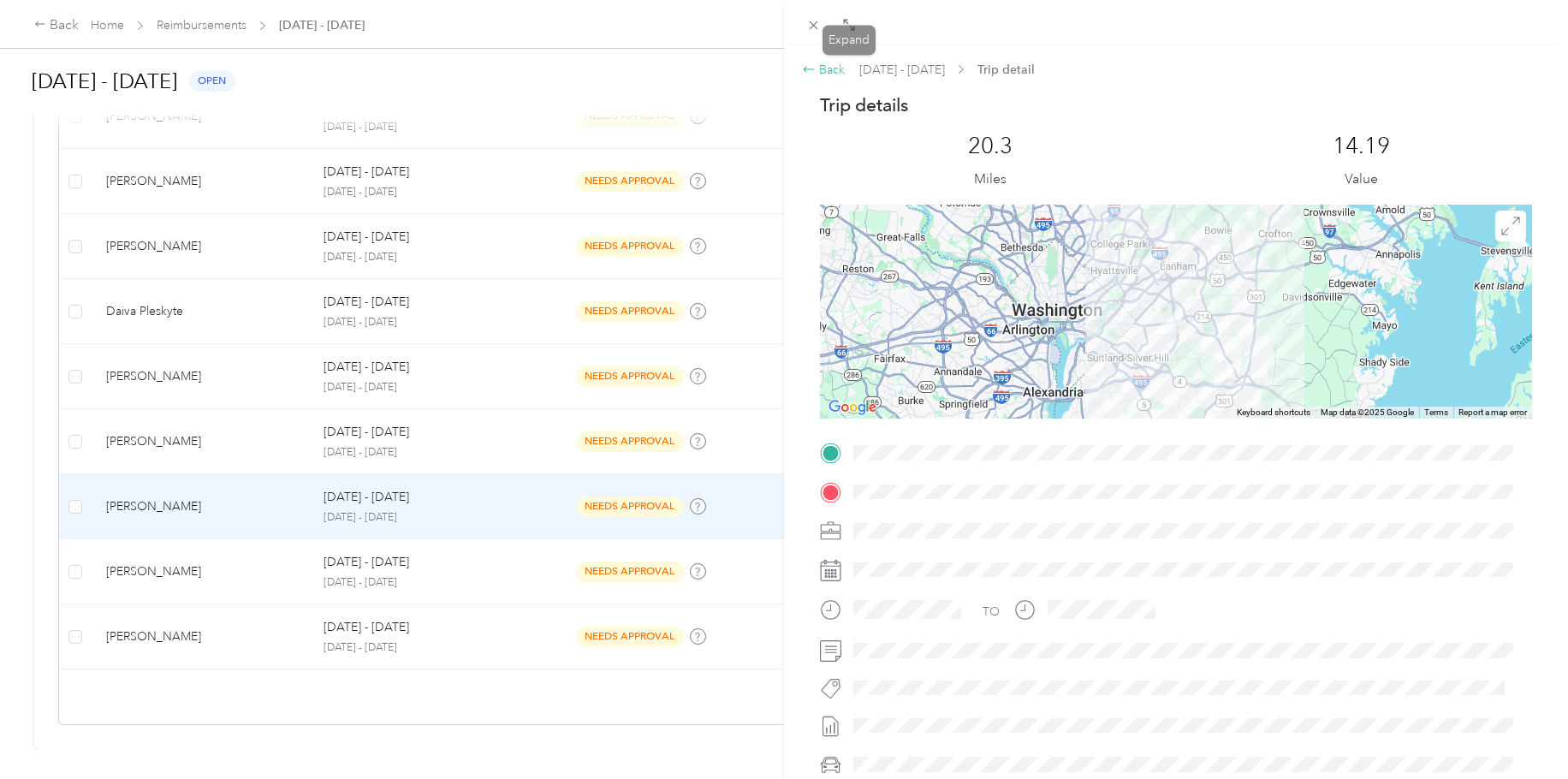
click at [827, 70] on div "Back" at bounding box center [823, 69] width 43 height 18
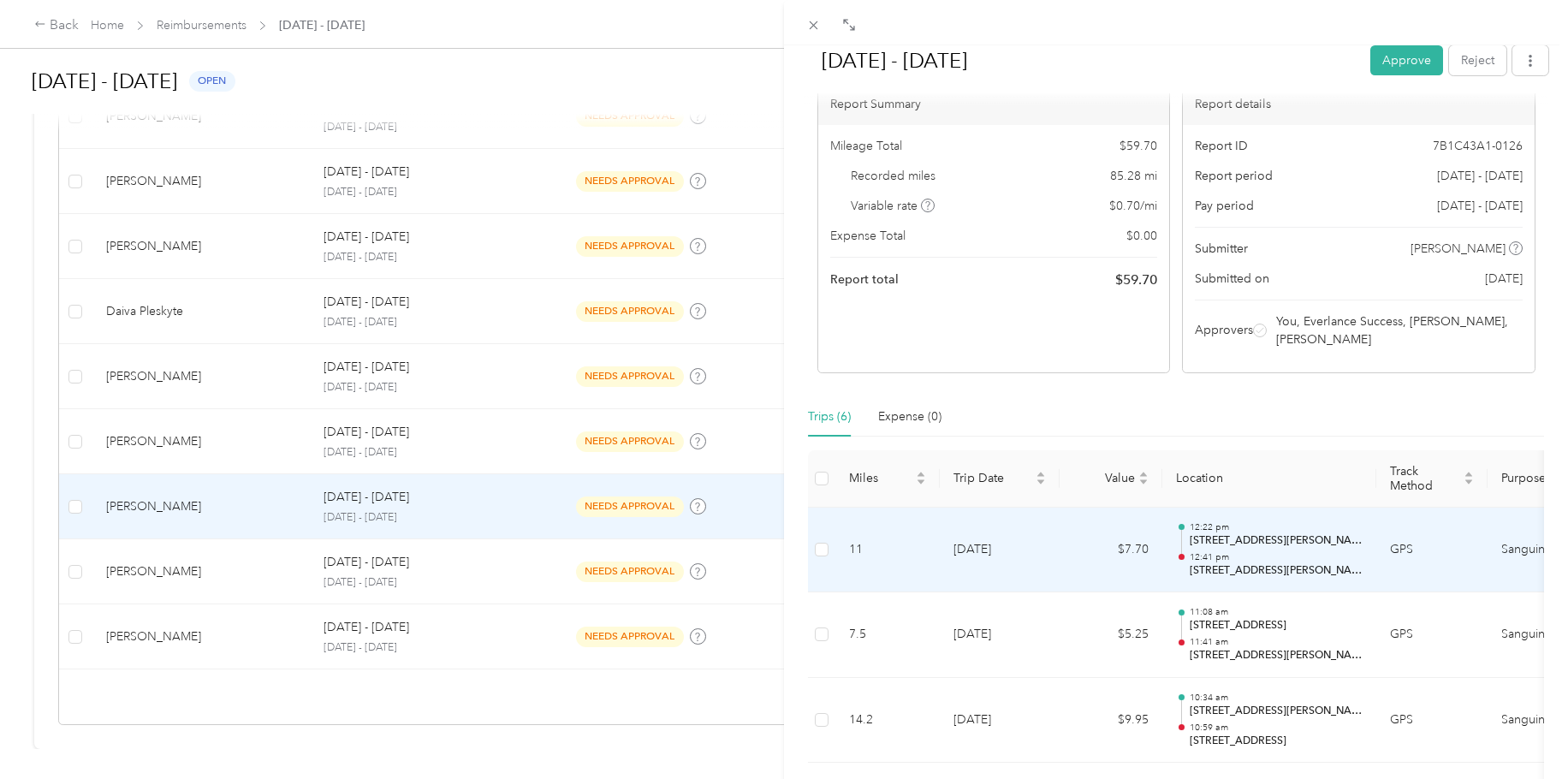
scroll to position [85, 0]
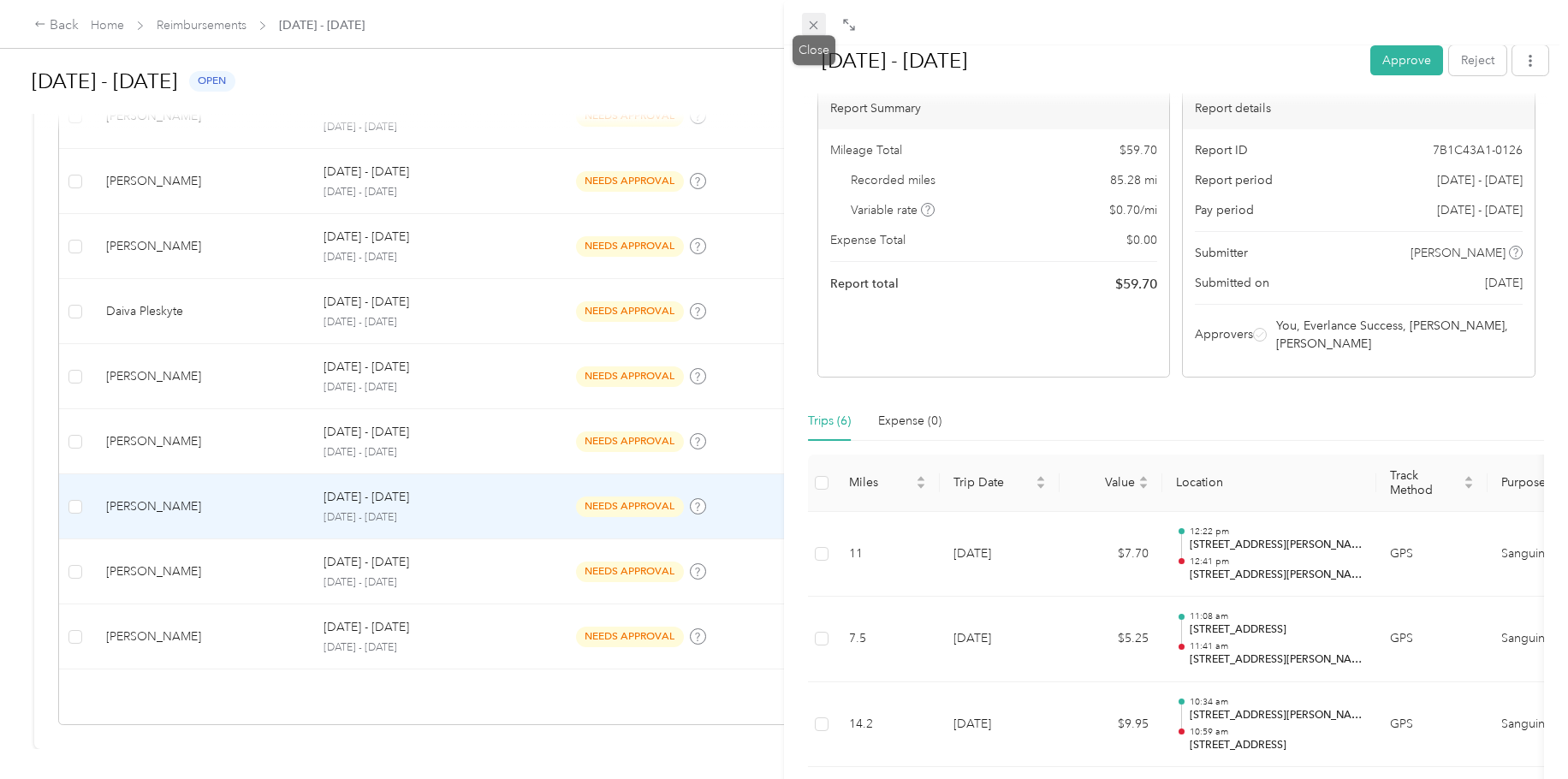
click at [816, 22] on icon at bounding box center [813, 25] width 14 height 14
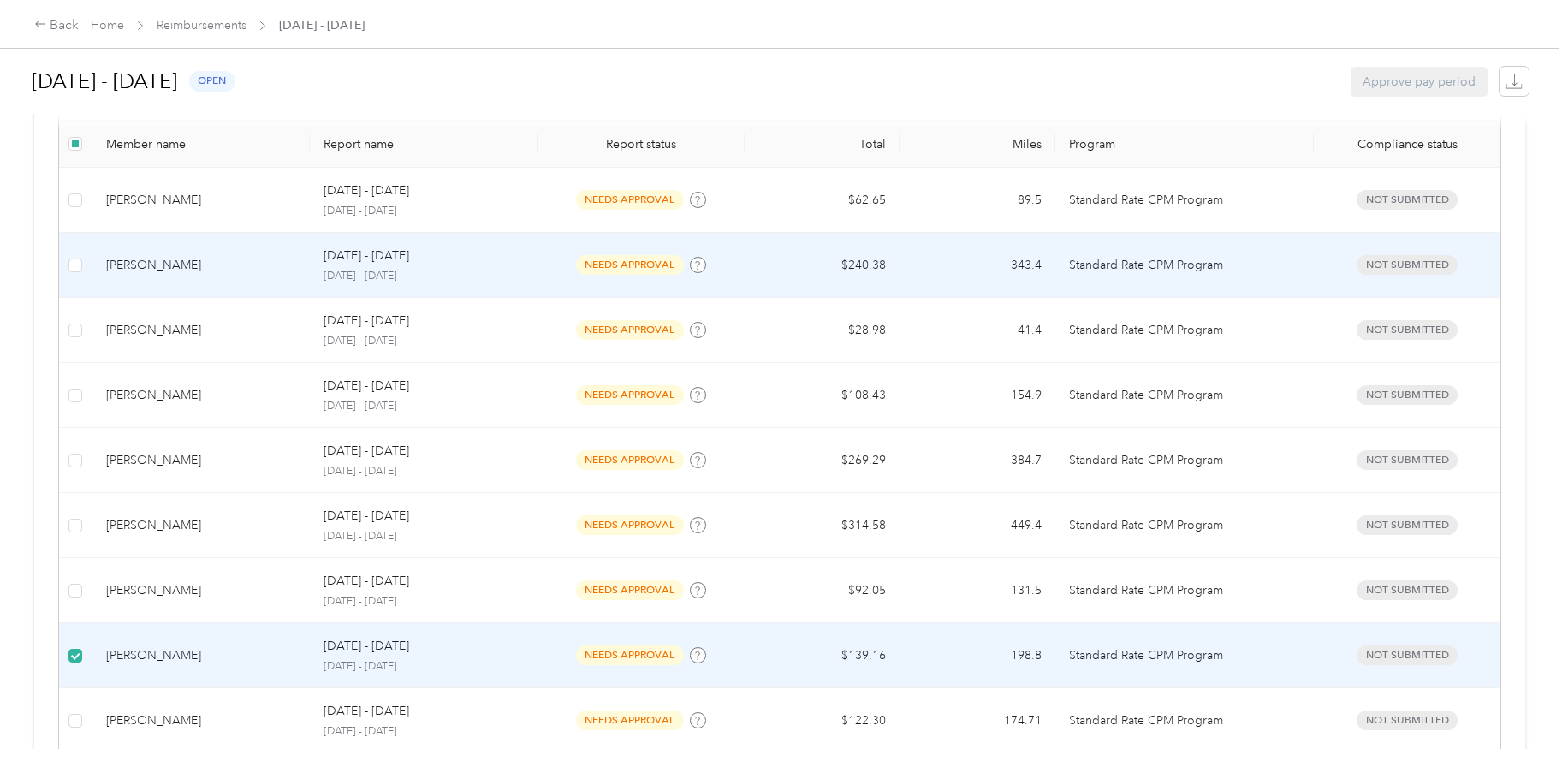
scroll to position [312, 0]
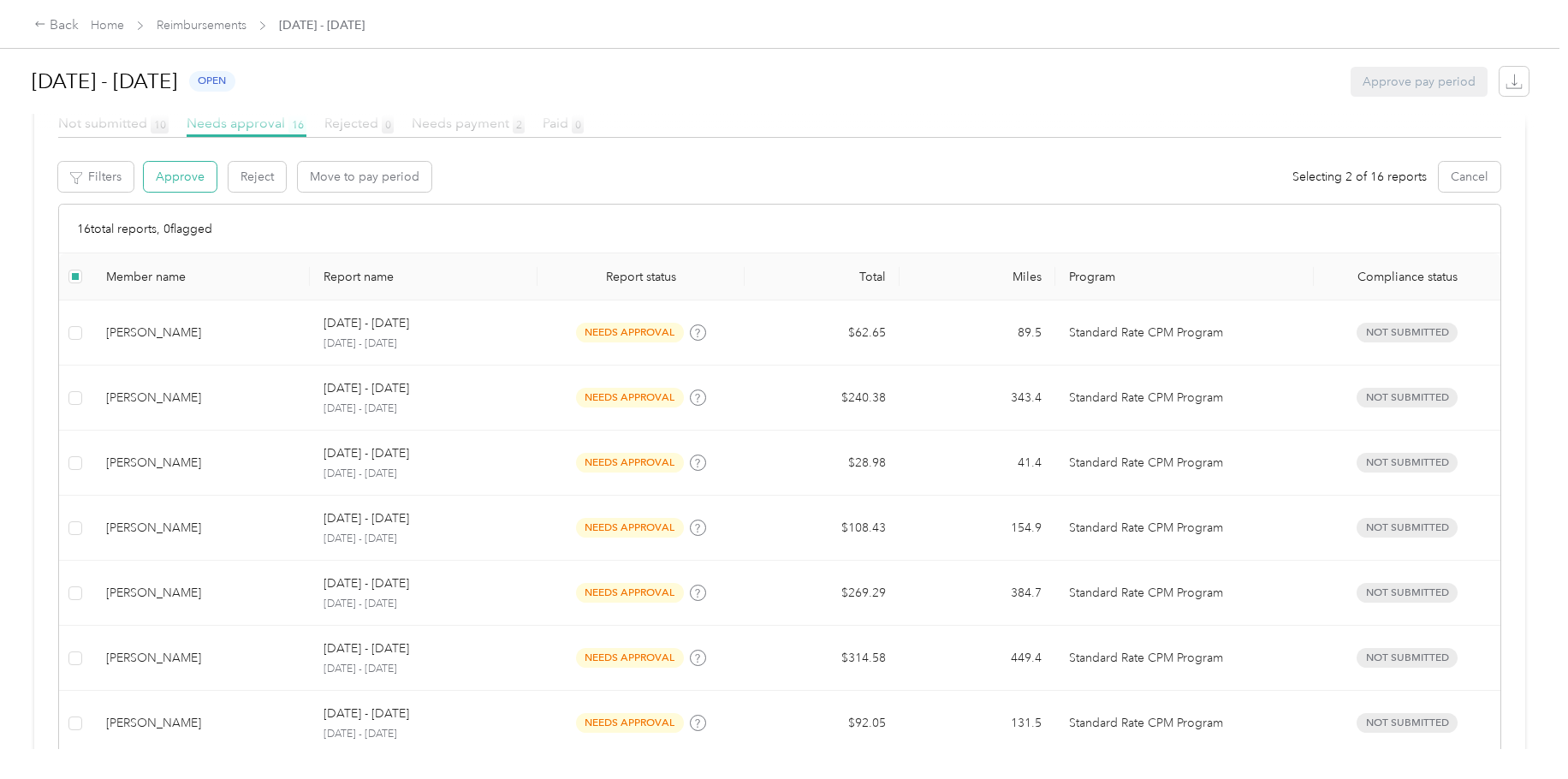
click at [188, 177] on button "Approve" at bounding box center [180, 177] width 73 height 30
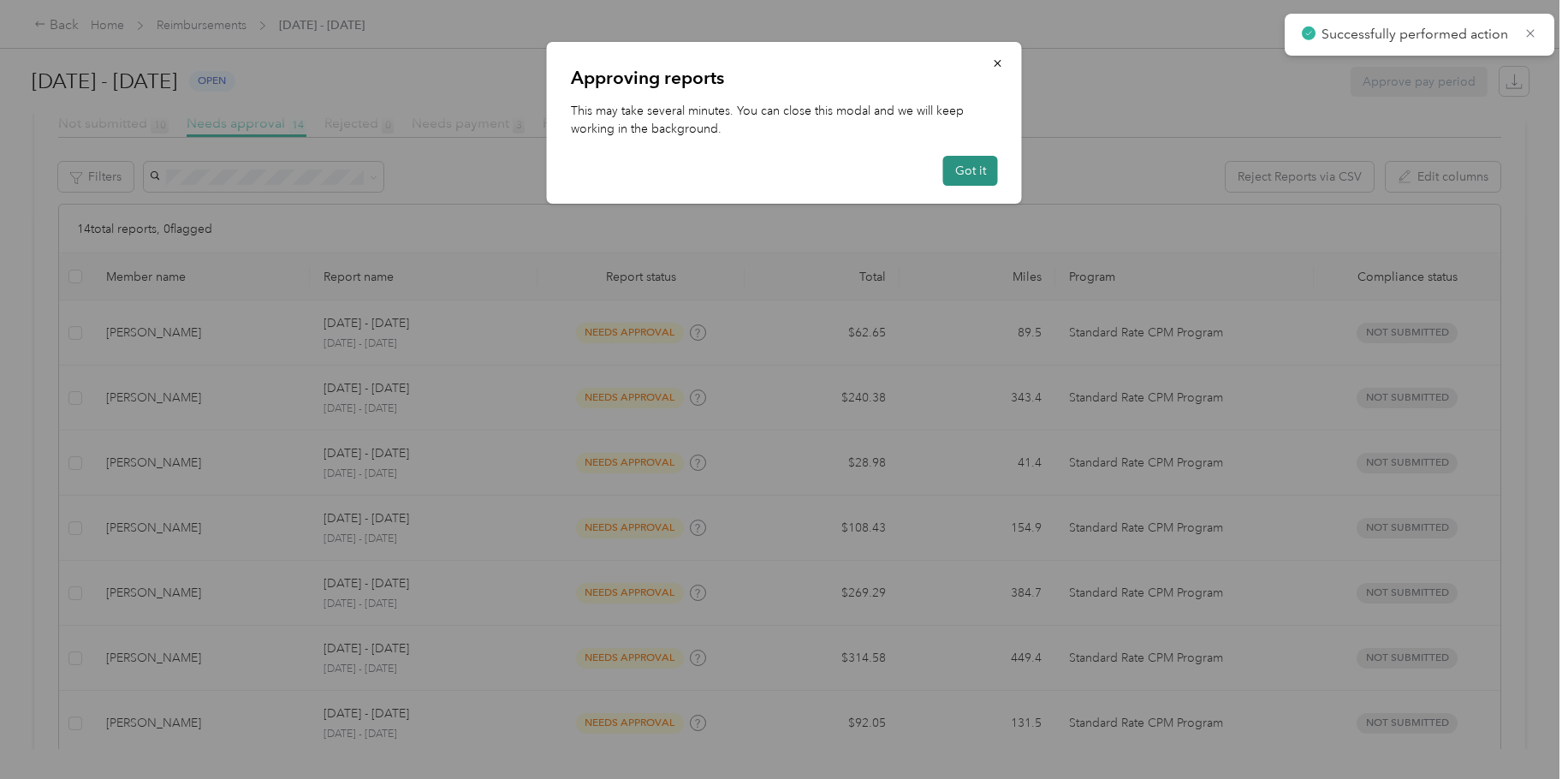
click at [977, 175] on button "Got it" at bounding box center [971, 171] width 55 height 30
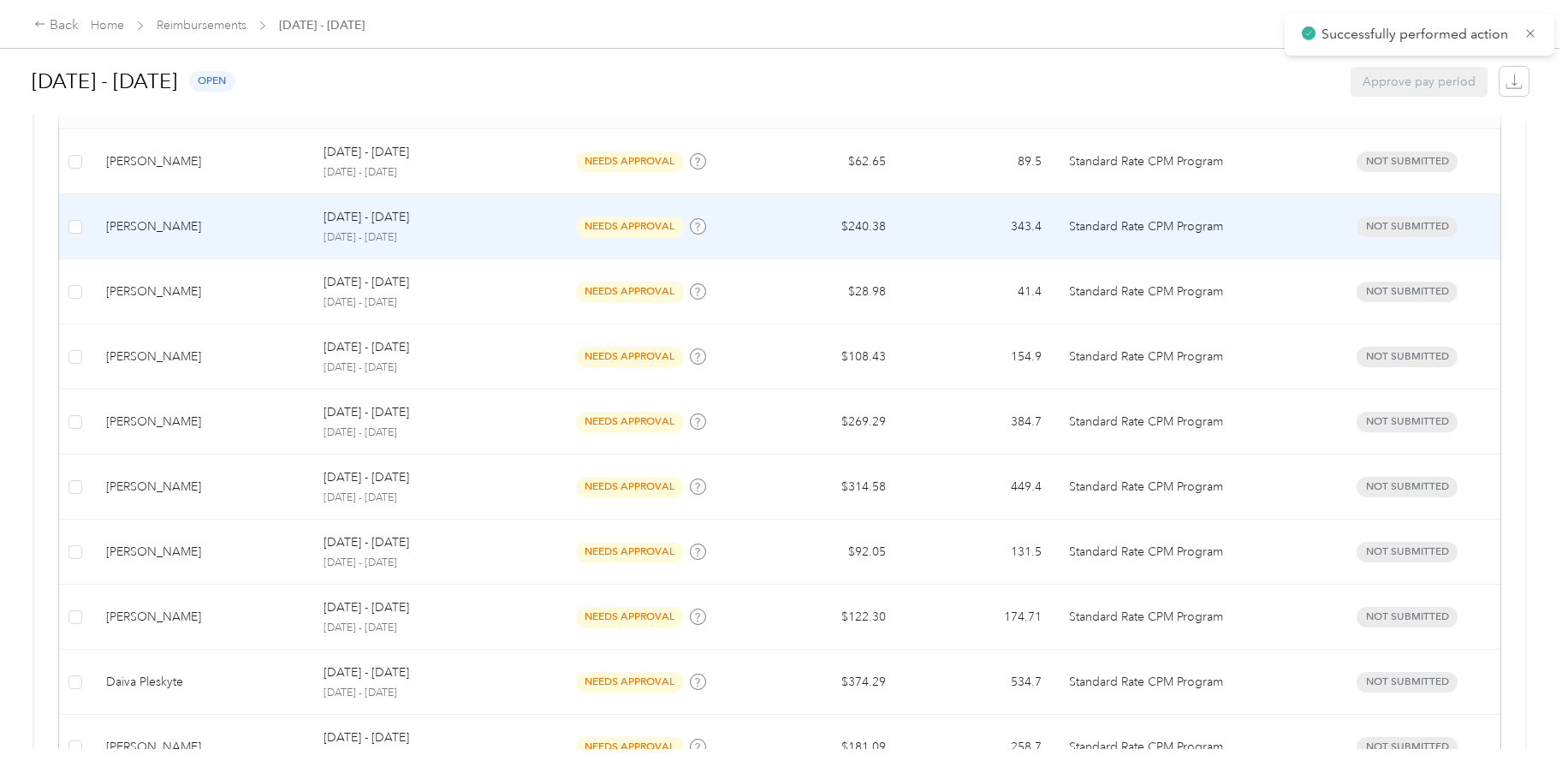
scroll to position [741, 0]
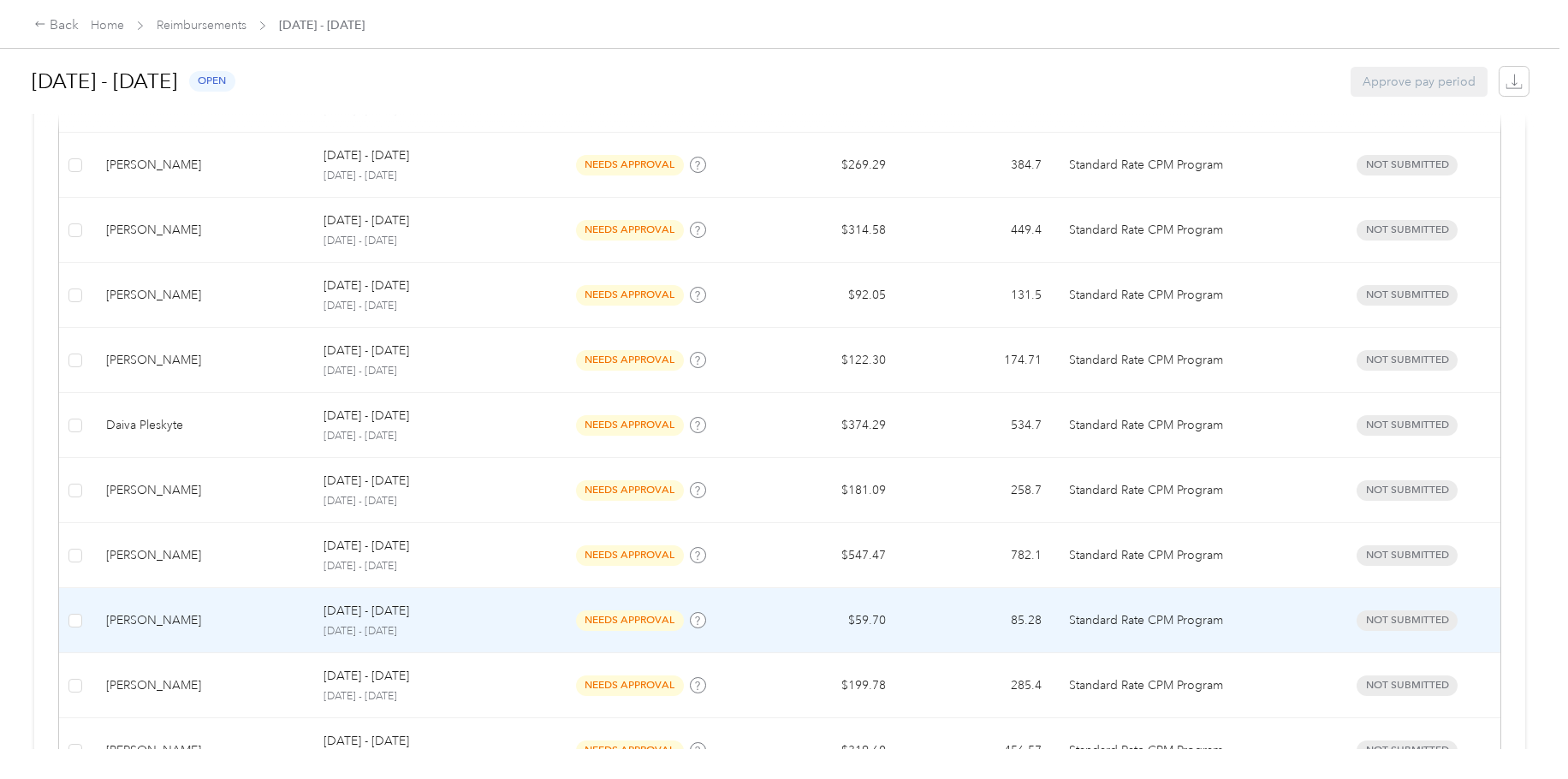
click at [199, 588] on div "[PERSON_NAME]" at bounding box center [201, 621] width 190 height 19
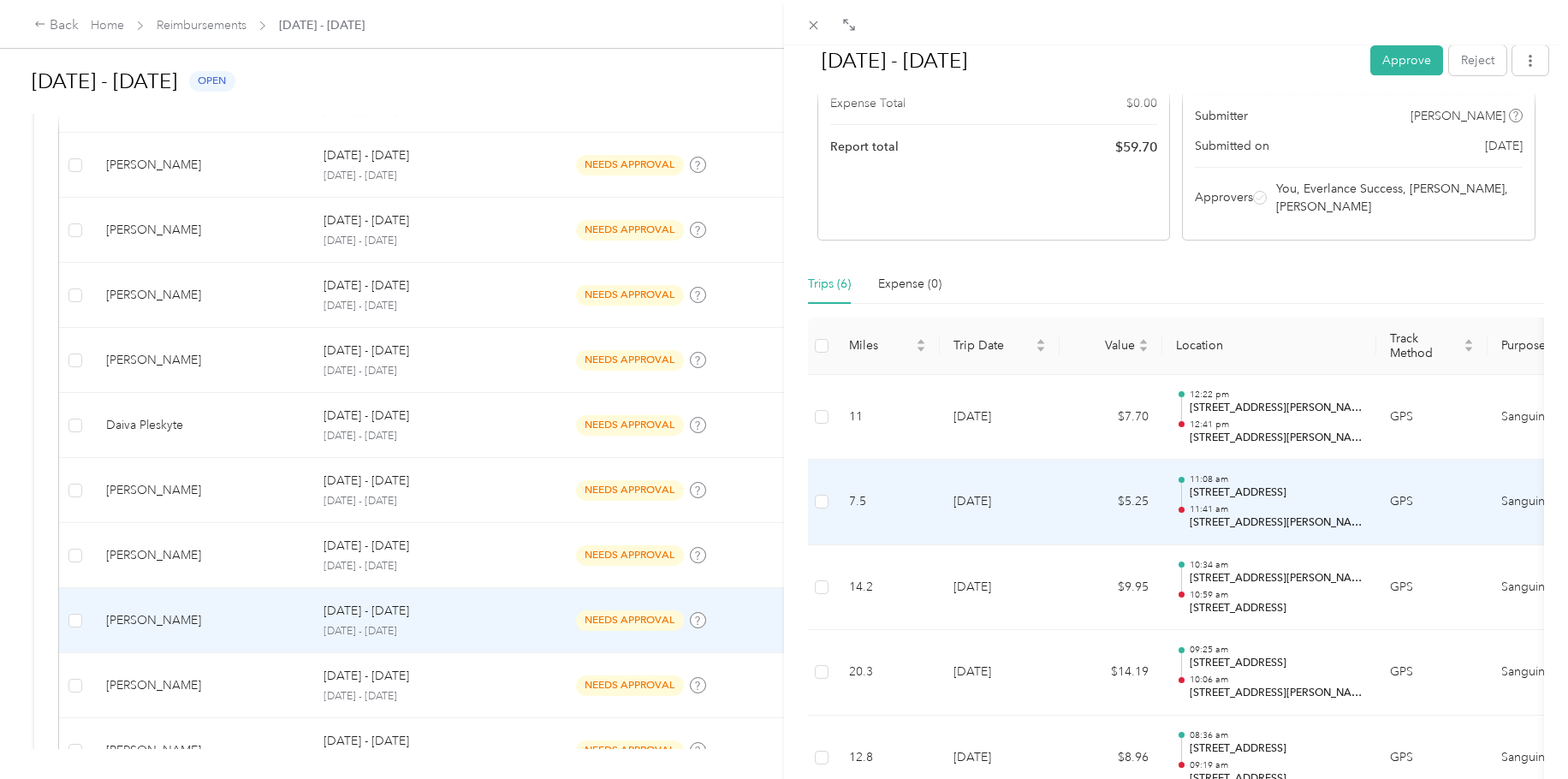
scroll to position [204, 0]
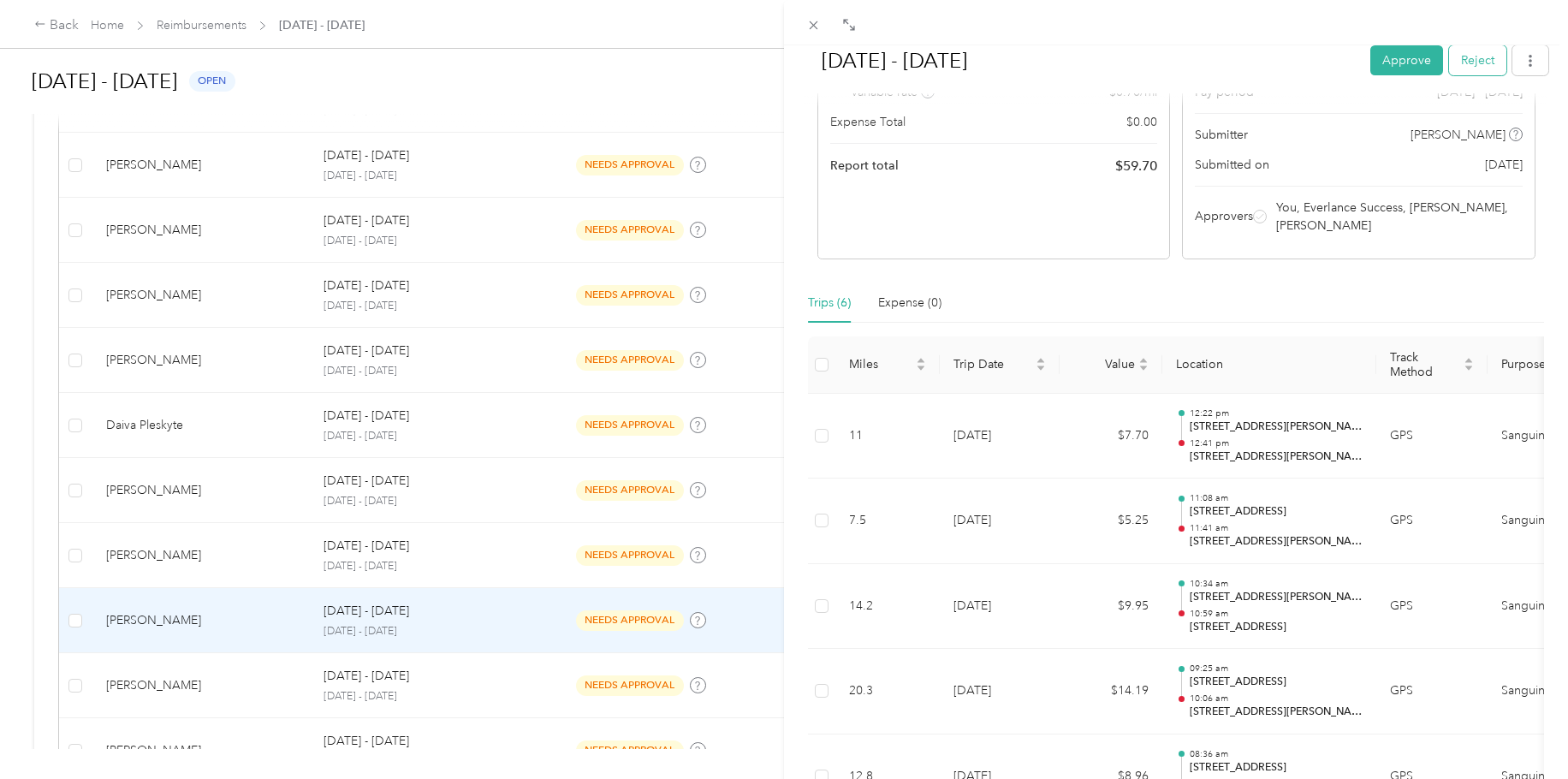
click at [1292, 58] on button "Reject" at bounding box center [1478, 61] width 58 height 30
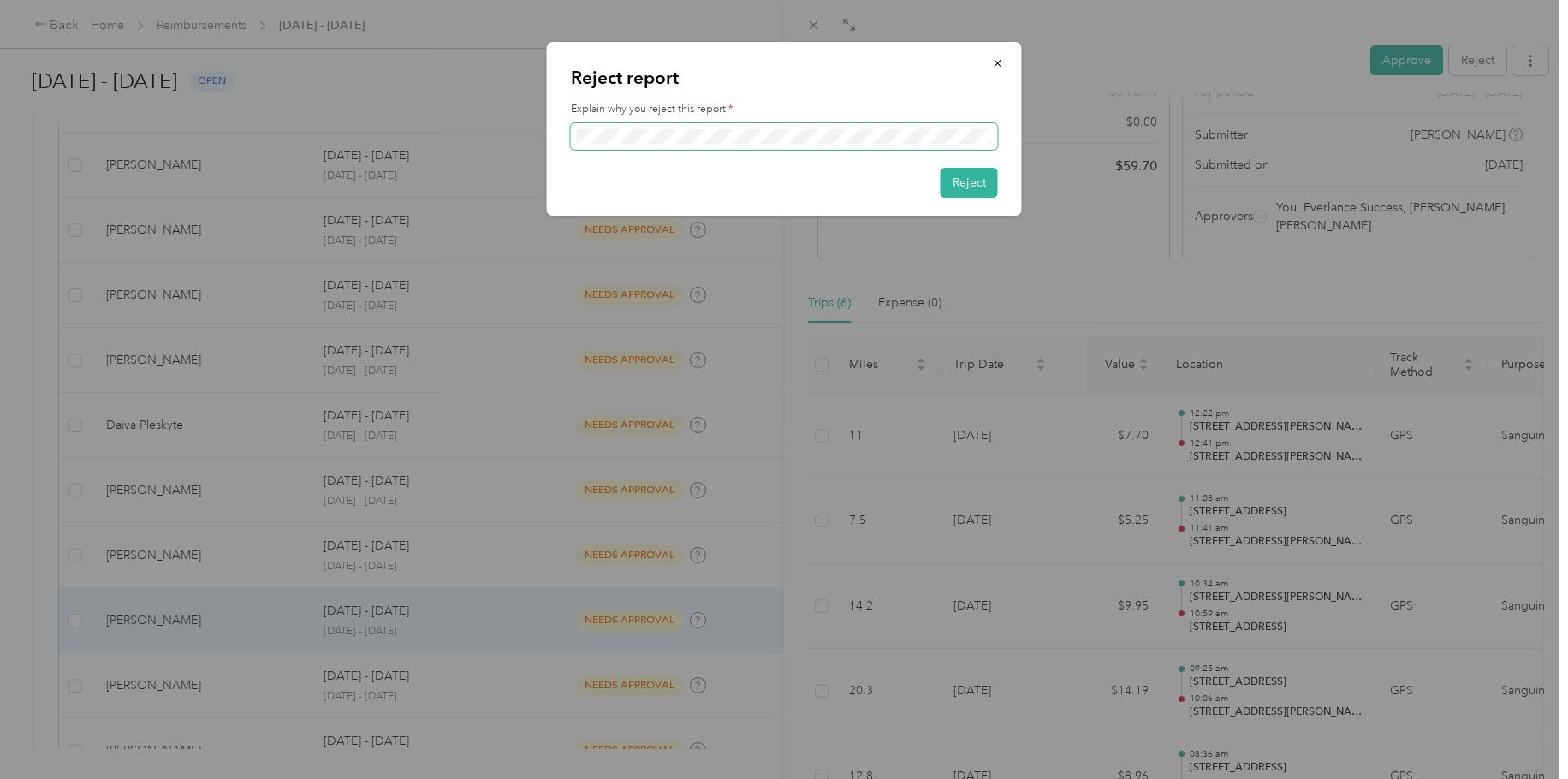
scroll to position [0, 443]
click at [971, 180] on button "Reject" at bounding box center [969, 183] width 58 height 30
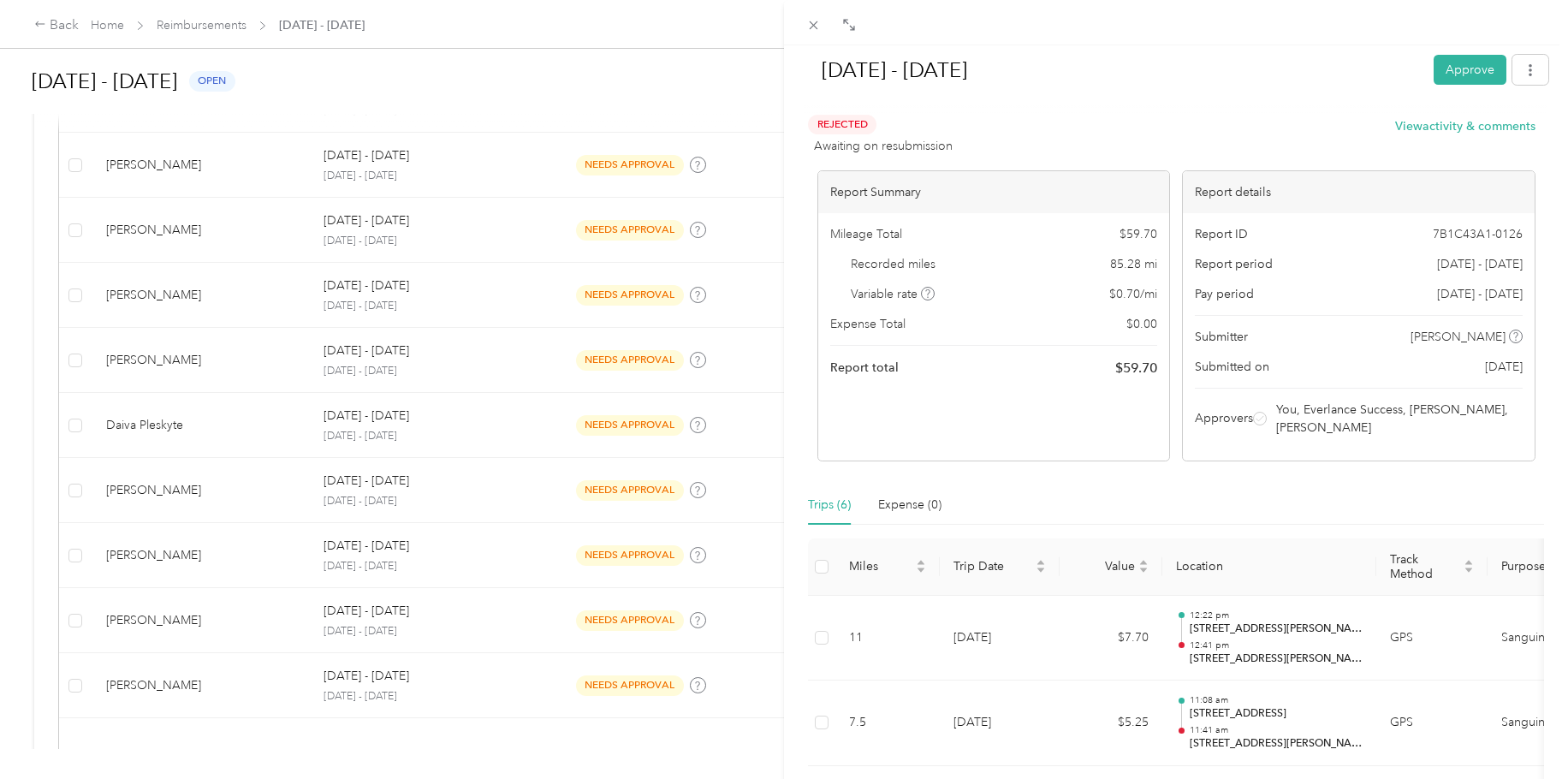
scroll to position [0, 0]
click at [804, 20] on span at bounding box center [814, 25] width 24 height 24
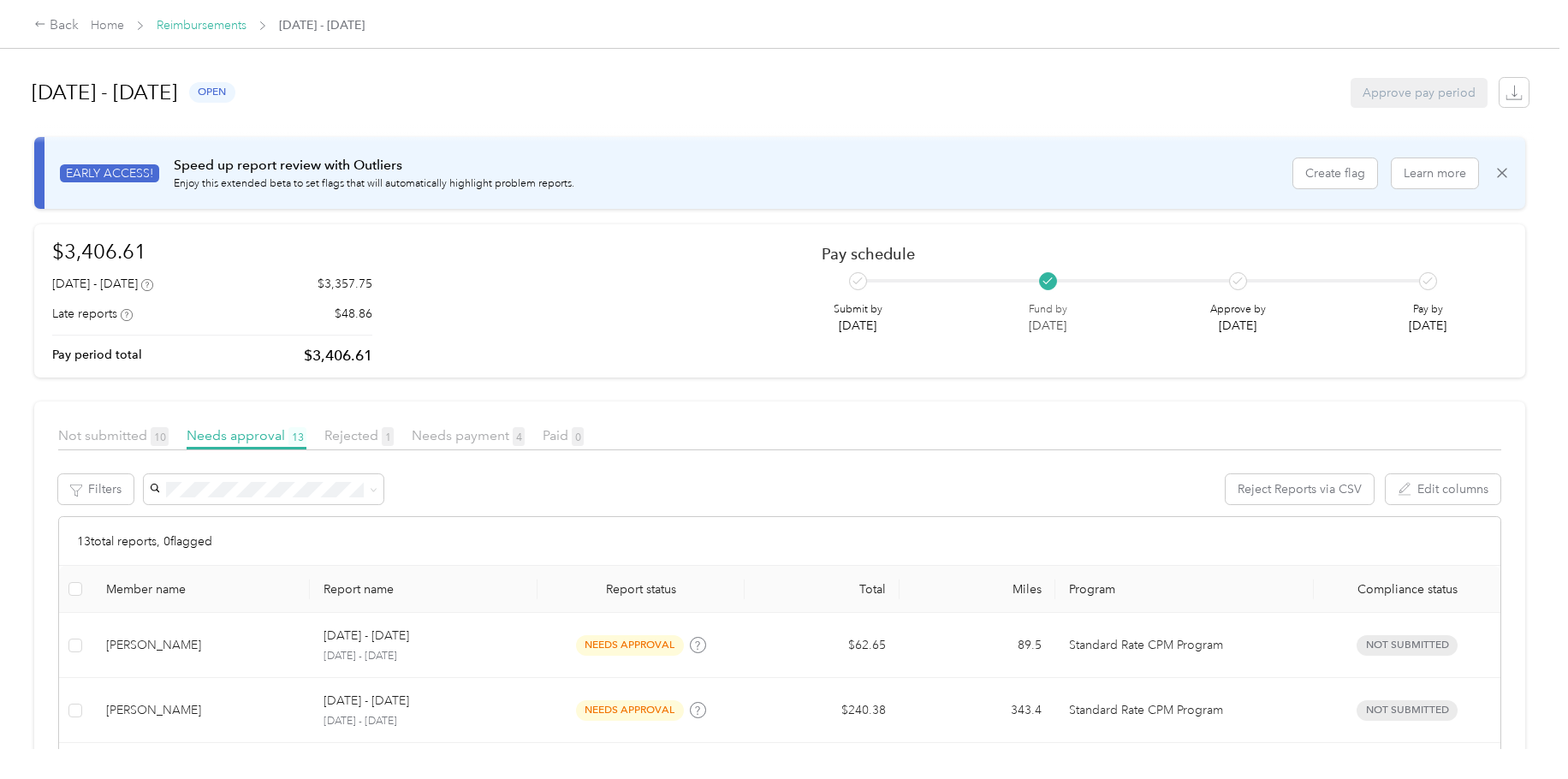
click at [225, 26] on link "Reimbursements" at bounding box center [202, 25] width 90 height 14
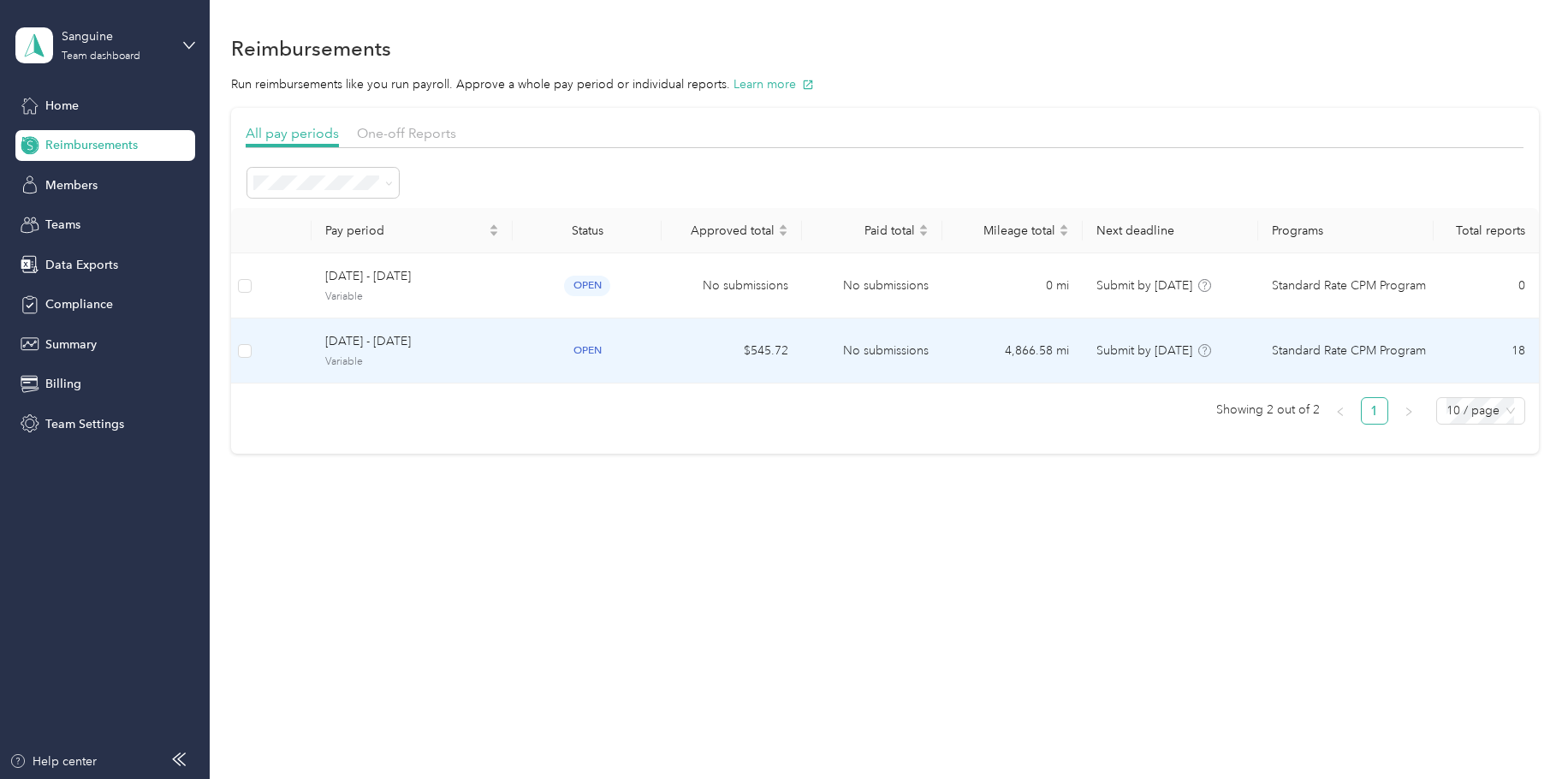
click at [430, 357] on span "Variable" at bounding box center [413, 363] width 175 height 15
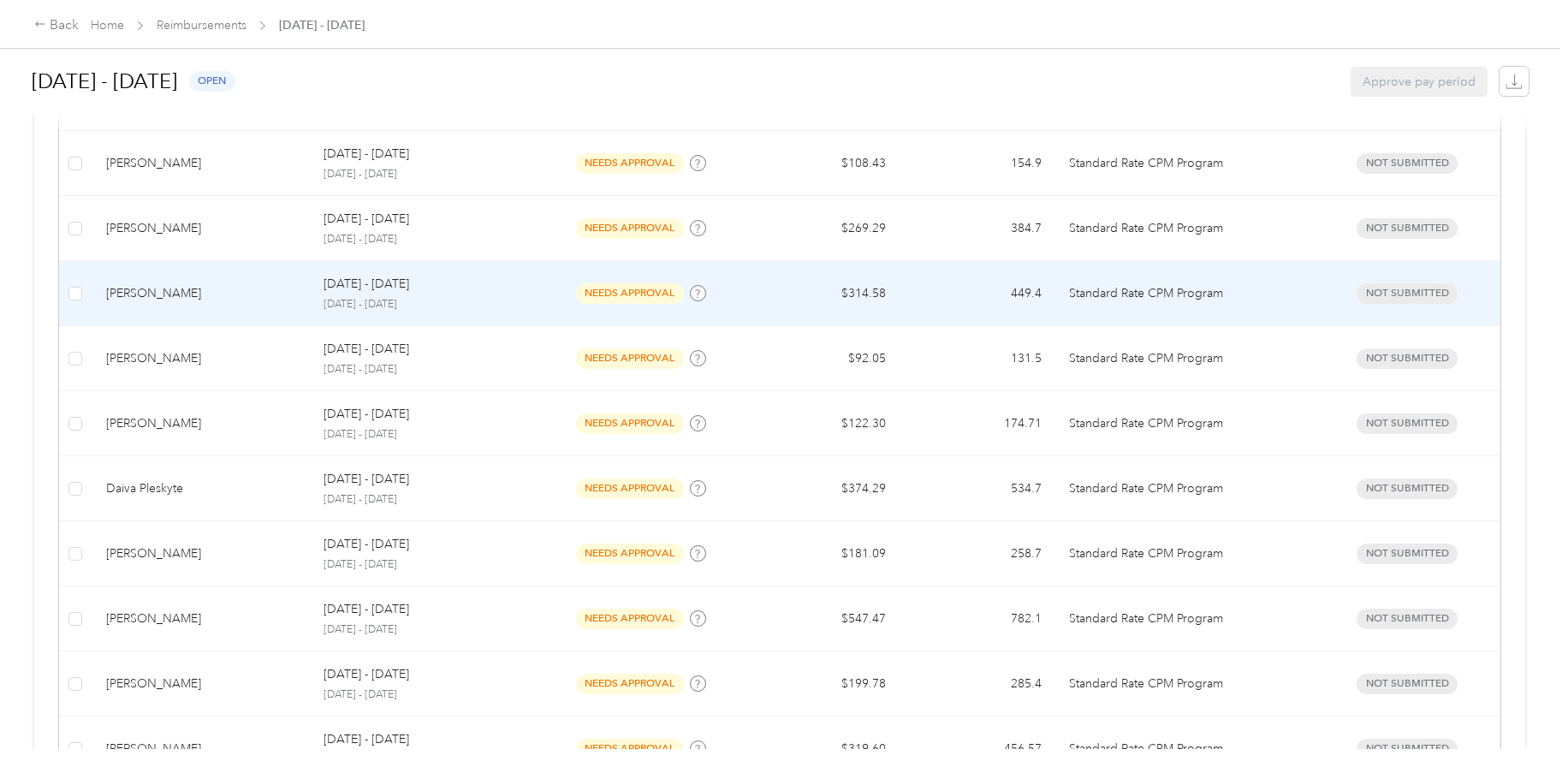
scroll to position [685, 0]
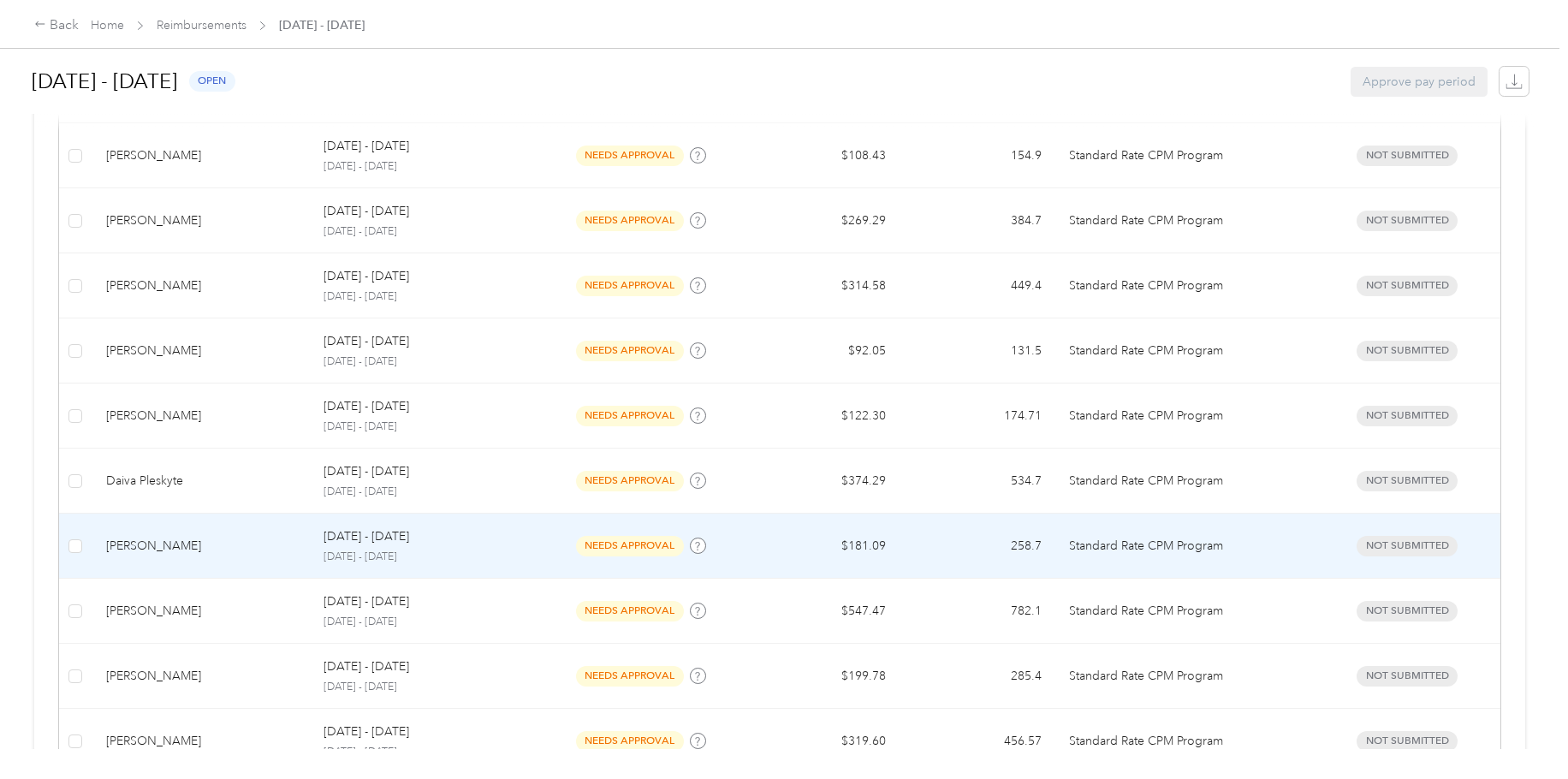
click at [249, 554] on div "[PERSON_NAME]" at bounding box center [201, 546] width 190 height 19
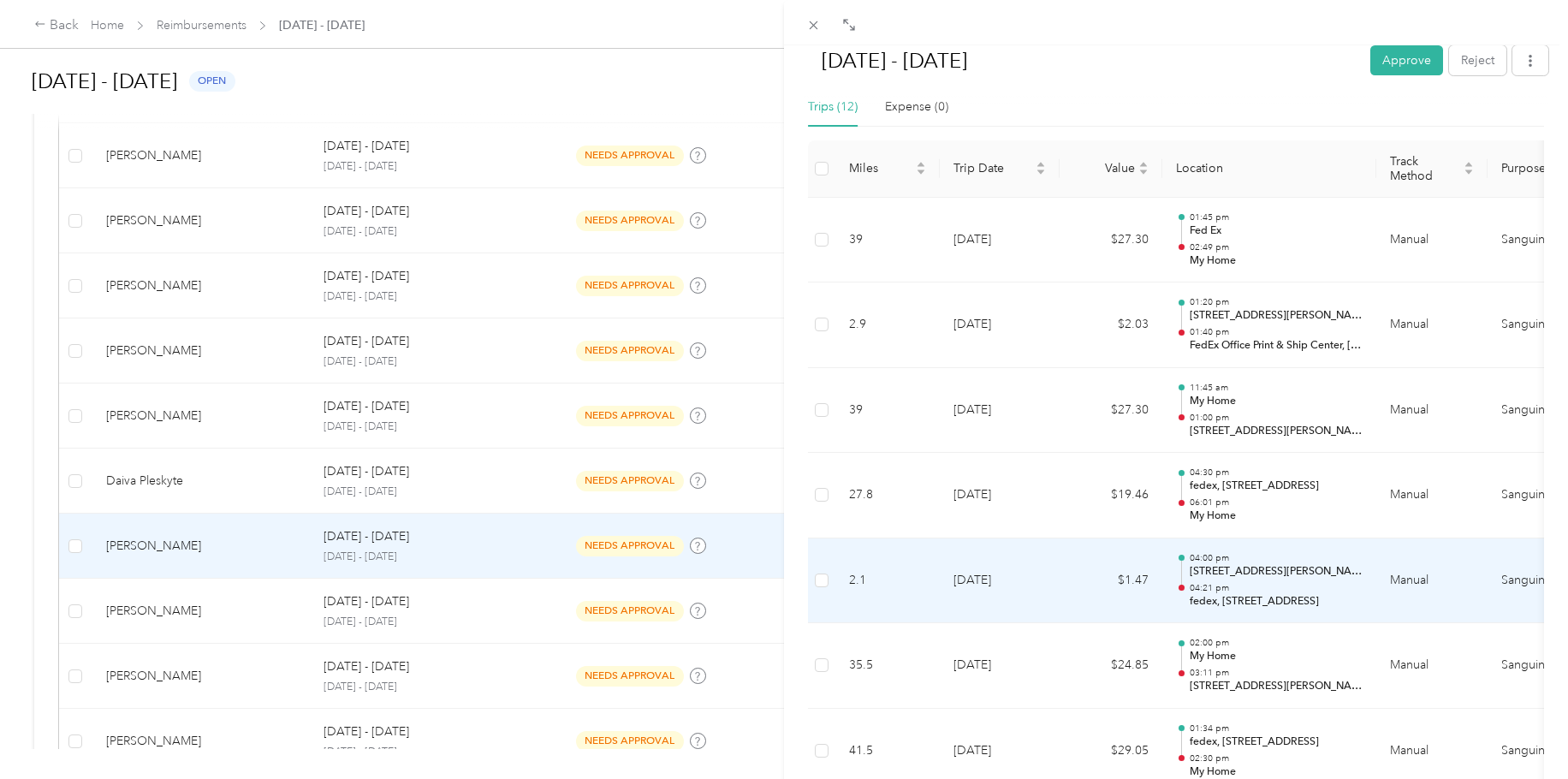
scroll to position [428, 0]
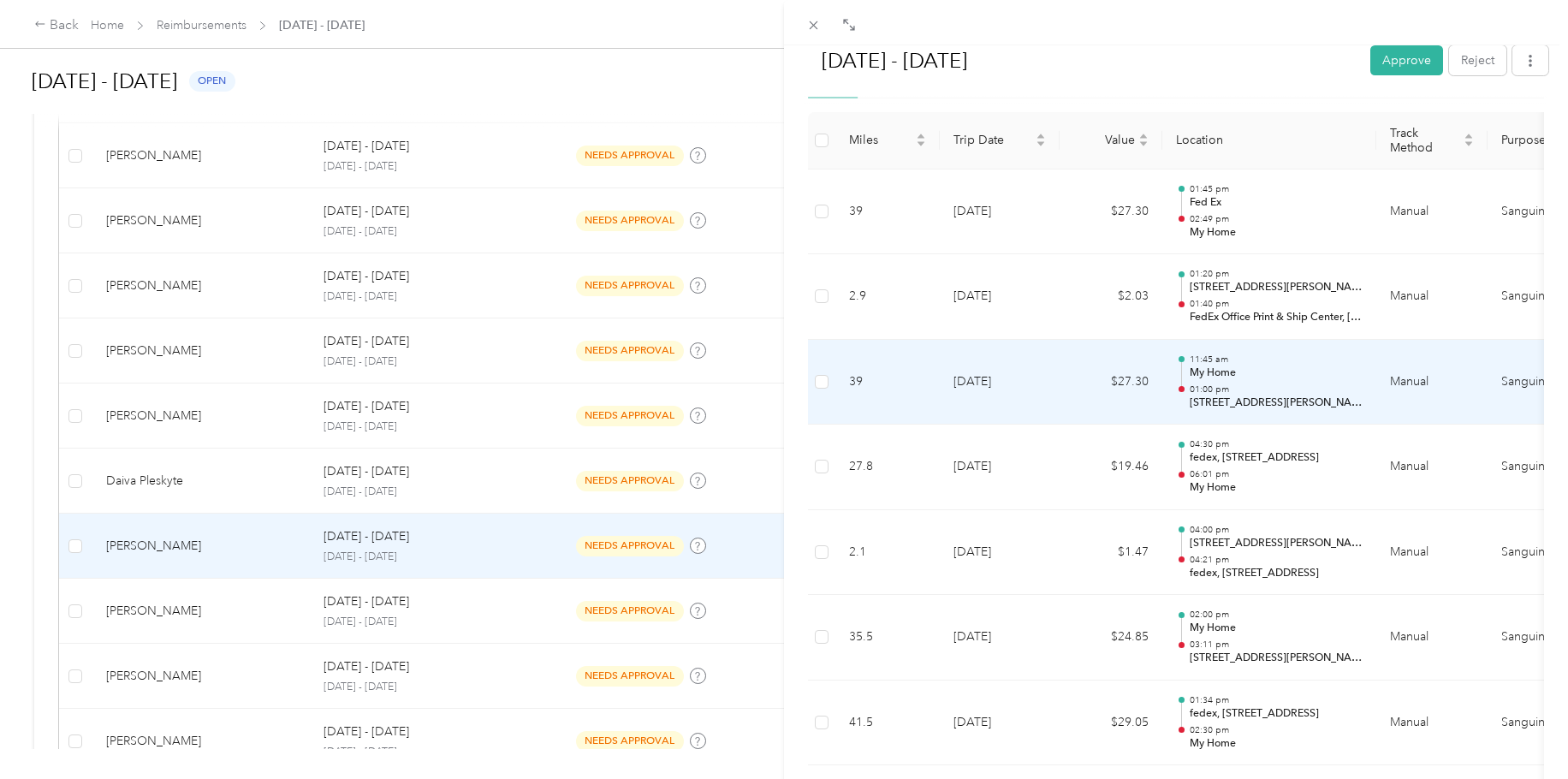
drag, startPoint x: 1192, startPoint y: 406, endPoint x: 1351, endPoint y: 413, distance: 159.2
click at [1292, 413] on td "11:45 am My Home 01:00 pm [STREET_ADDRESS][PERSON_NAME]" at bounding box center [1270, 382] width 214 height 85
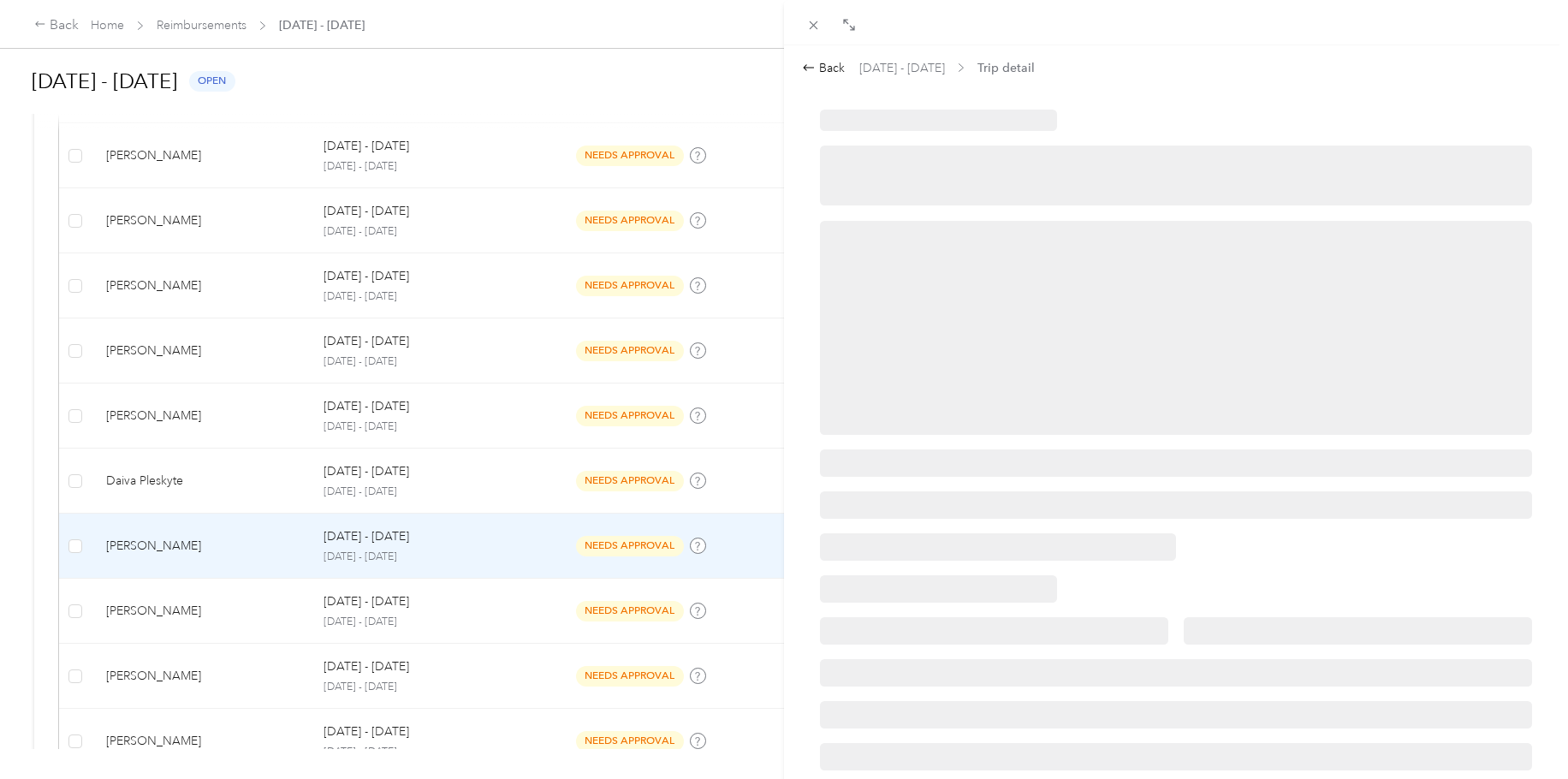
scroll to position [0, 0]
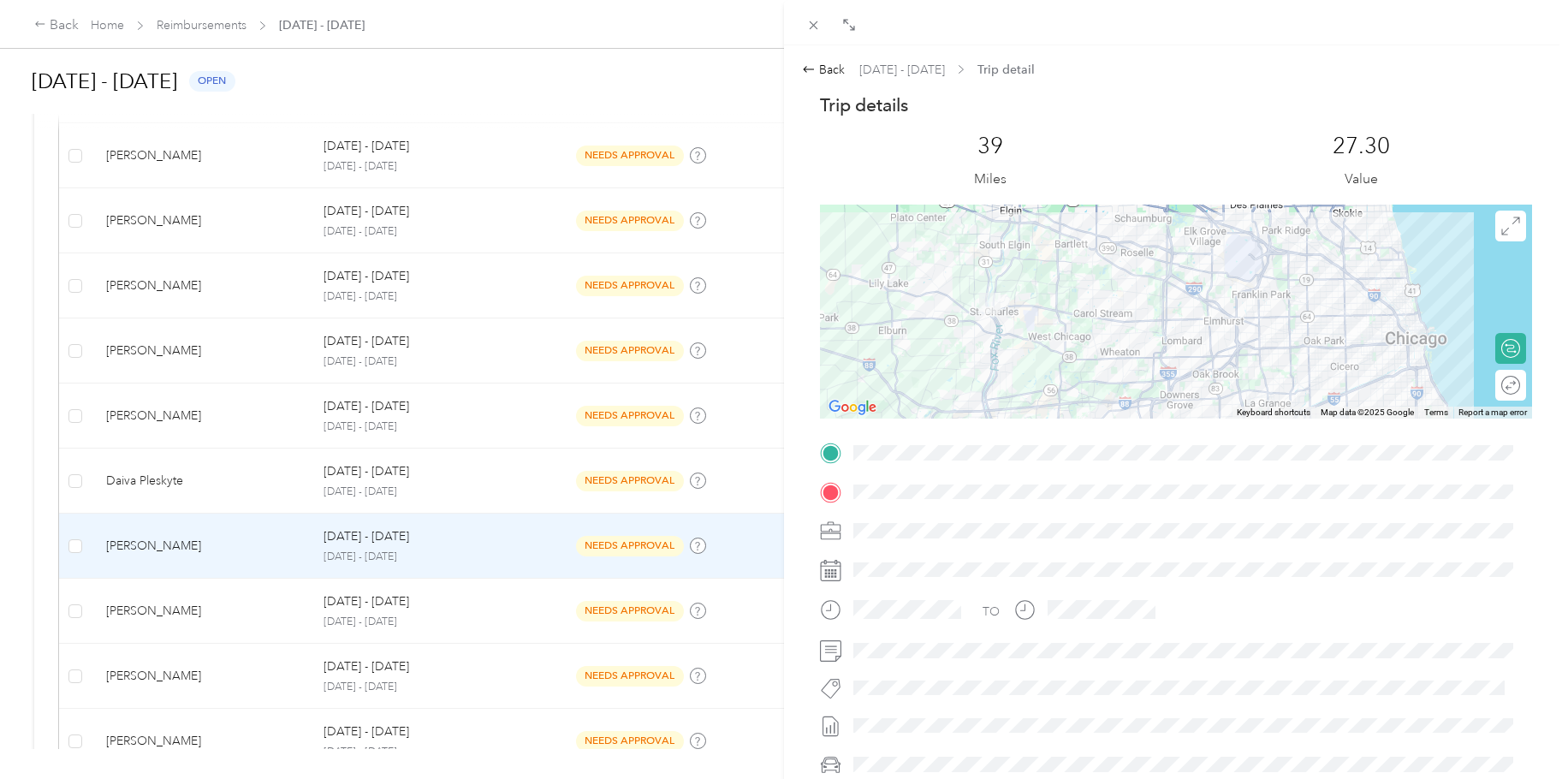
click at [1018, 438] on div "Trip details This trip cannot be edited because it is either under review, appr…" at bounding box center [1176, 475] width 713 height 763
click at [1079, 471] on div "TO" at bounding box center [1176, 647] width 713 height 417
click at [1081, 482] on span at bounding box center [1190, 492] width 685 height 27
click at [826, 69] on div "Back" at bounding box center [823, 69] width 43 height 18
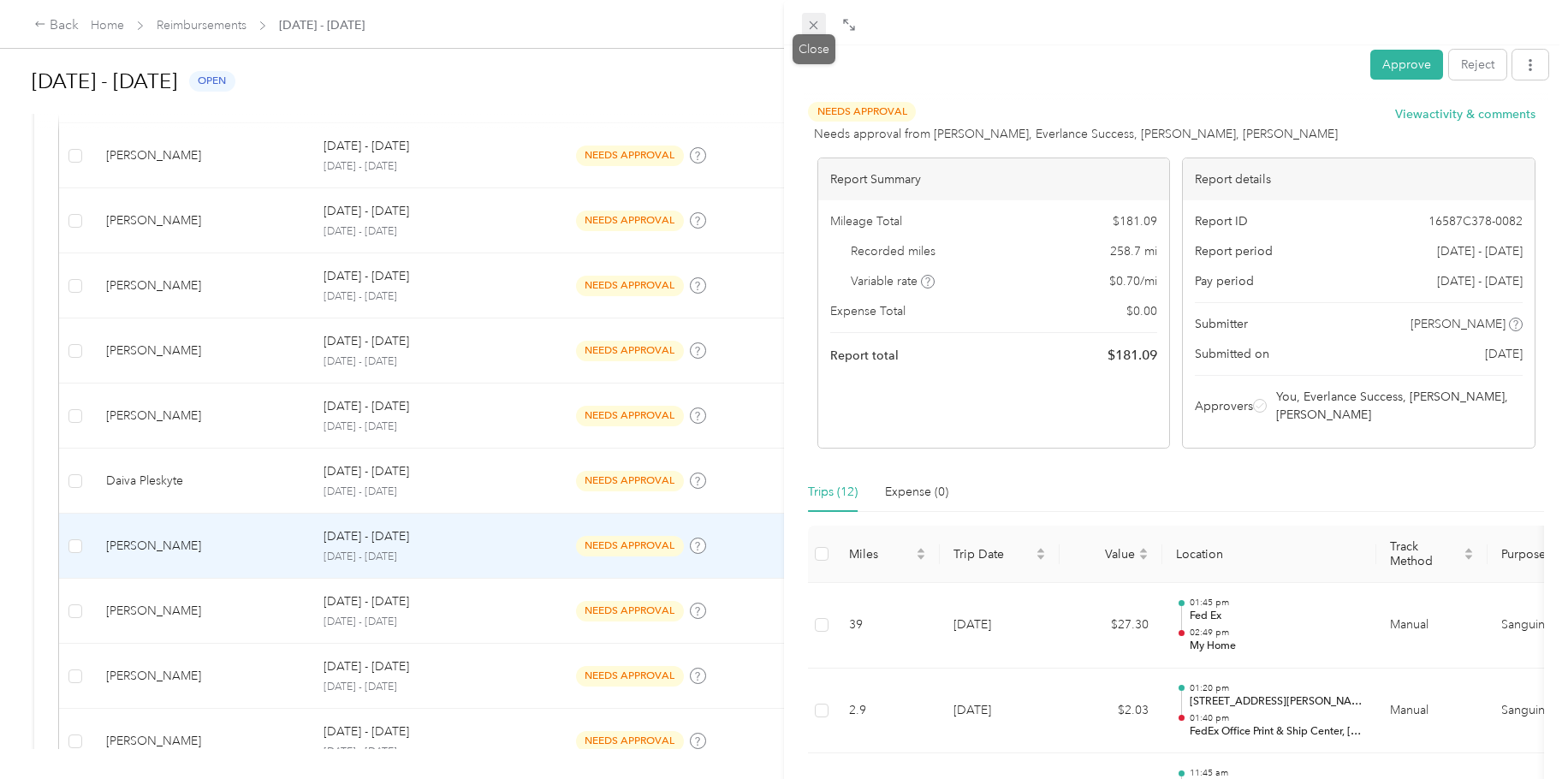
click at [814, 26] on icon at bounding box center [814, 26] width 9 height 9
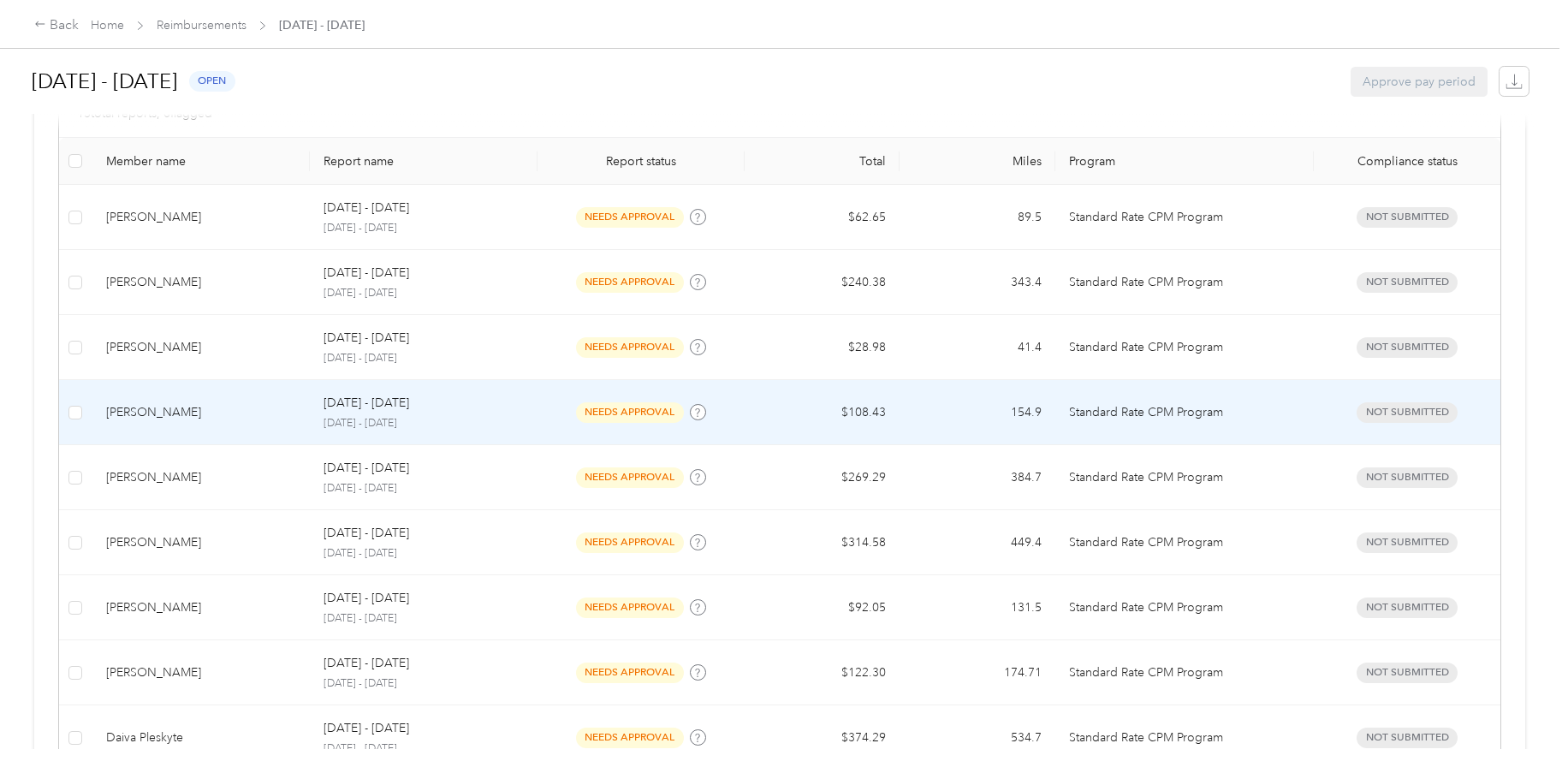
scroll to position [803, 0]
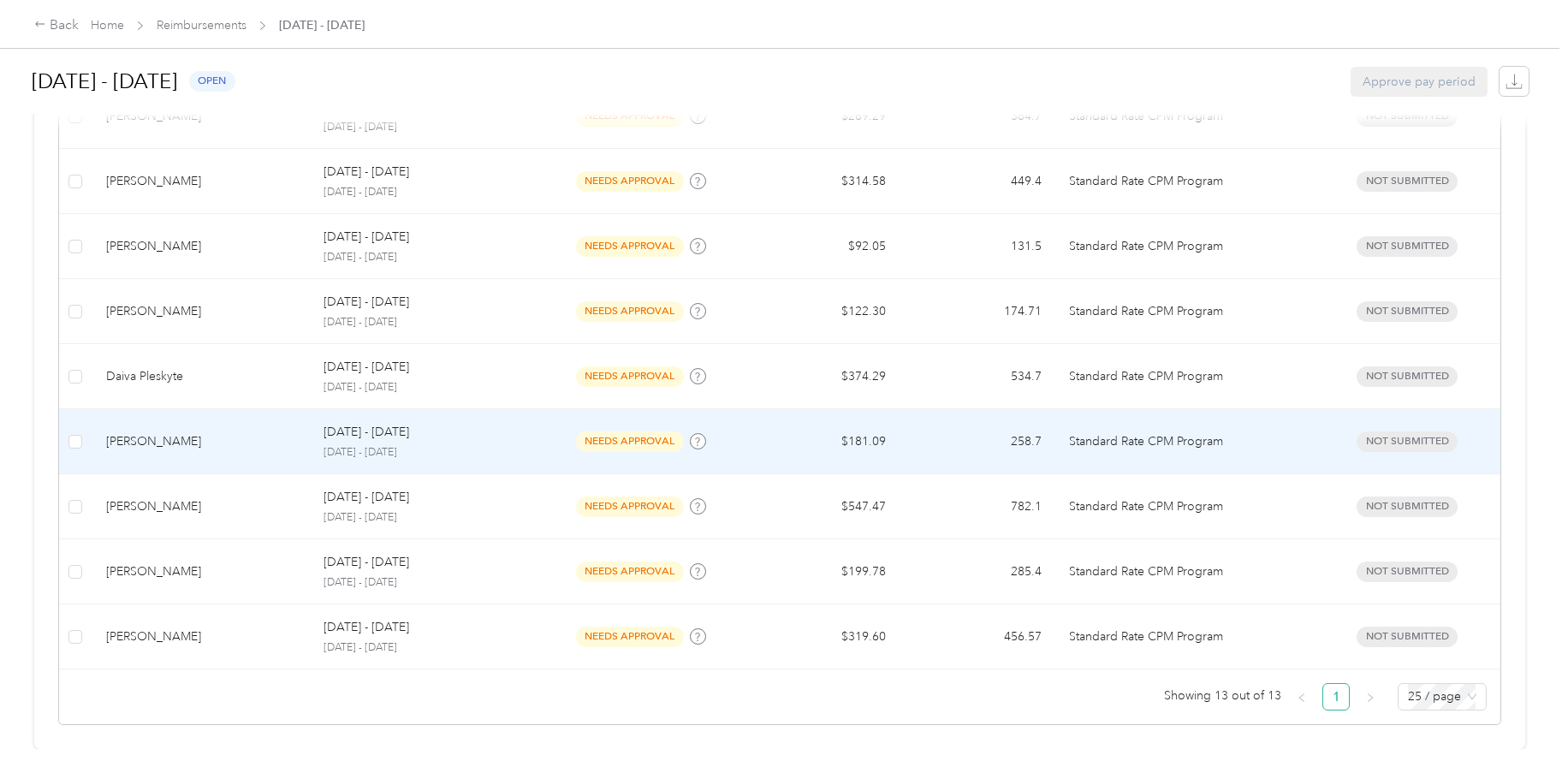
click at [255, 435] on div "[PERSON_NAME]" at bounding box center [201, 442] width 190 height 19
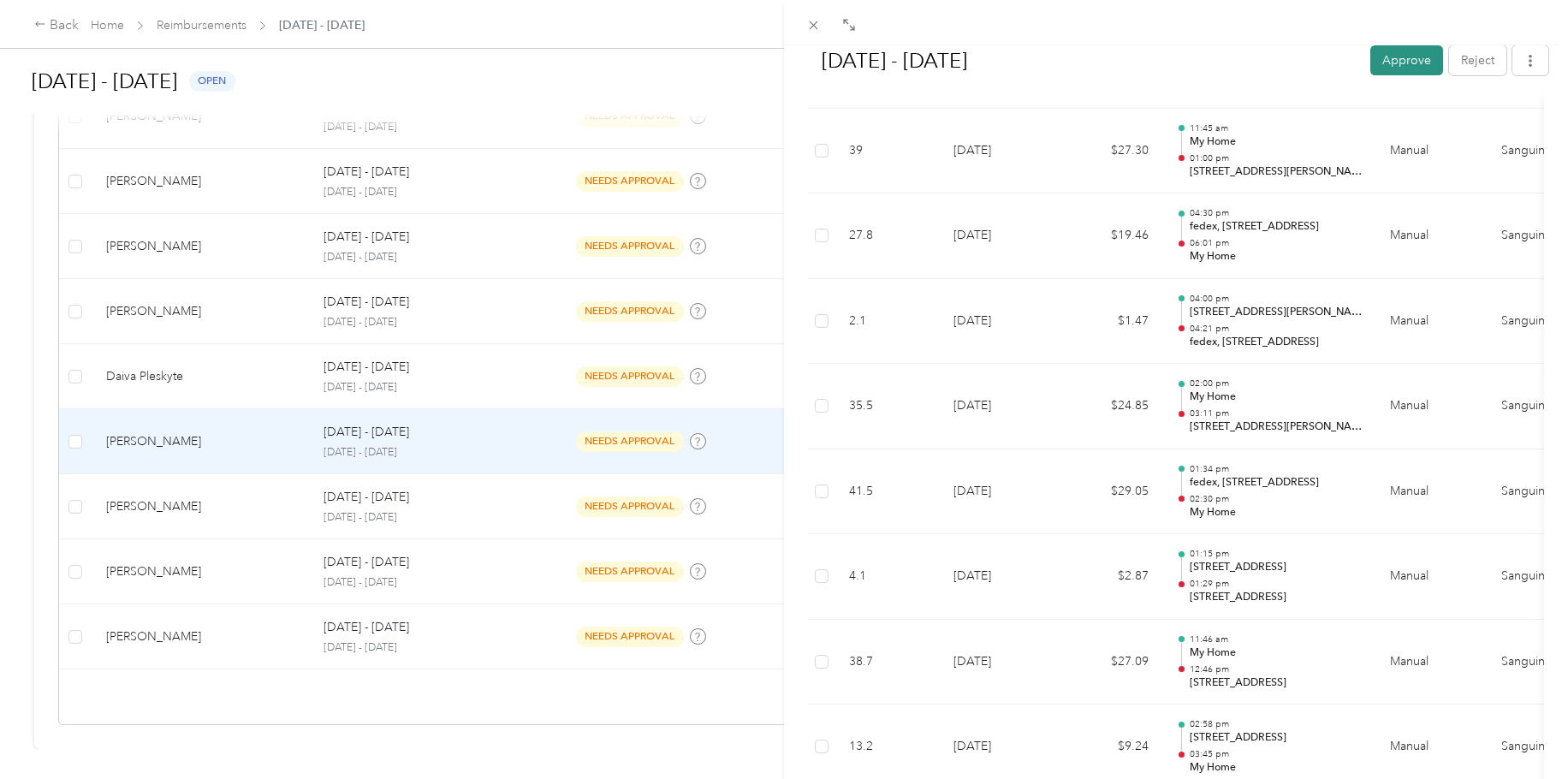
scroll to position [543, 0]
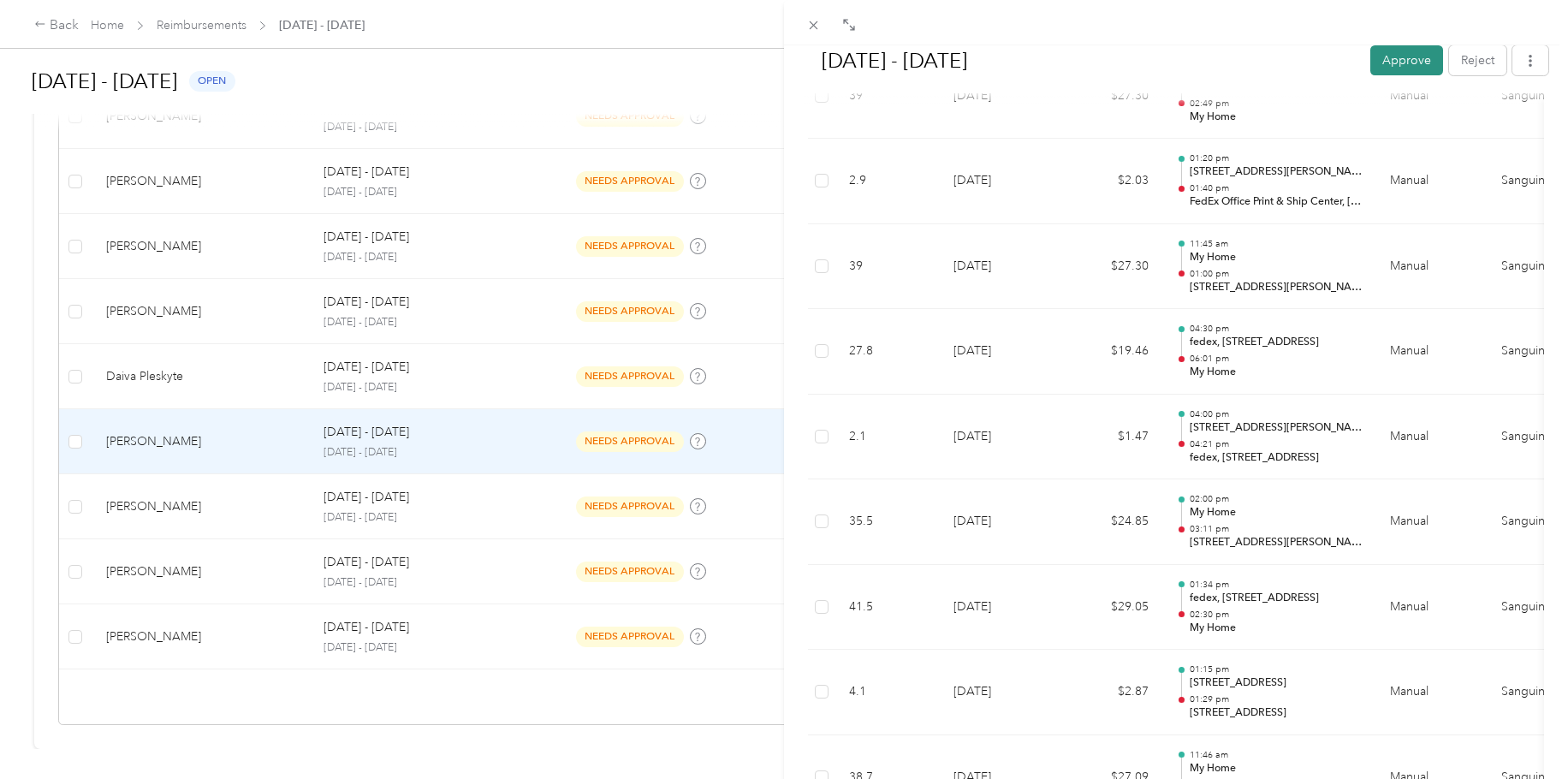
click at [1292, 56] on button "Approve" at bounding box center [1406, 61] width 73 height 30
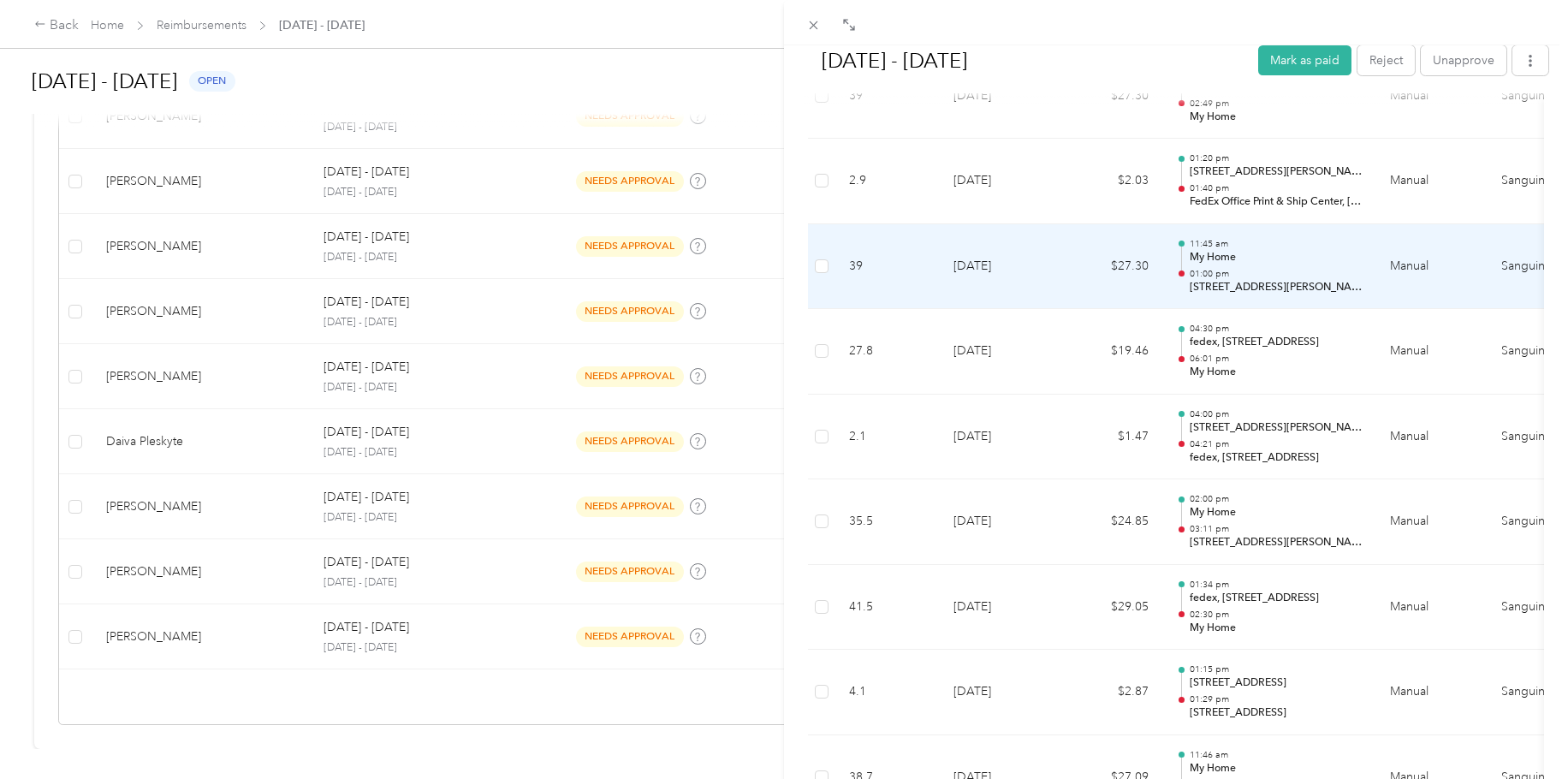
scroll to position [0, 0]
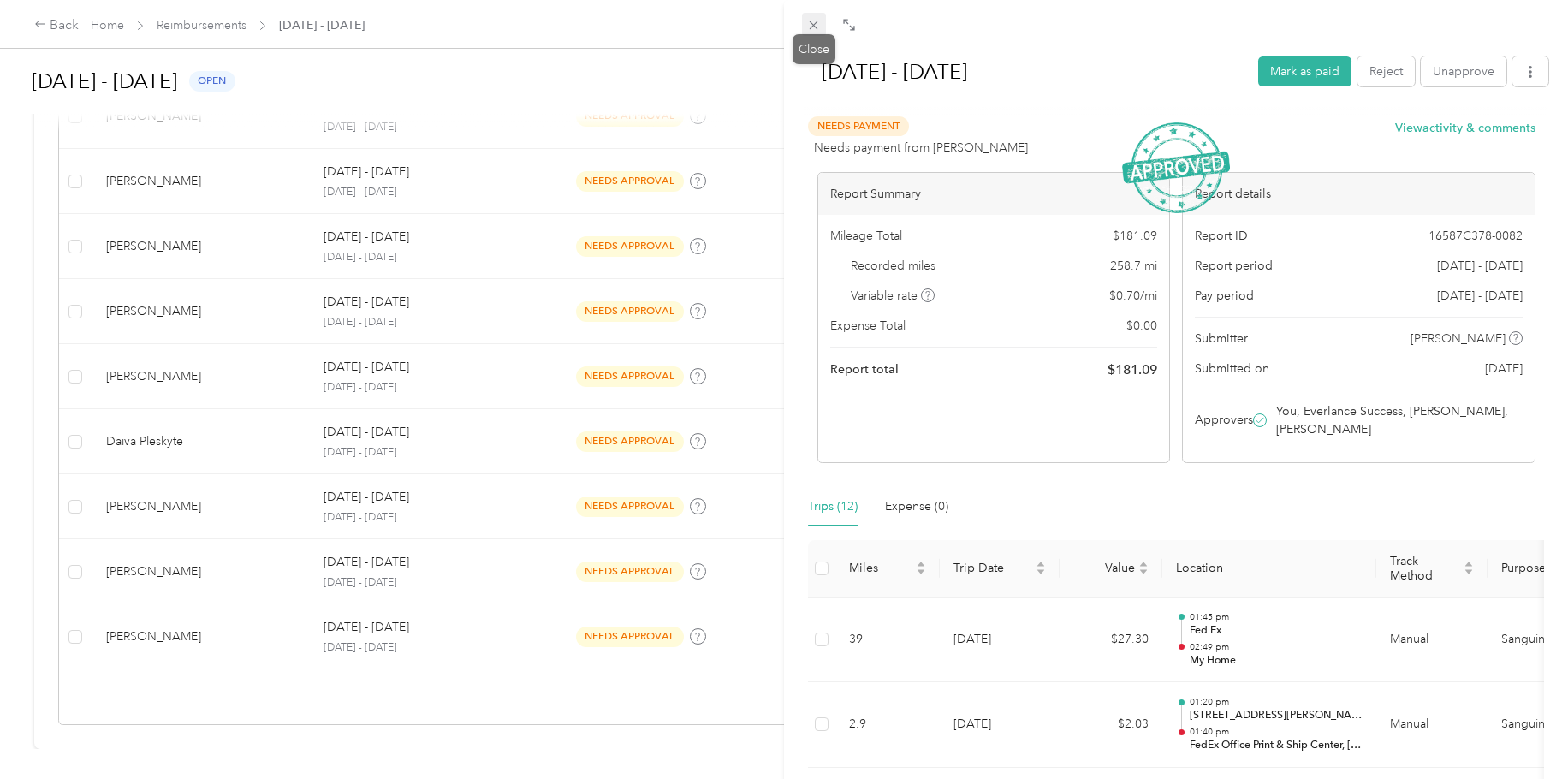
click at [814, 20] on icon at bounding box center [813, 25] width 14 height 14
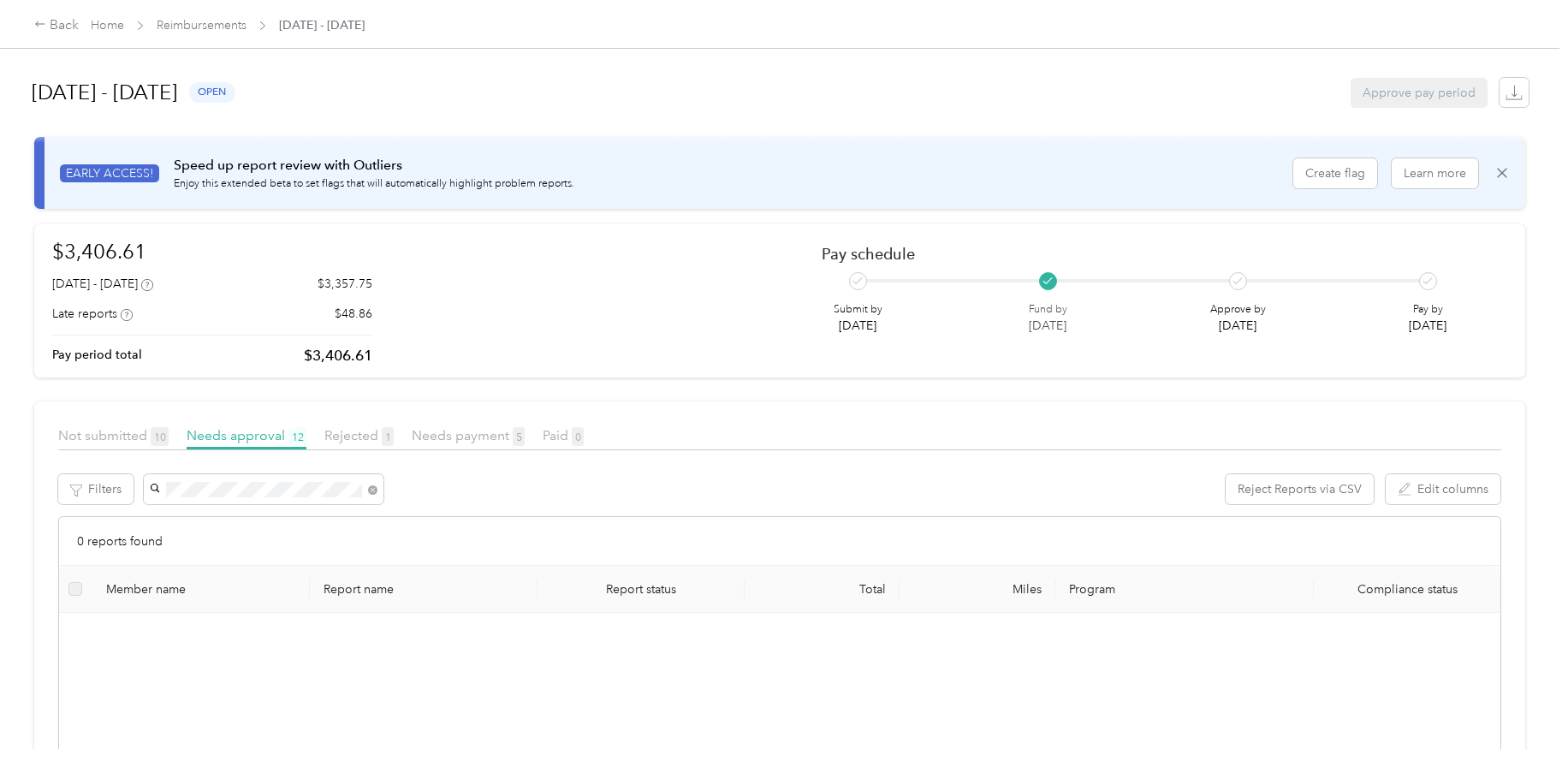
click at [258, 526] on div "[PERSON_NAME]" at bounding box center [263, 519] width 216 height 18
click at [502, 435] on span "Needs payment 5" at bounding box center [467, 434] width 113 height 16
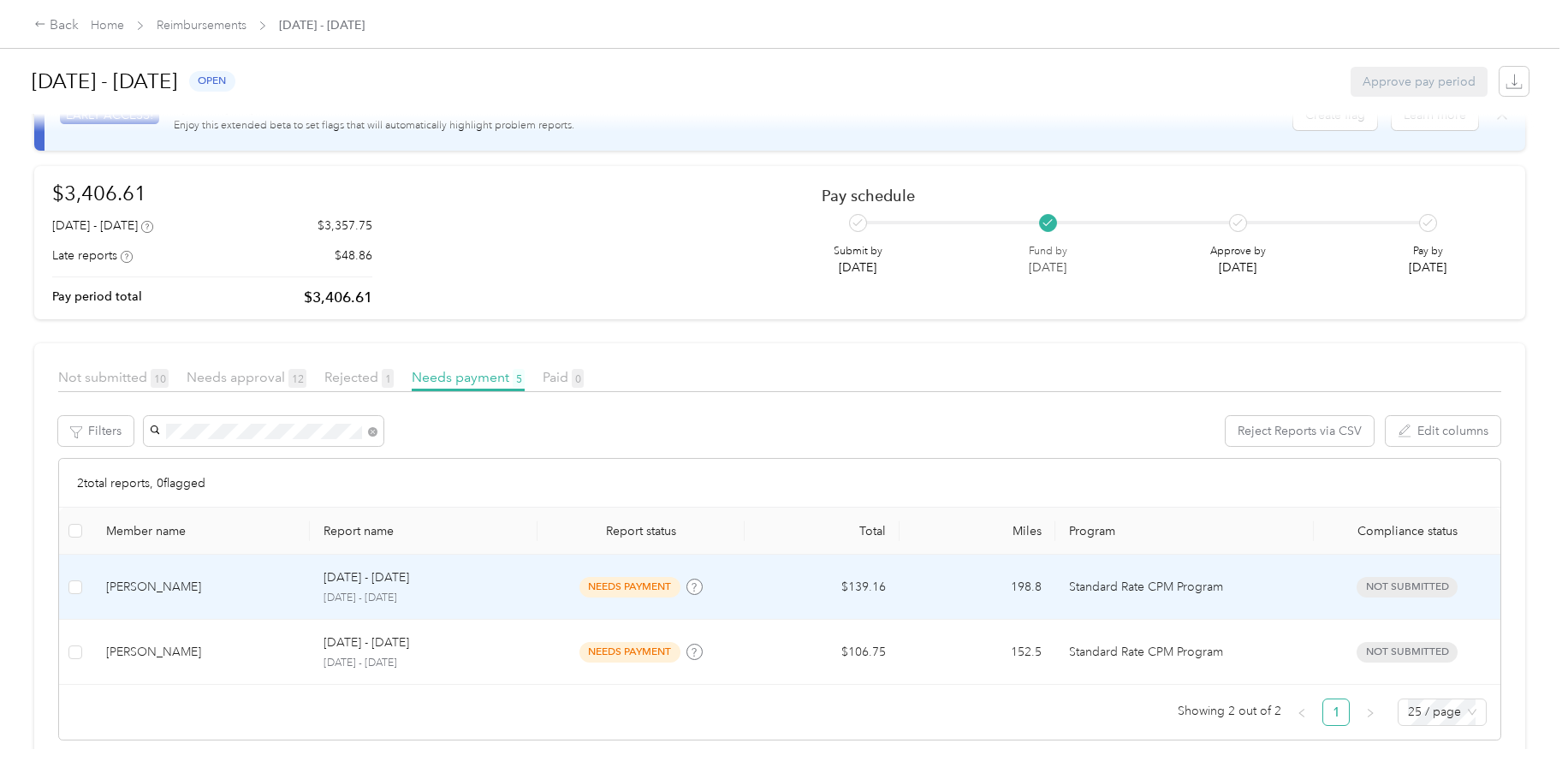
scroll to position [86, 0]
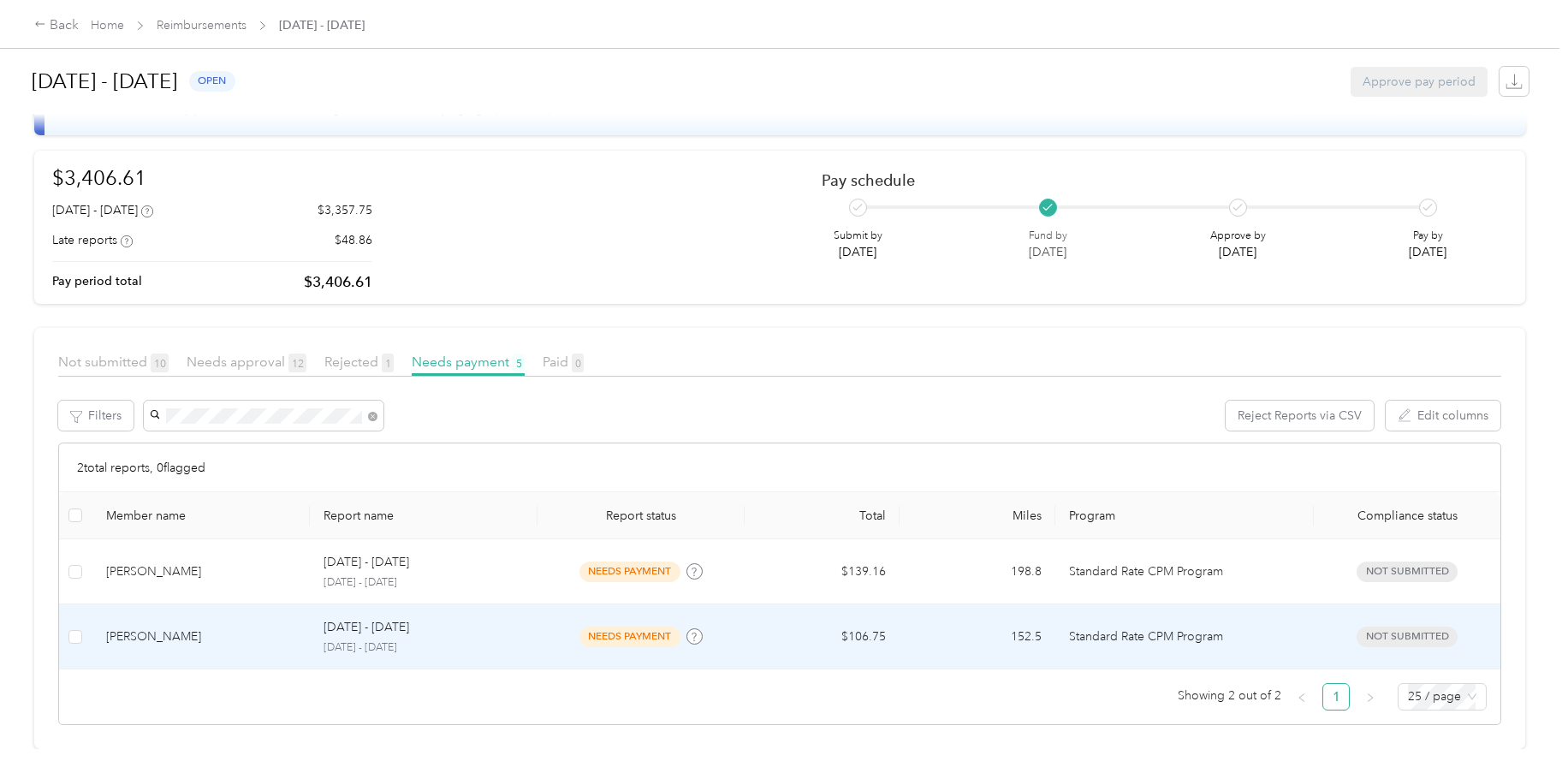
click at [817, 588] on td "$106.75" at bounding box center [822, 637] width 155 height 65
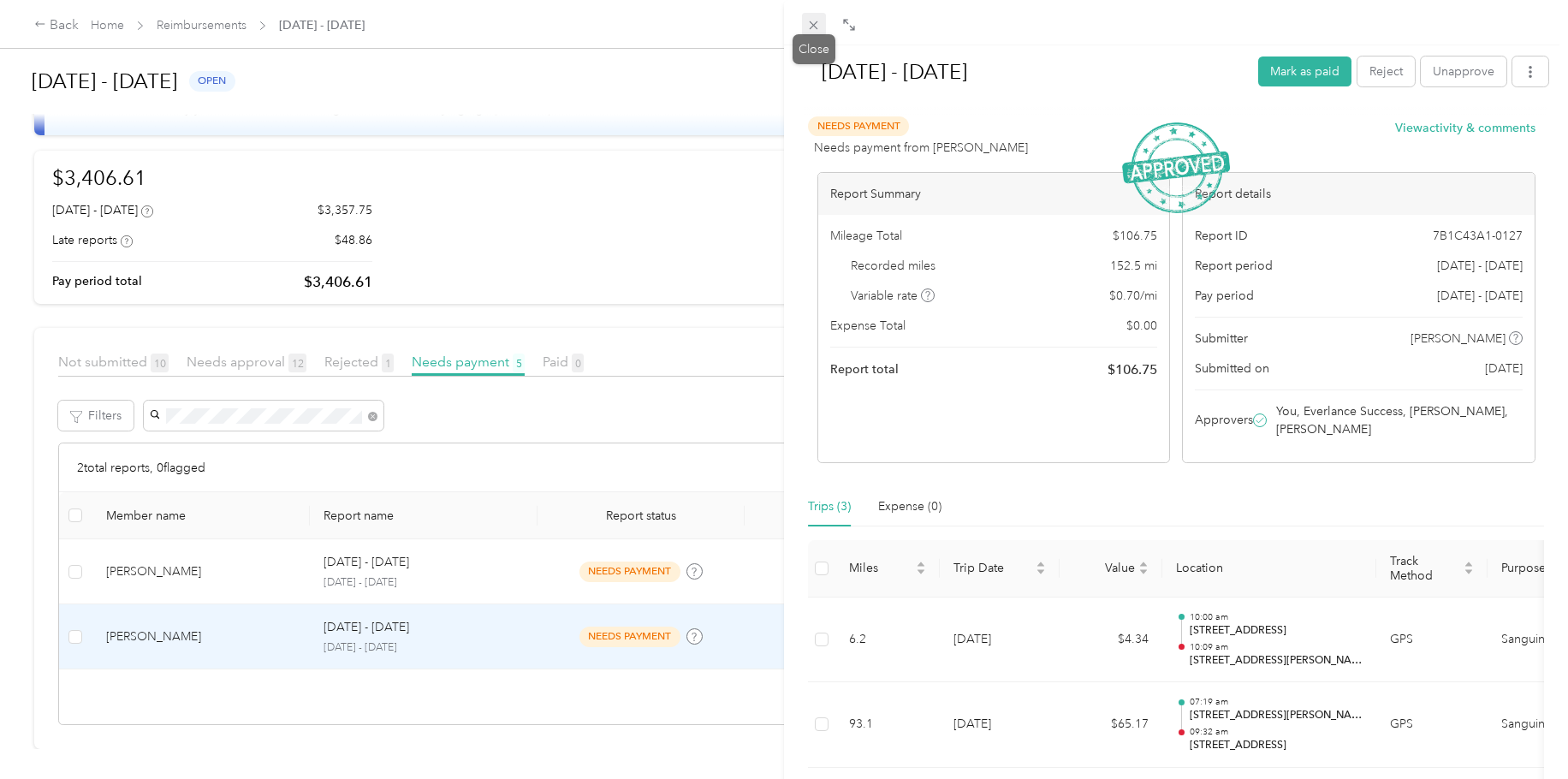
click at [810, 27] on icon at bounding box center [813, 25] width 14 height 14
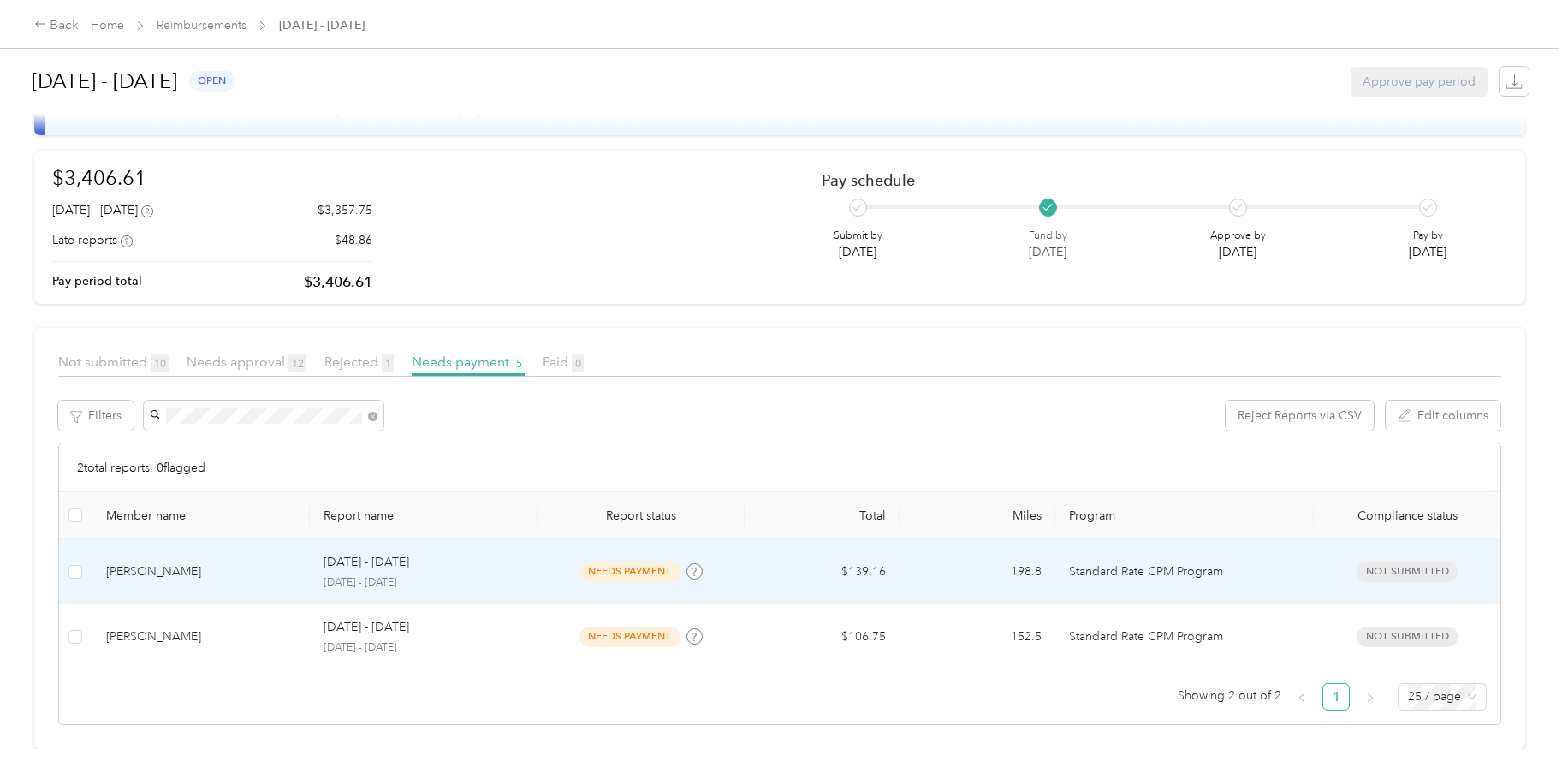
click at [759, 577] on td "$139.16" at bounding box center [822, 572] width 155 height 65
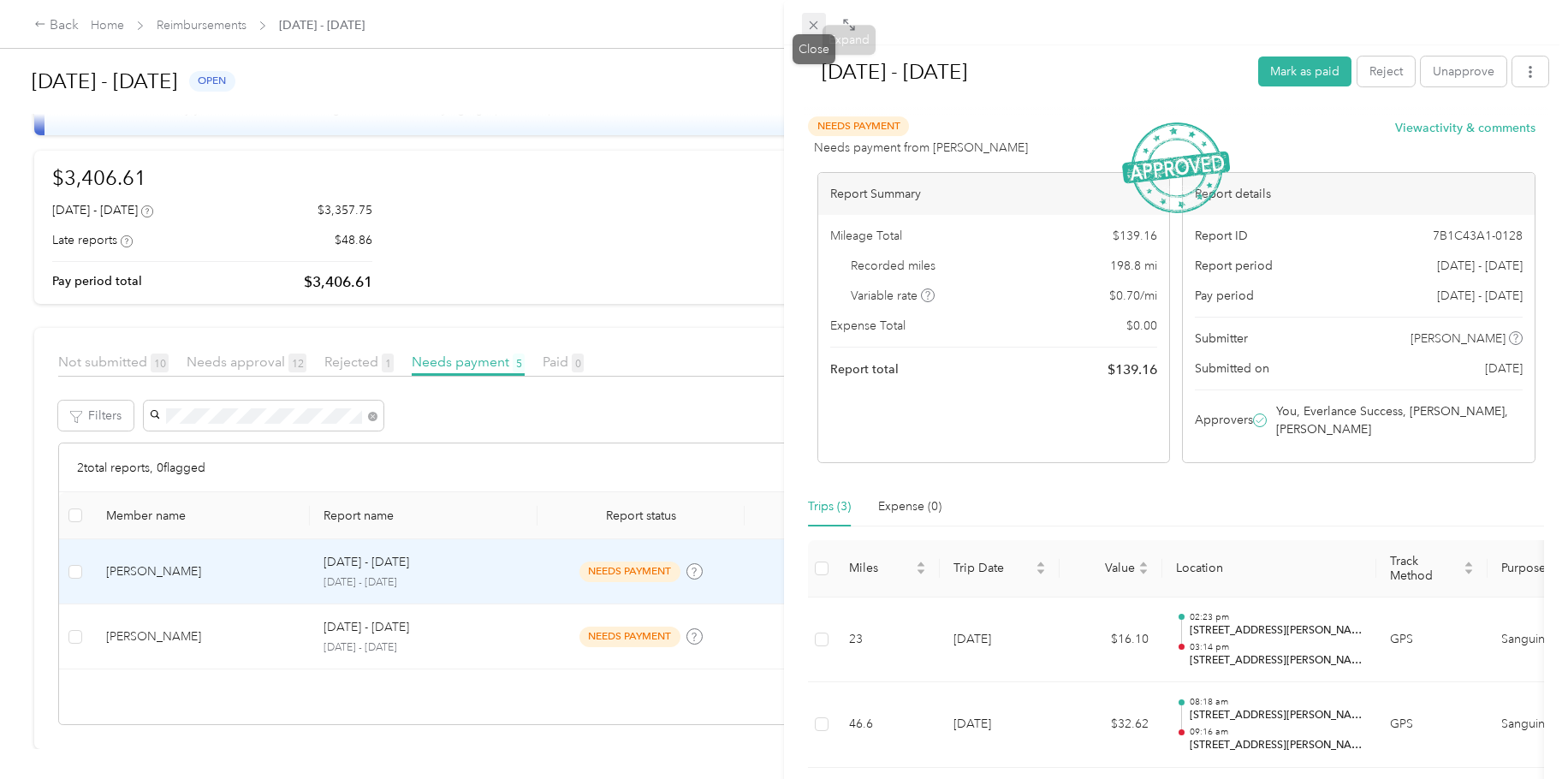
click at [813, 27] on icon at bounding box center [813, 25] width 14 height 14
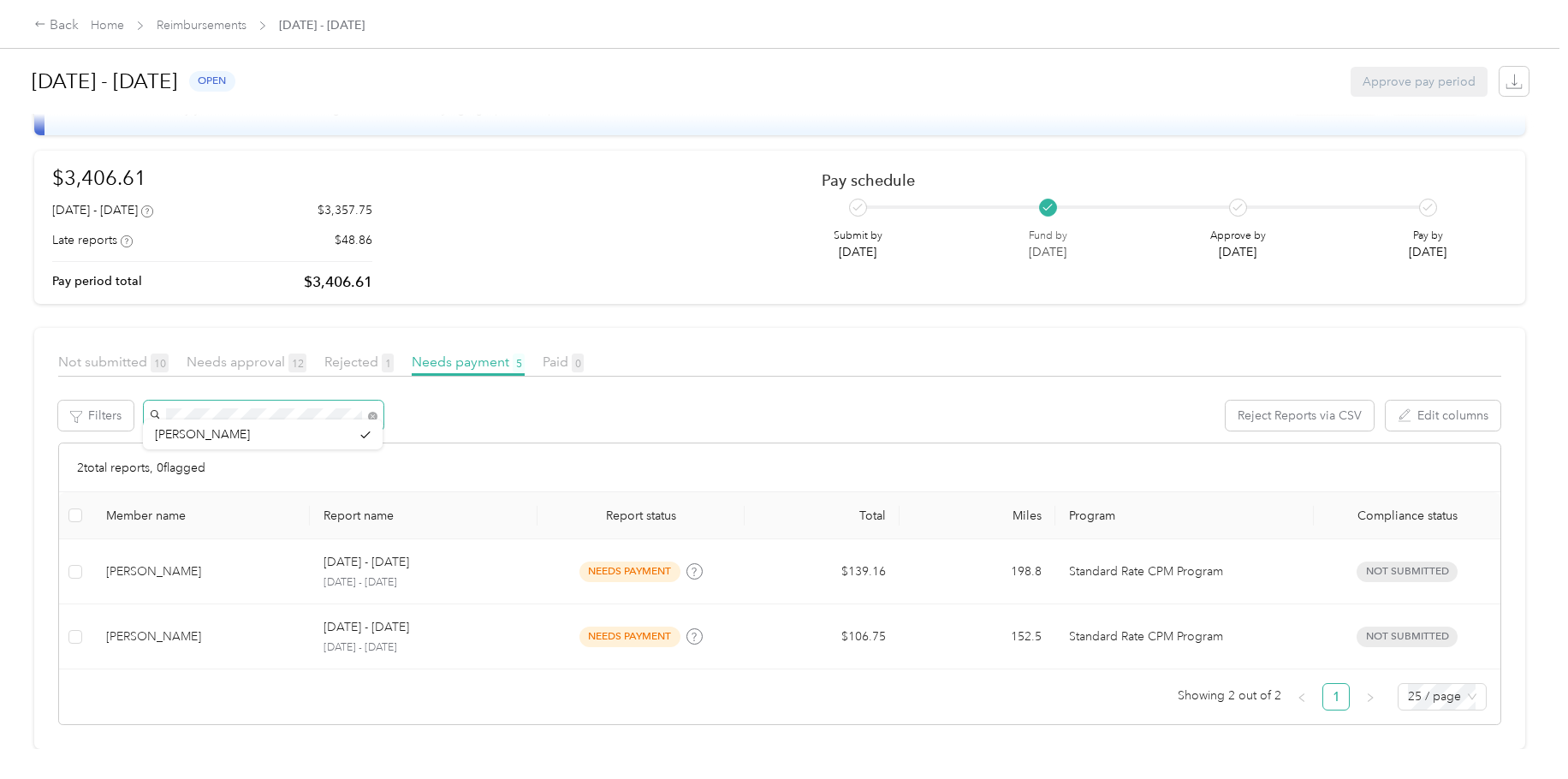
click at [3, 396] on div "[DATE] - [DATE] open Approve pay period EARLY ACCESS! Speed up report review wi…" at bounding box center [780, 375] width 1559 height 750
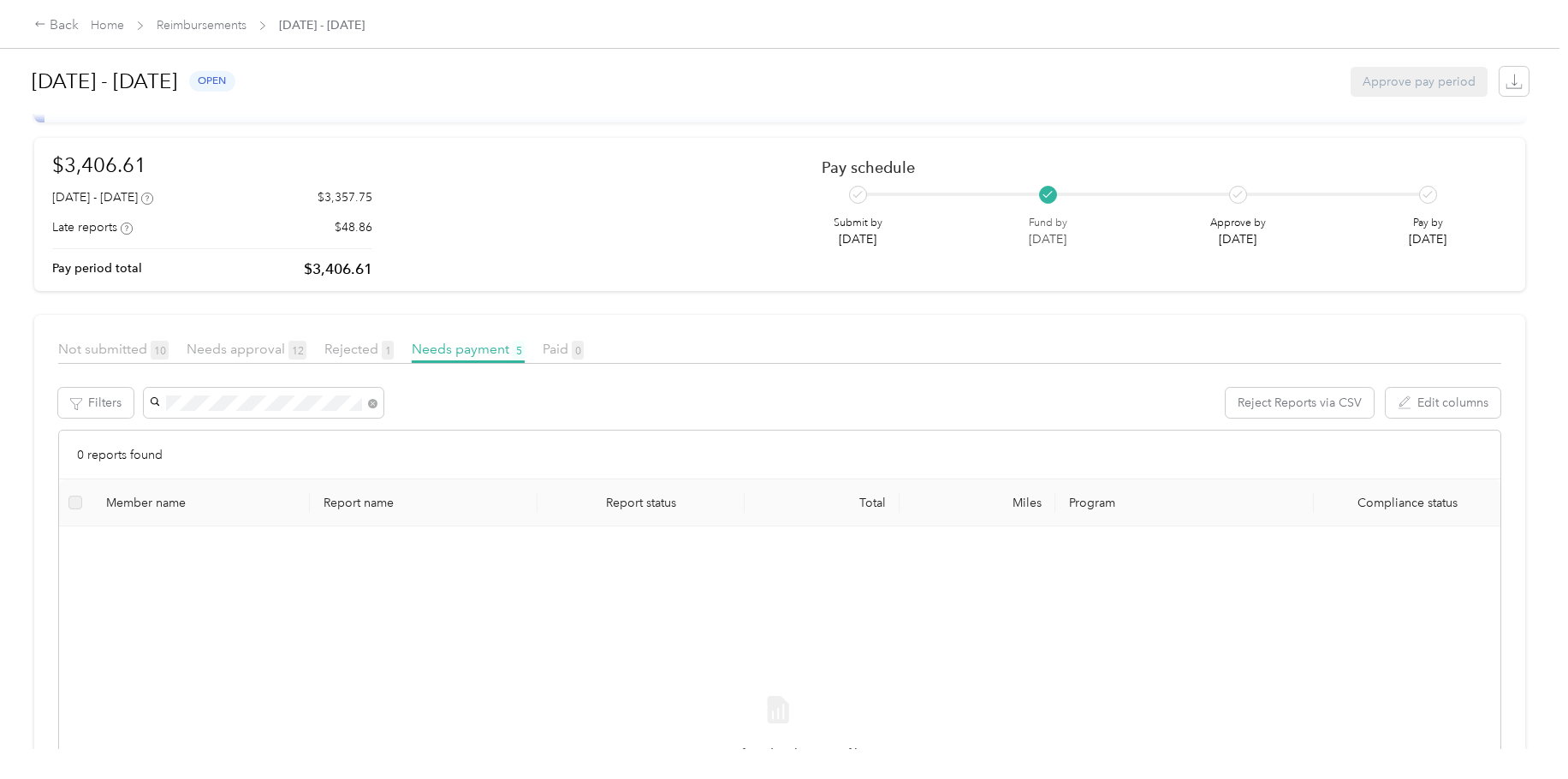
click at [186, 441] on li "[PERSON_NAME]" at bounding box center [262, 430] width 239 height 30
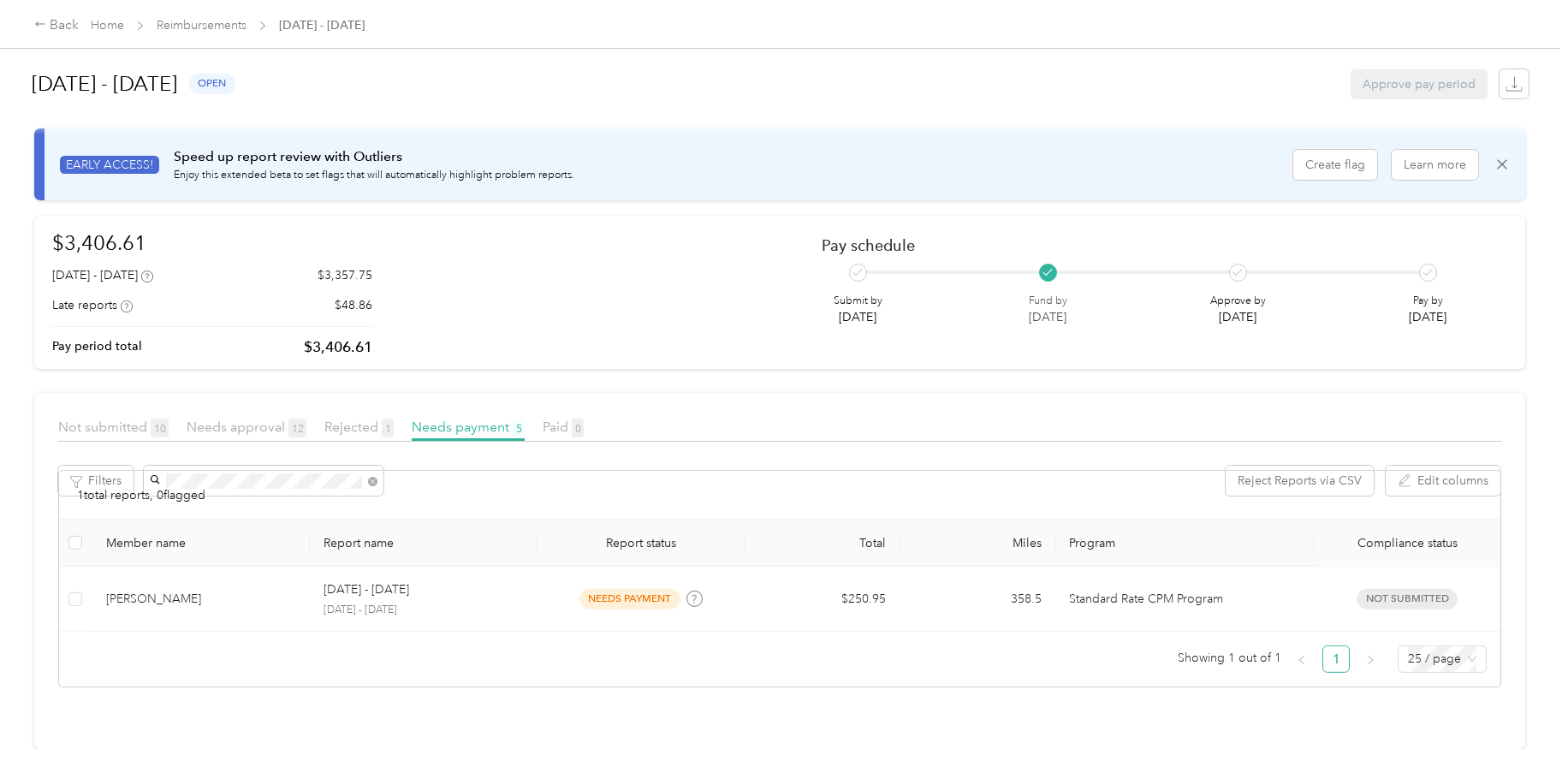
scroll to position [22, 0]
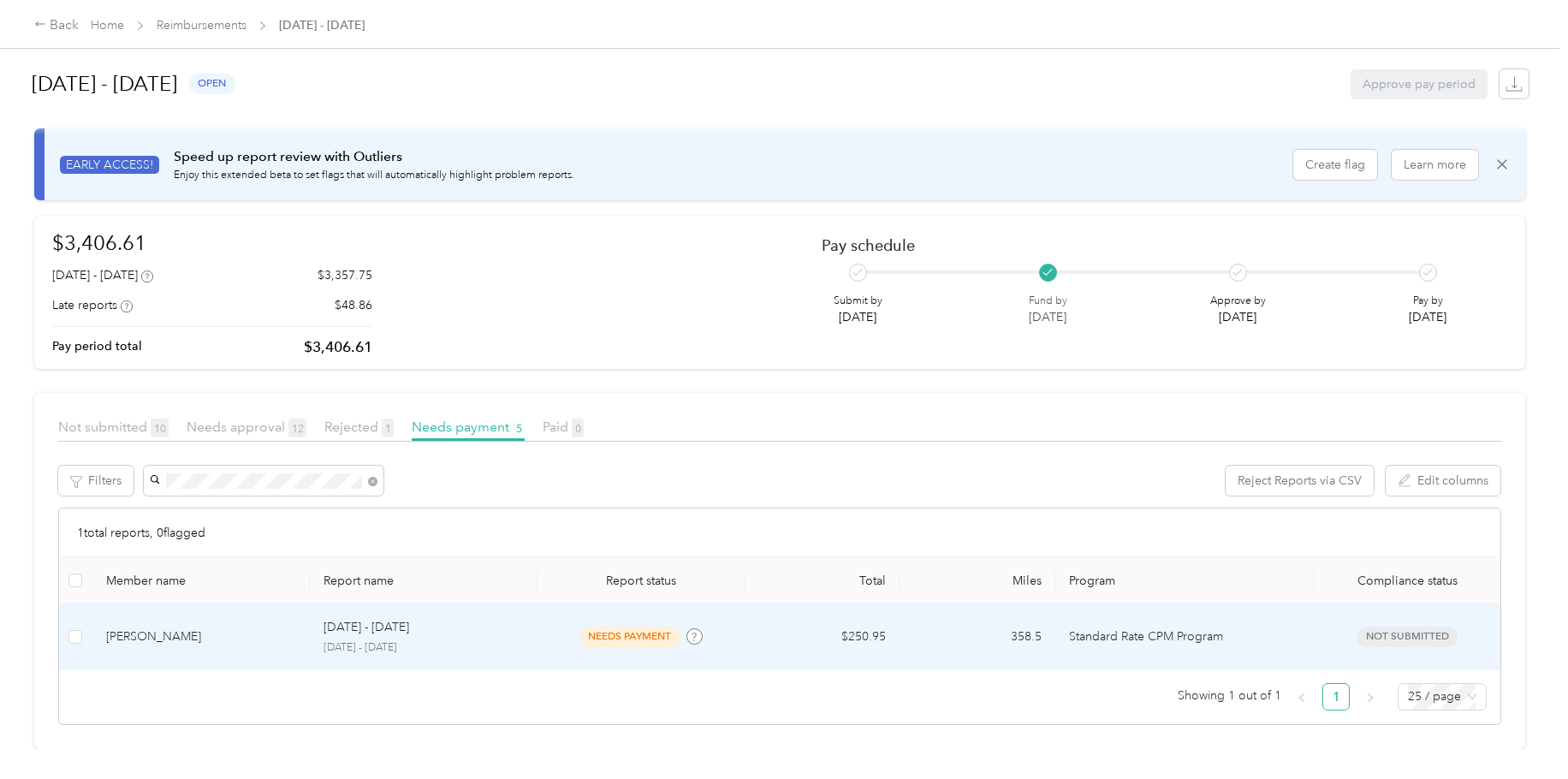
click at [522, 588] on p "[DATE] - [DATE]" at bounding box center [424, 648] width 201 height 15
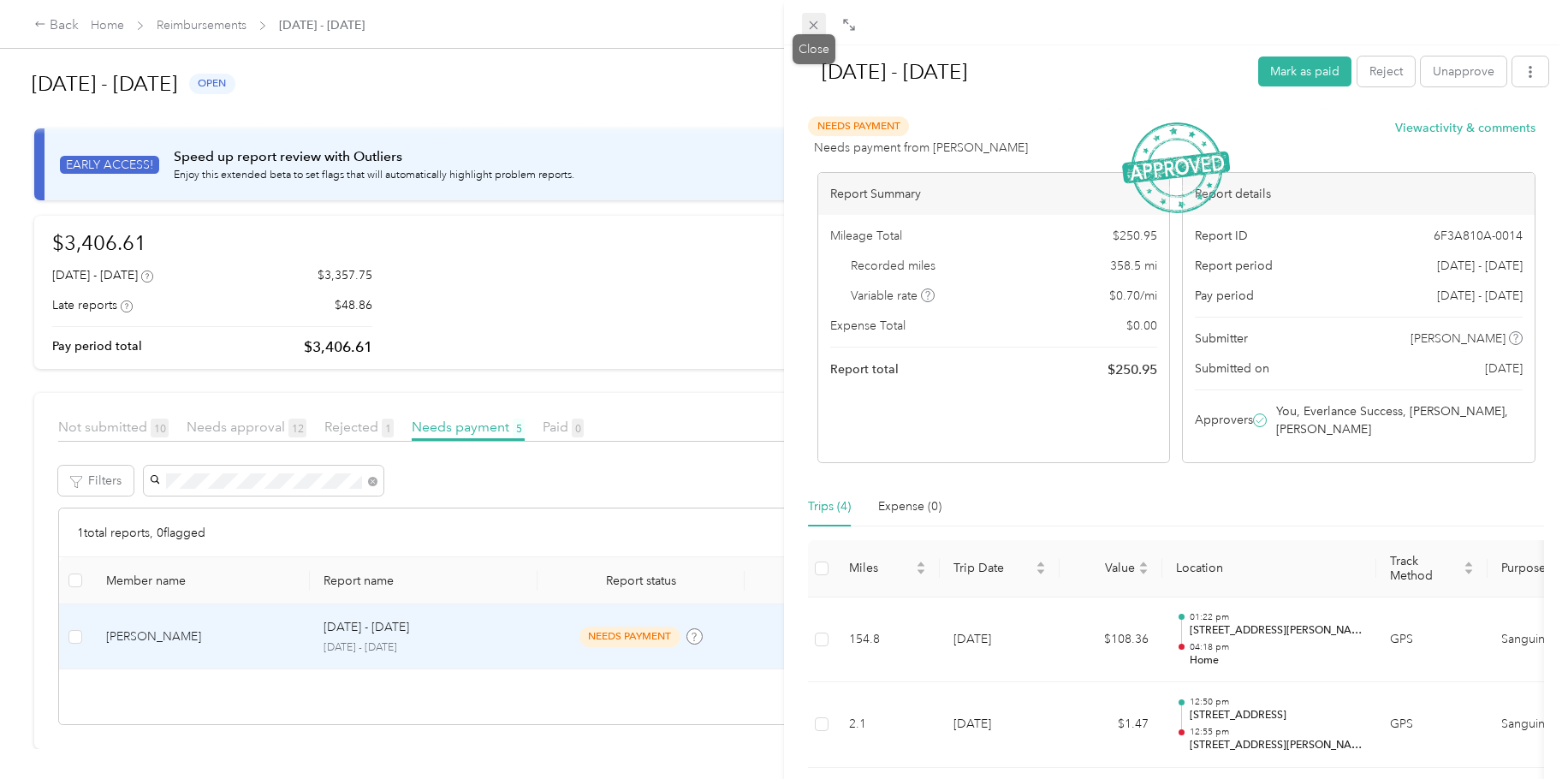
click at [819, 17] on span at bounding box center [814, 25] width 24 height 24
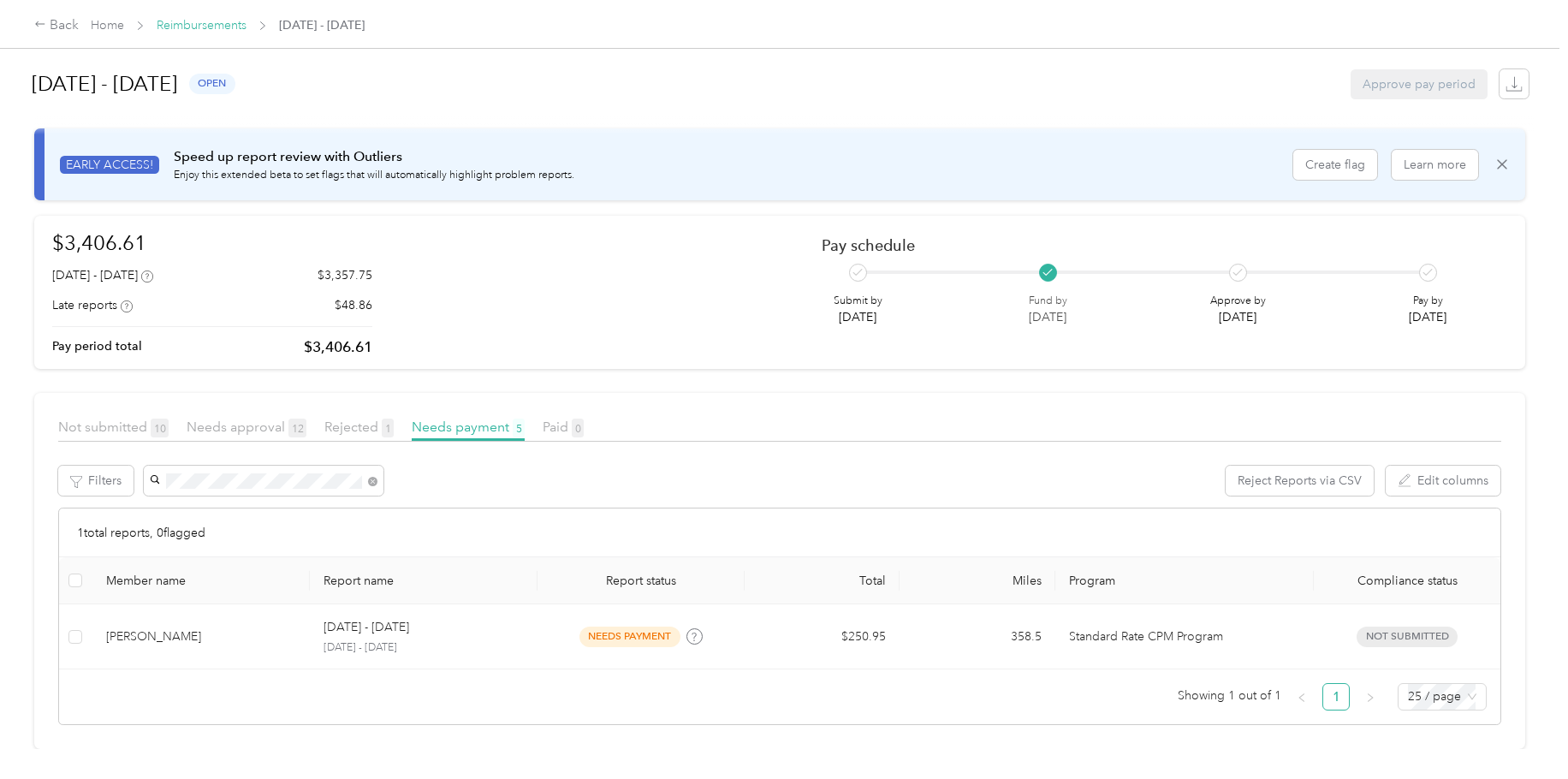
click at [199, 25] on link "Reimbursements" at bounding box center [202, 25] width 90 height 14
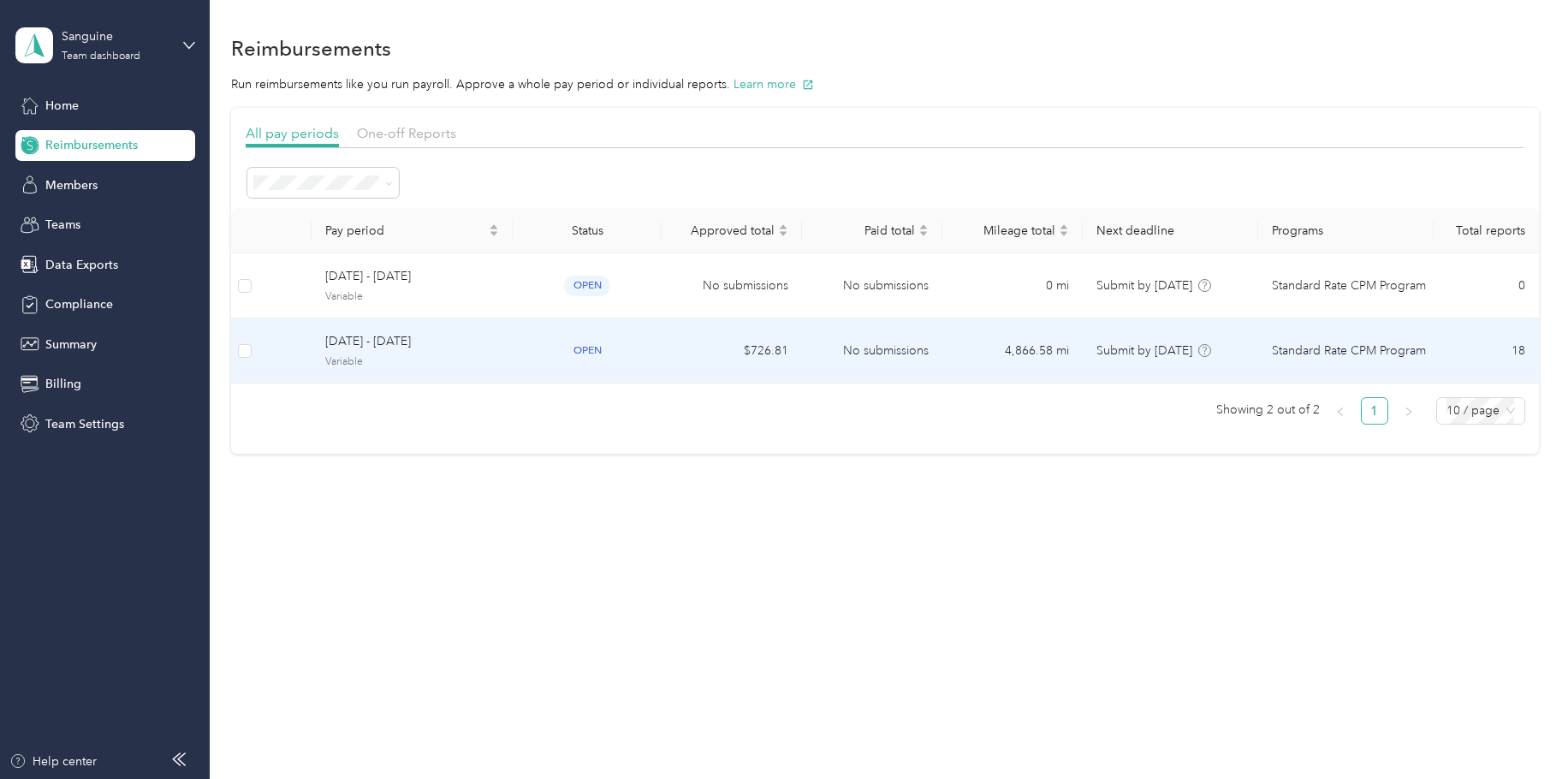
click at [695, 357] on td "$726.81" at bounding box center [731, 351] width 140 height 65
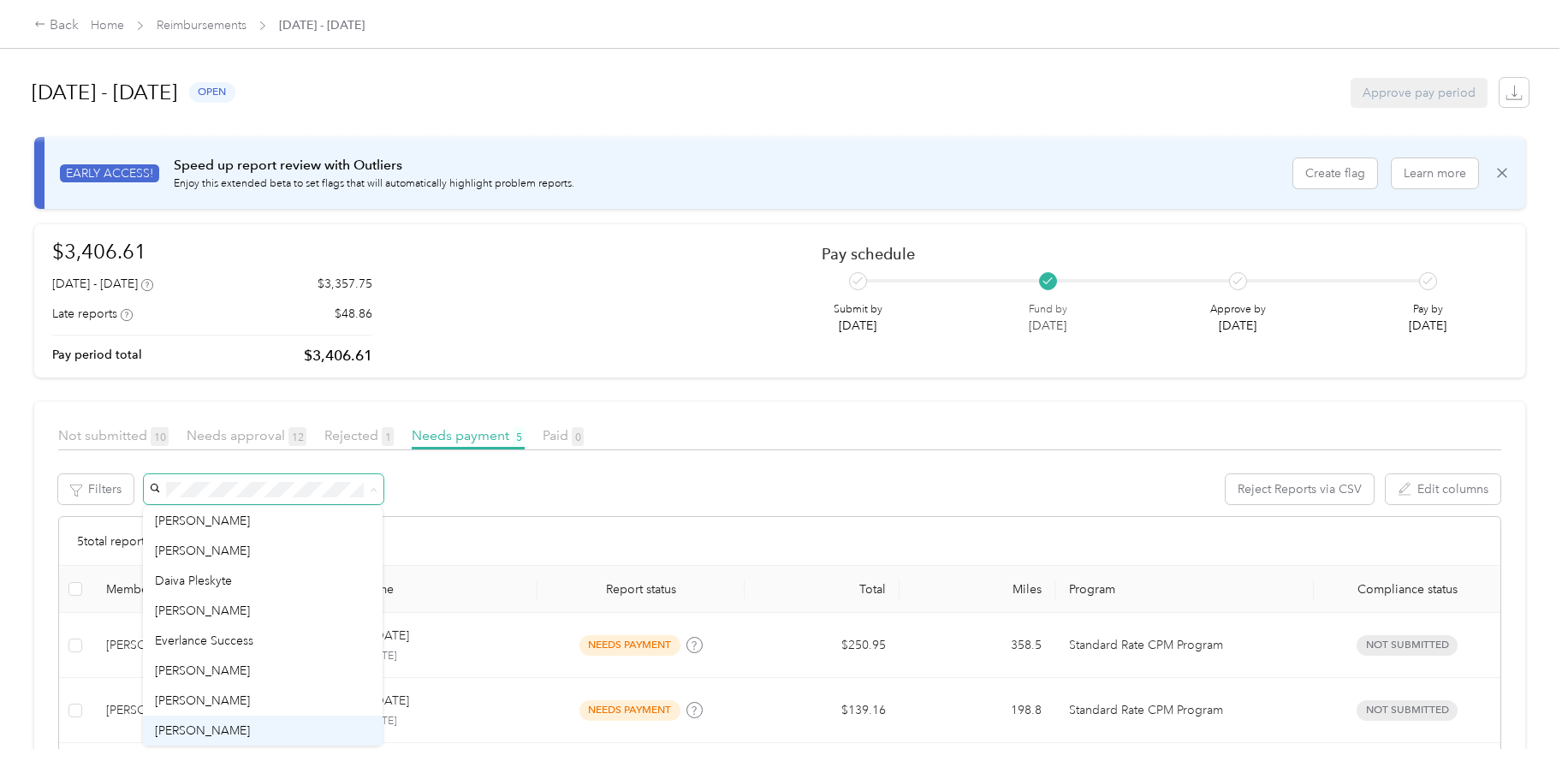
click at [221, 588] on span "[PERSON_NAME]" at bounding box center [203, 730] width 95 height 14
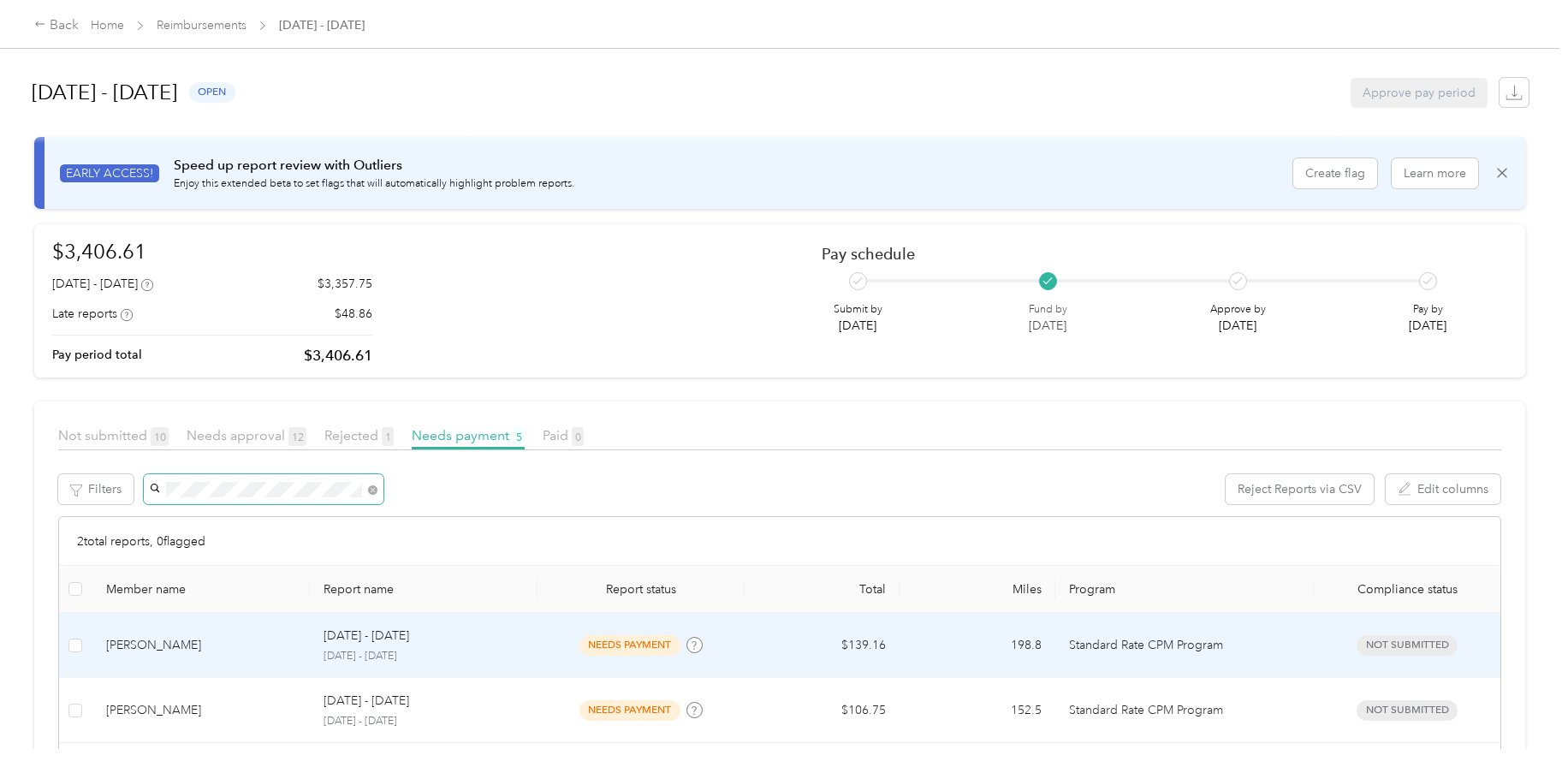
click at [557, 588] on div "needs payment" at bounding box center [642, 645] width 180 height 20
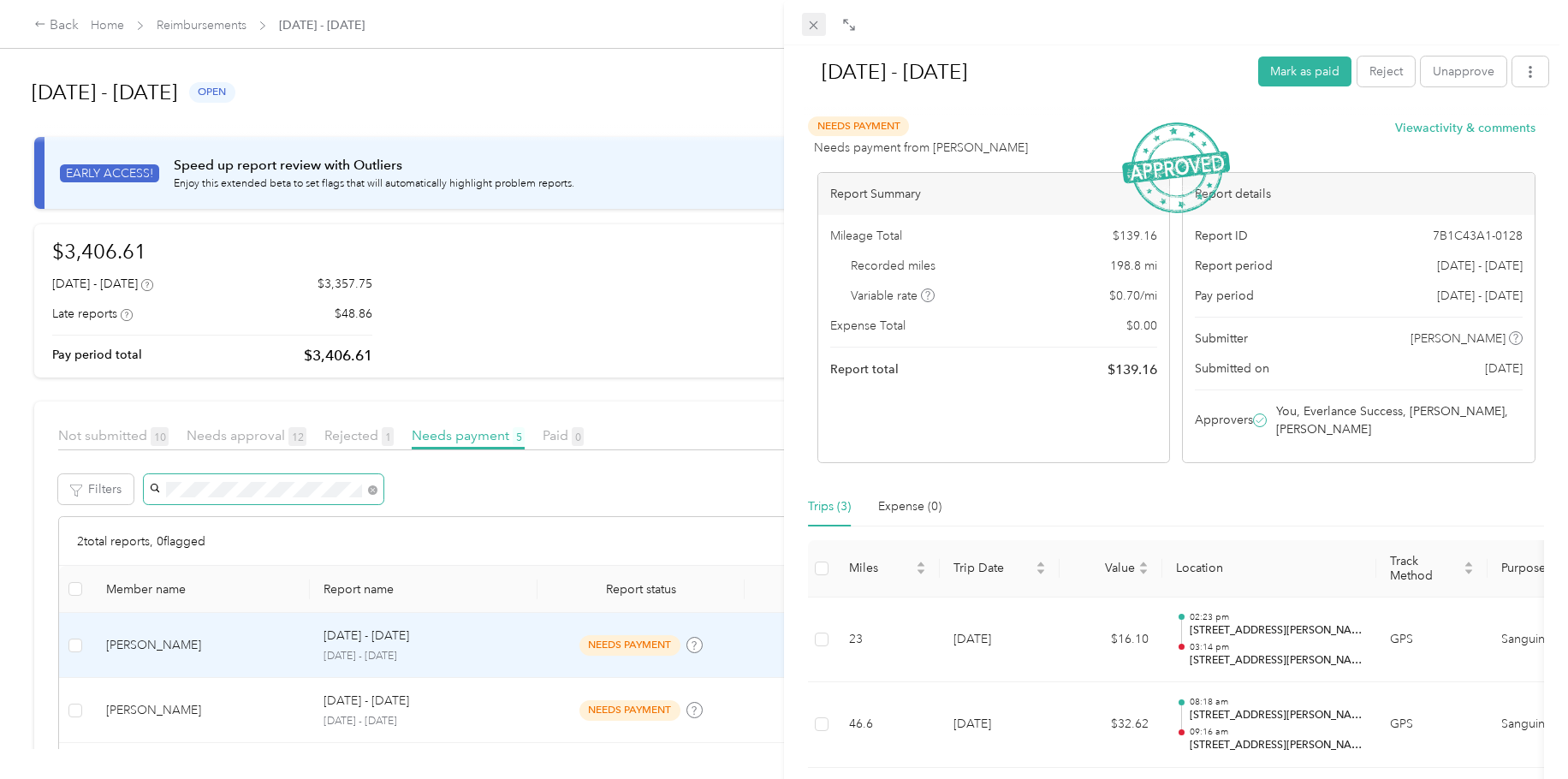
click at [814, 23] on icon at bounding box center [813, 25] width 14 height 14
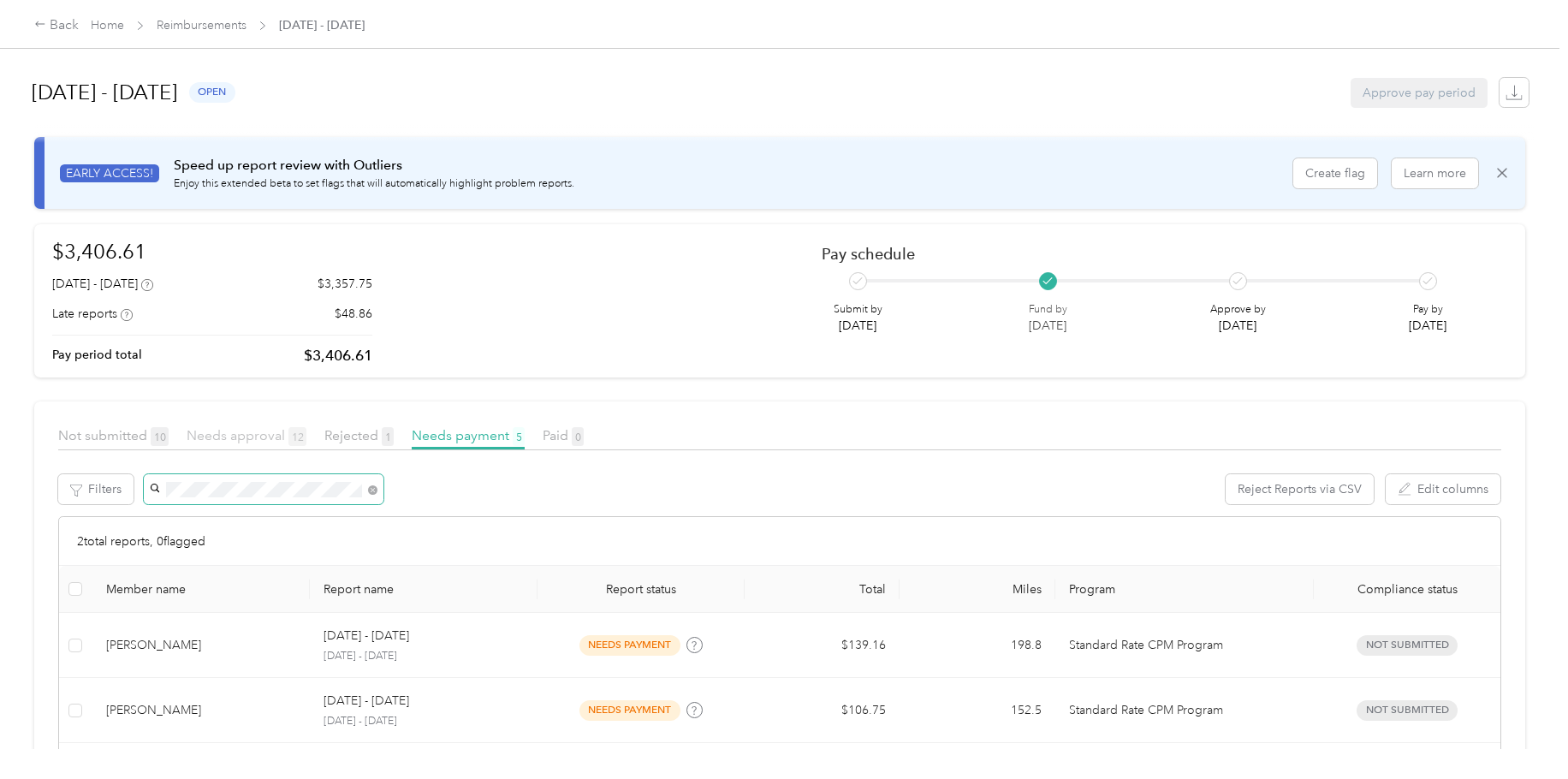
click at [220, 441] on span "Needs approval 12" at bounding box center [246, 434] width 120 height 16
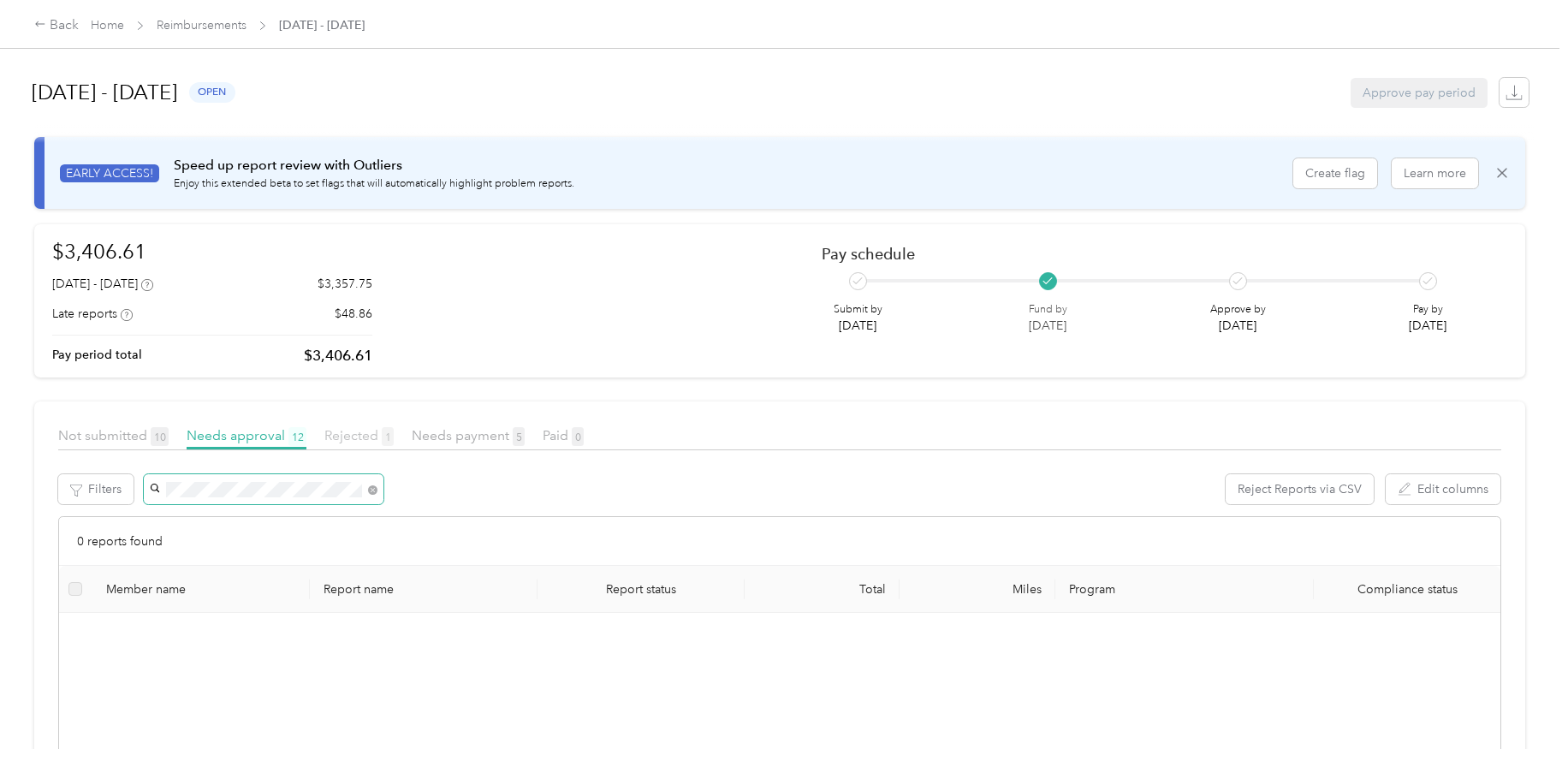
click at [359, 440] on span "Rejected 1" at bounding box center [359, 434] width 69 height 16
